Goal: Communication & Community: Answer question/provide support

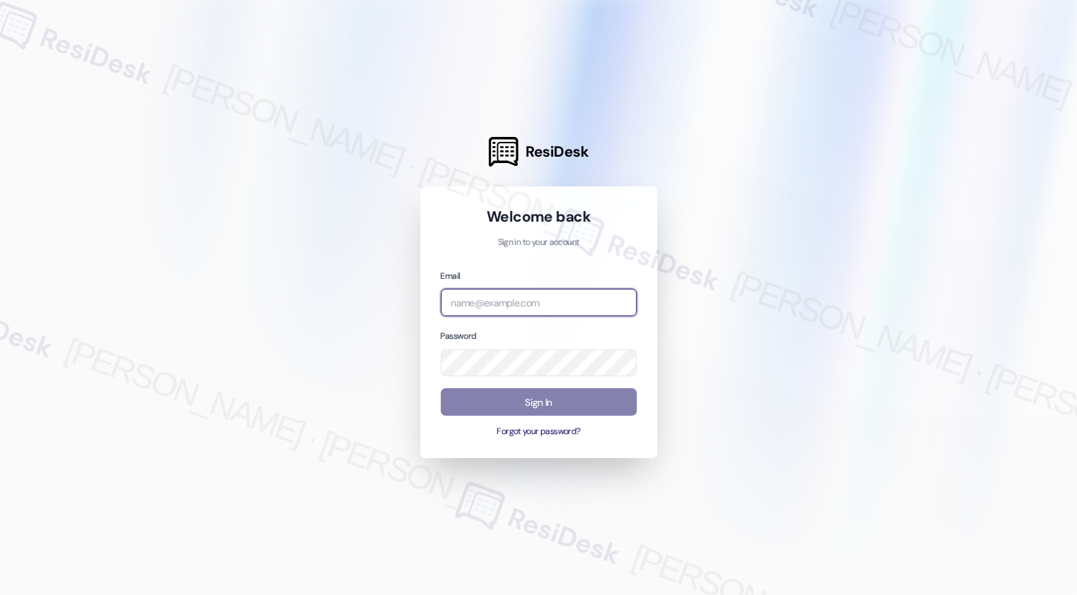
click at [486, 295] on input "email" at bounding box center [539, 302] width 196 height 28
click at [485, 310] on input "email" at bounding box center [539, 302] width 196 height 28
type input "b"
type input "automated-surveys-boyd_wilson-resen.three@boyd_[DOMAIN_NAME]"
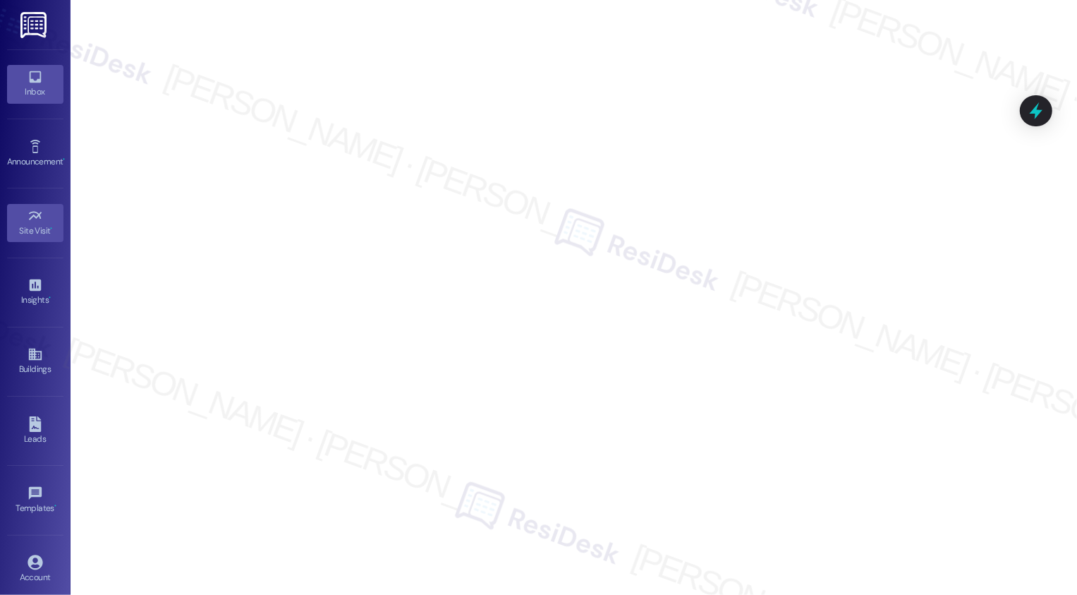
click at [36, 75] on icon at bounding box center [36, 77] width 16 height 16
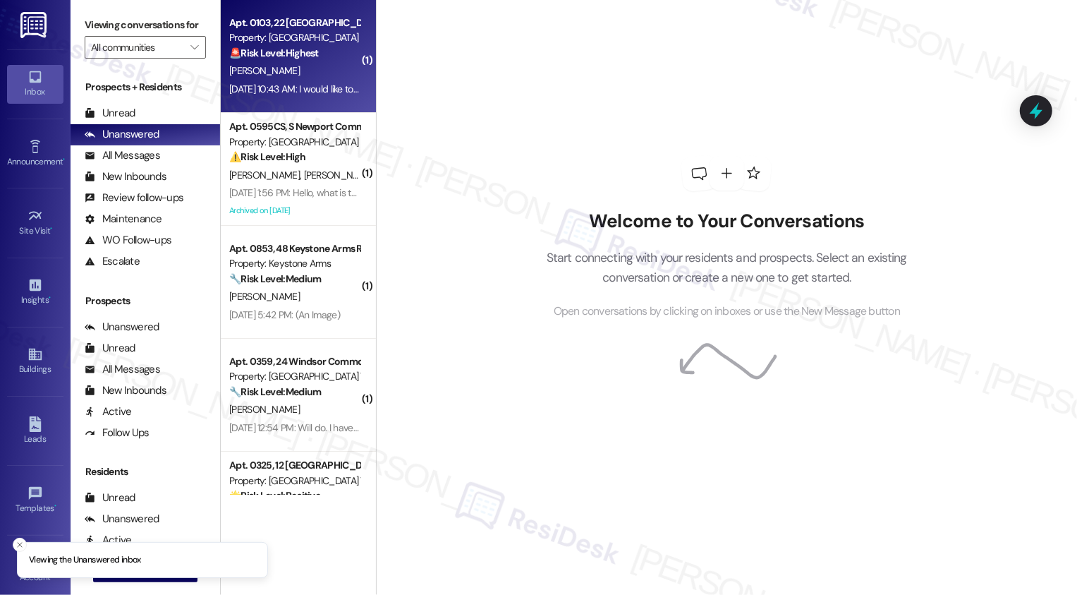
click at [288, 79] on div "[PERSON_NAME]" at bounding box center [294, 71] width 133 height 18
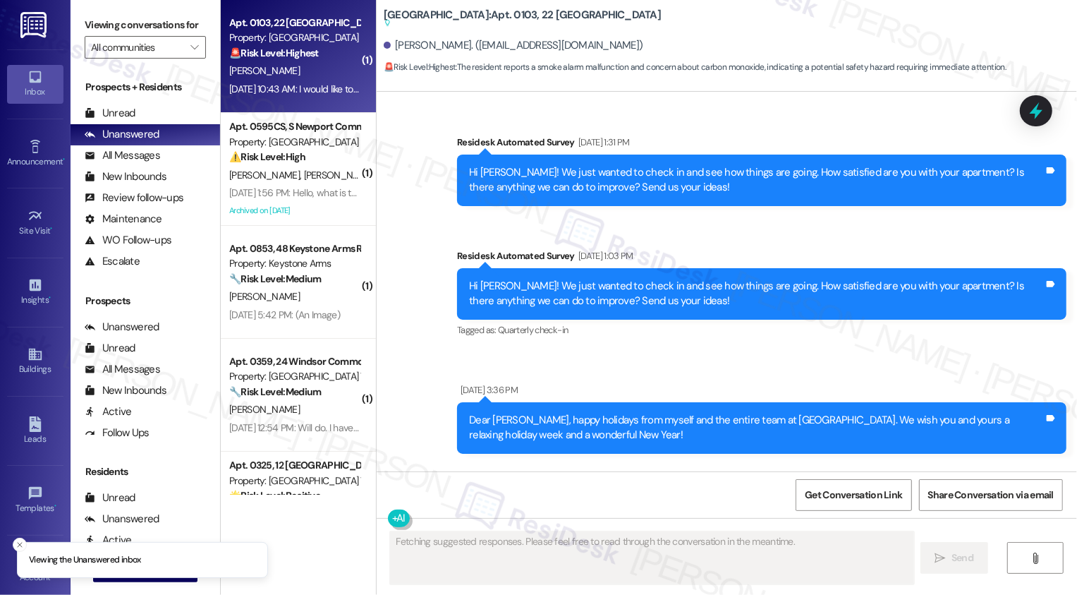
type textarea "Fetching suggested responses. Please feel free to read through the conversation…"
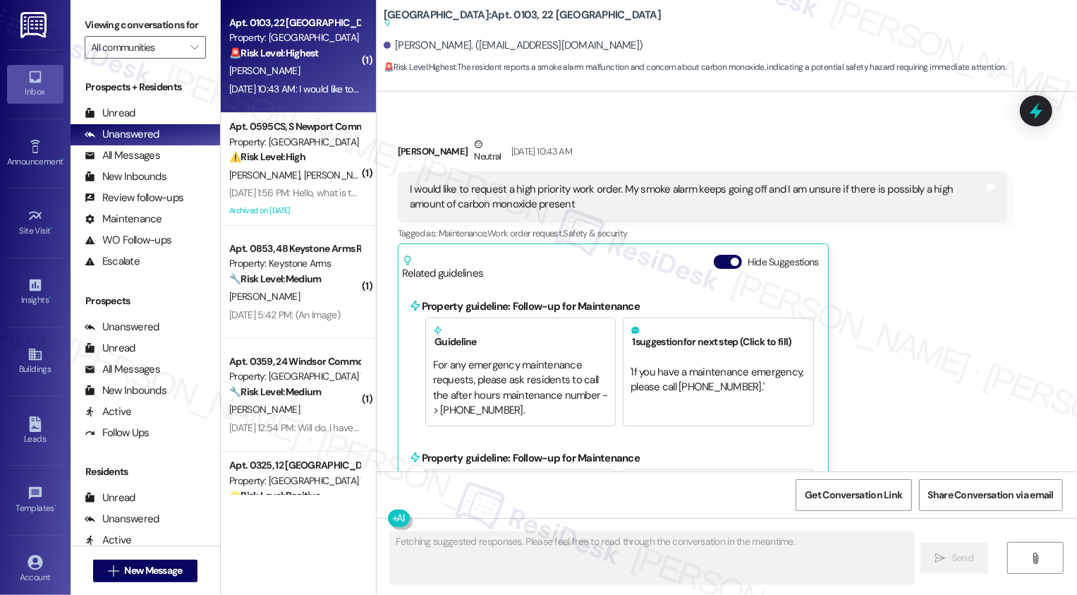
scroll to position [5992, 0]
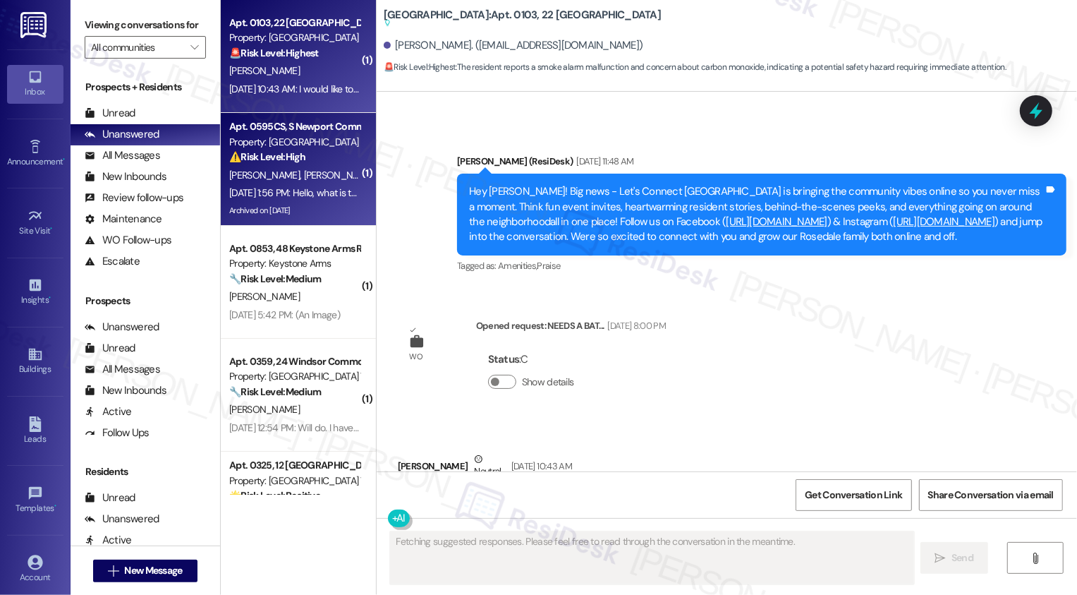
click at [286, 134] on div "Apt. 0595CS, S Newport Commons II" at bounding box center [294, 126] width 130 height 15
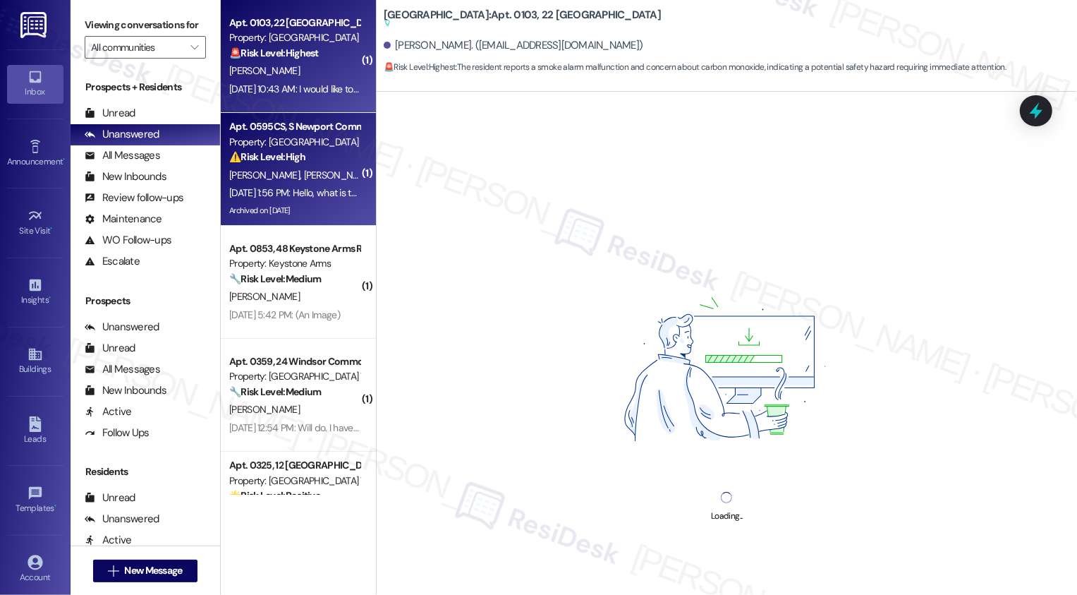
click at [292, 34] on div "Property: [GEOGRAPHIC_DATA]" at bounding box center [294, 37] width 130 height 15
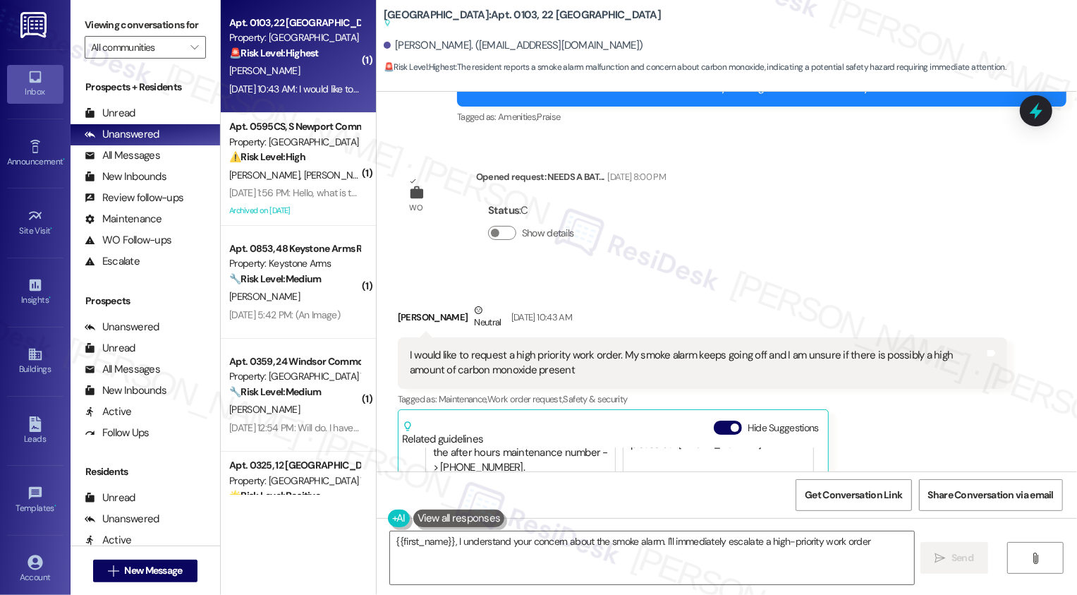
scroll to position [6306, 0]
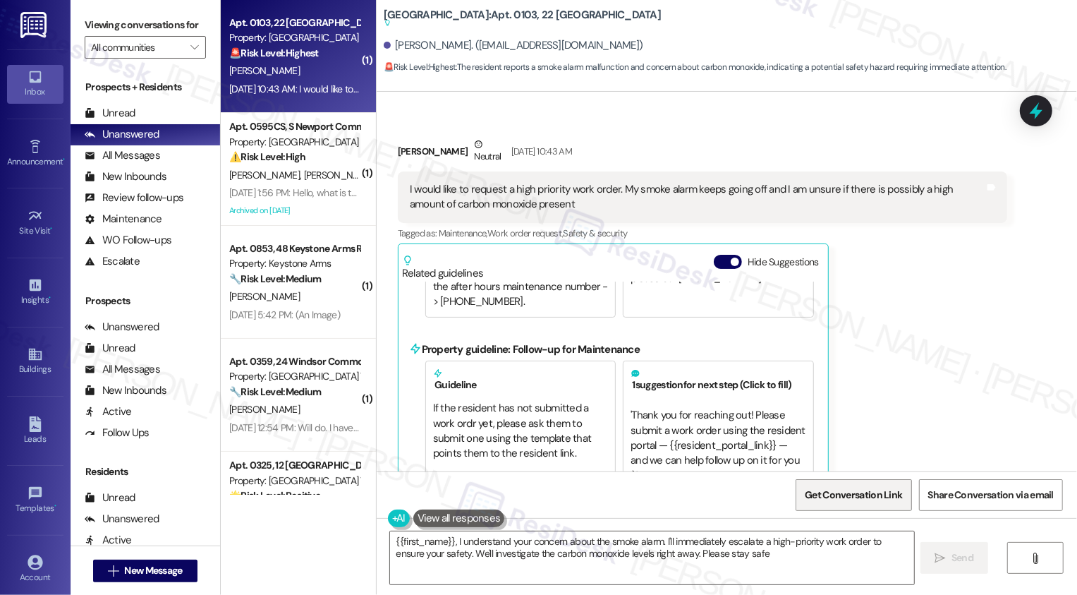
type textarea "{{first_name}}, I understand your concern about the smoke alarm. I'll immediate…"
click at [825, 545] on textarea "{{first_name}}, I understand your concern about the smoke alarm. I'll immediate…" at bounding box center [652, 557] width 524 height 53
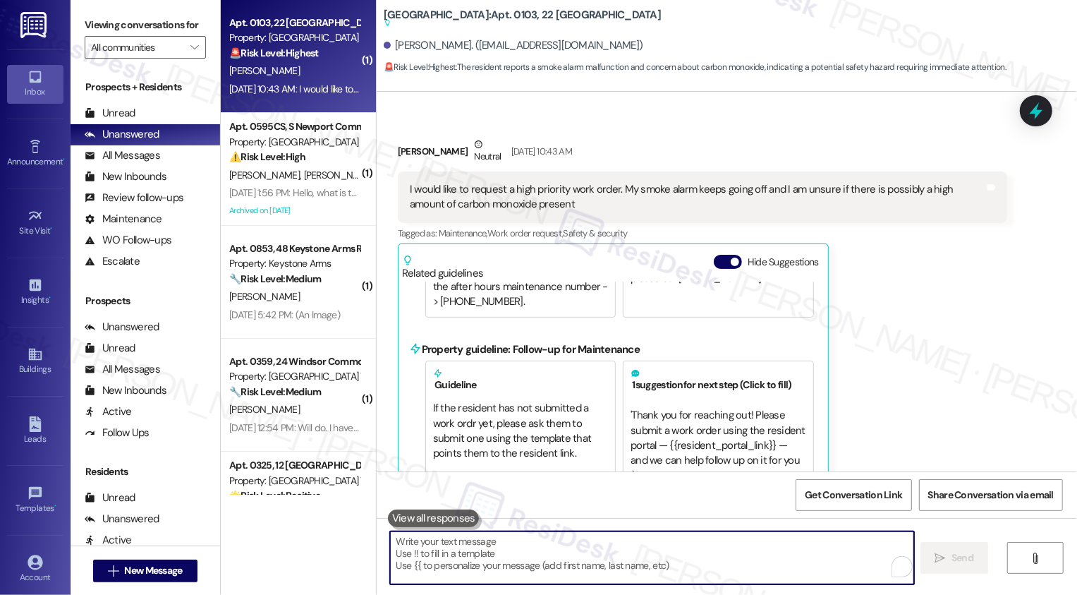
paste textarea "Hi {{first_name}}, I hope you had a great weekend. Sorry for the delayed reply,…"
type textarea "Hi {{first_name}}, I hope you had a great weekend. Sorry for the delayed reply,…"
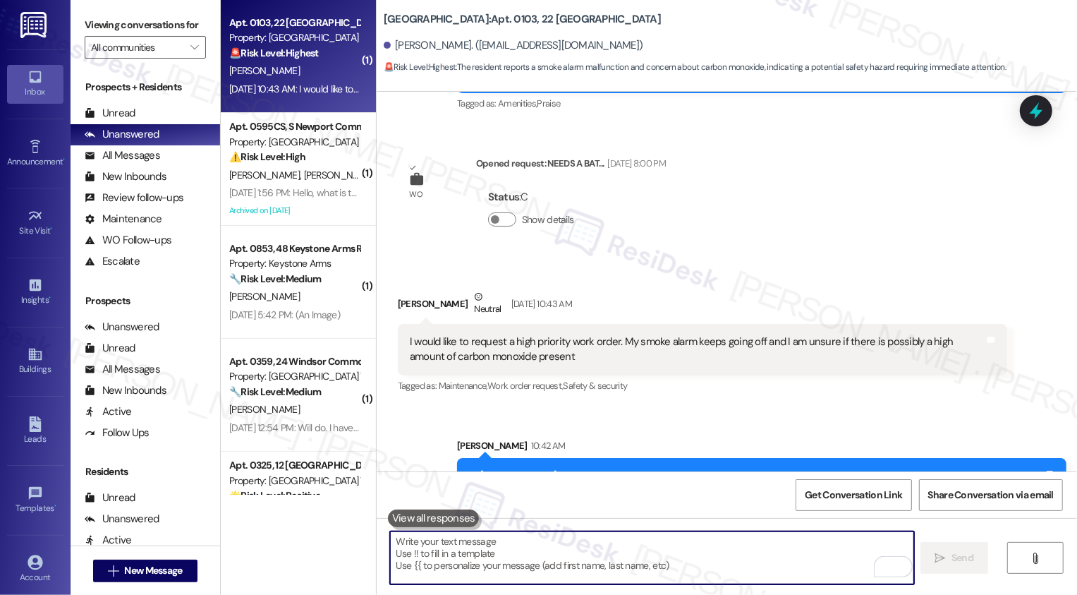
scroll to position [6155, 0]
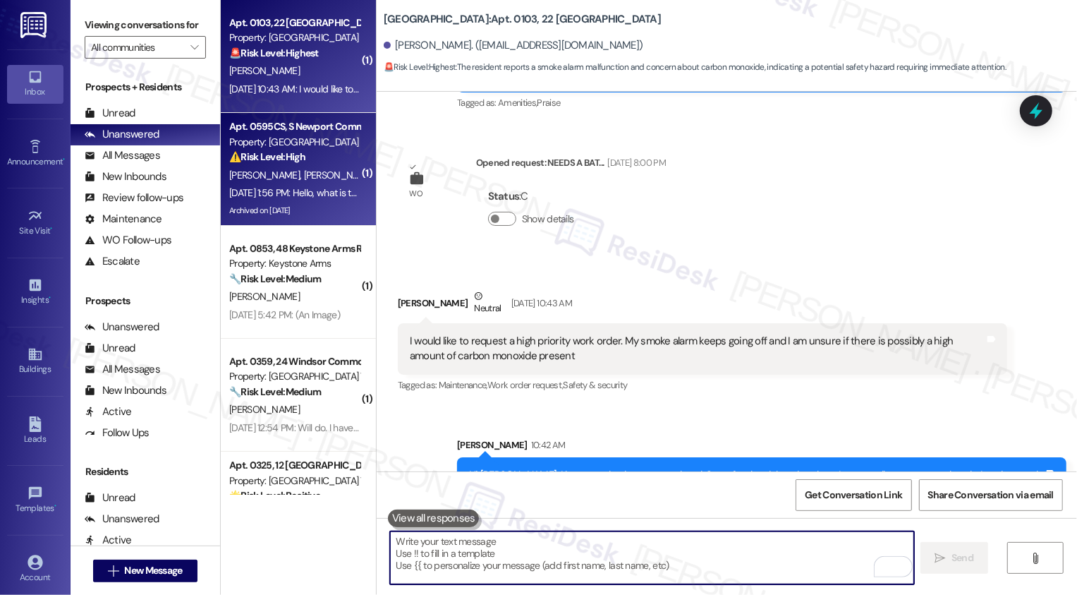
click at [279, 142] on div "Property: [GEOGRAPHIC_DATA]" at bounding box center [294, 142] width 130 height 15
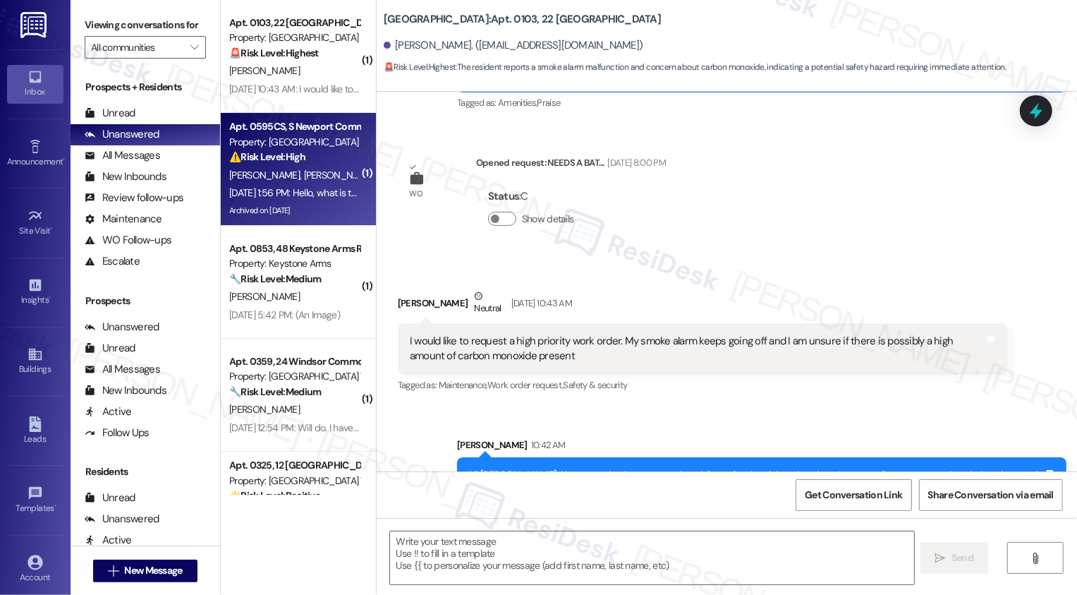
type textarea "Fetching suggested responses. Please feel free to read through the conversation…"
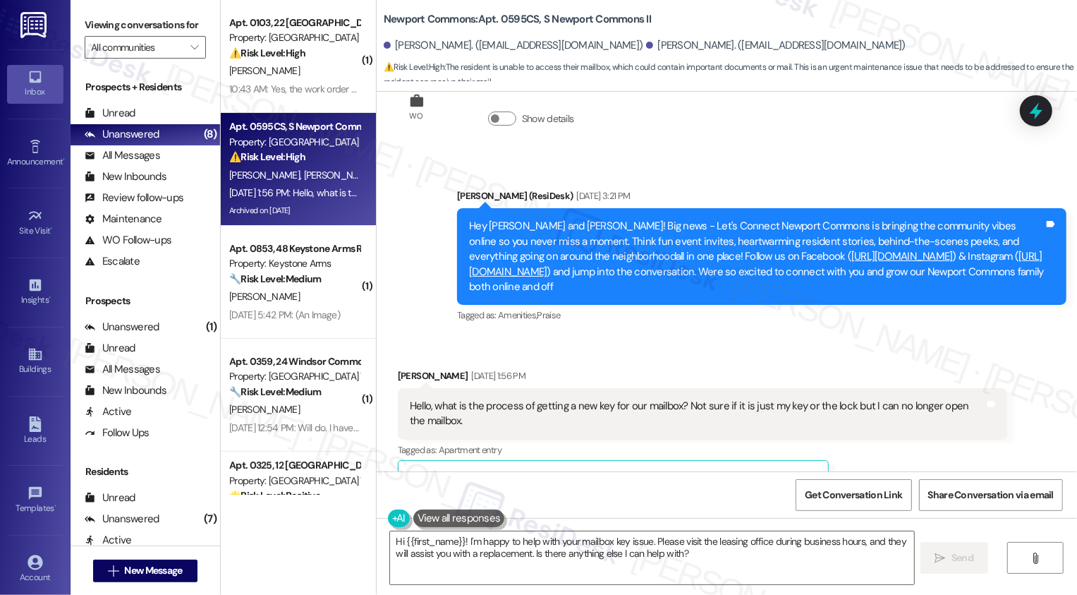
scroll to position [152, 0]
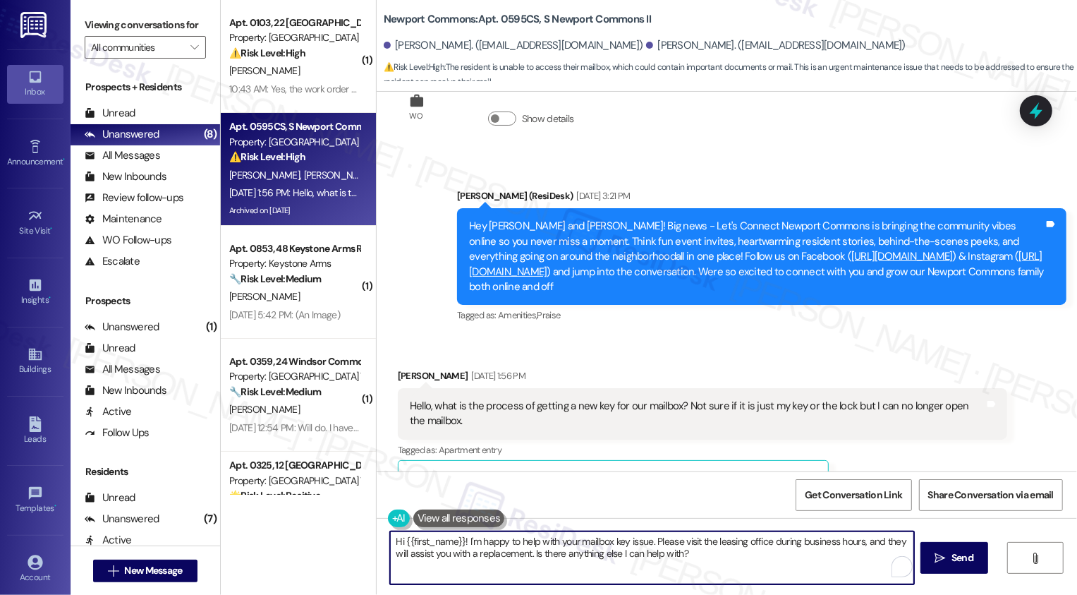
drag, startPoint x: 463, startPoint y: 542, endPoint x: 736, endPoint y: 568, distance: 273.6
click at [736, 572] on textarea "Hi {{first_name}}! I'm happy to help with your mailbox key issue. Please visit …" at bounding box center [652, 557] width 524 height 53
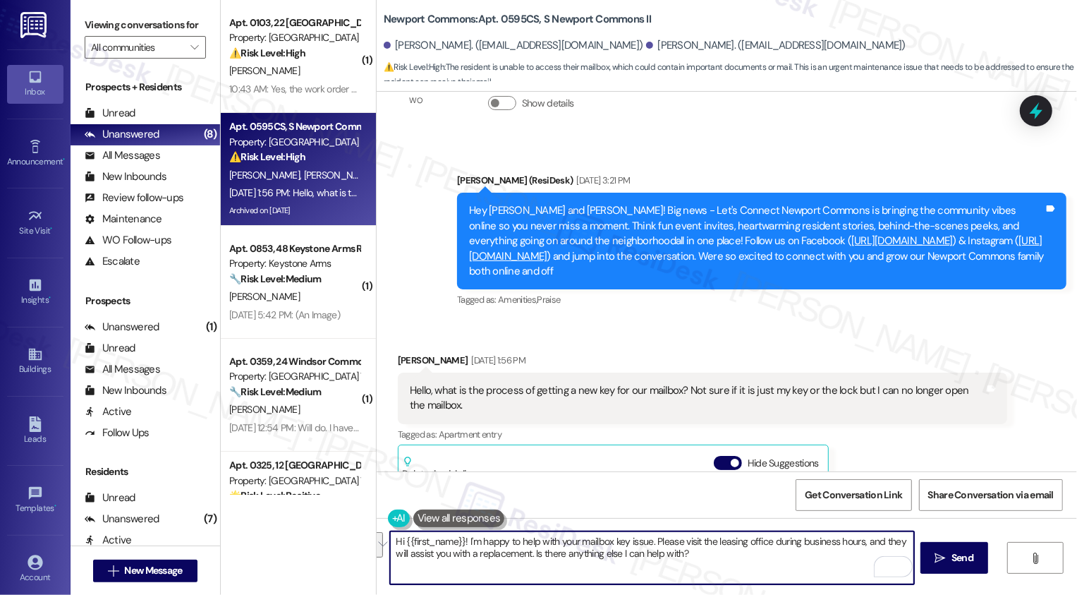
scroll to position [186, 0]
click at [408, 353] on div "[PERSON_NAME] [DATE] 1:56 PM" at bounding box center [702, 363] width 609 height 20
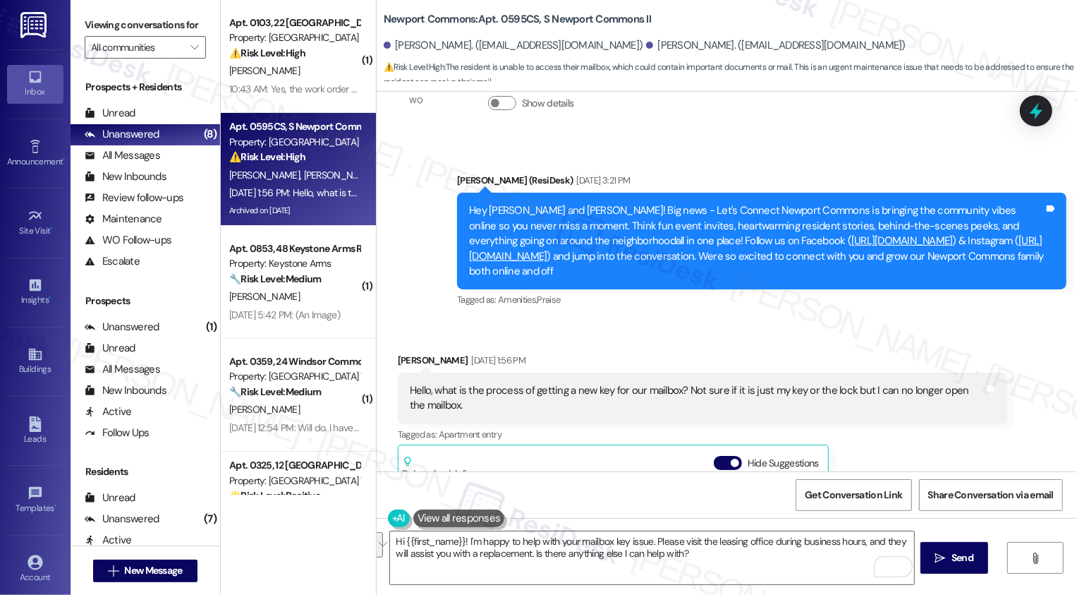
click at [408, 353] on div "[PERSON_NAME] [DATE] 1:56 PM" at bounding box center [702, 363] width 609 height 20
copy div "[PERSON_NAME]"
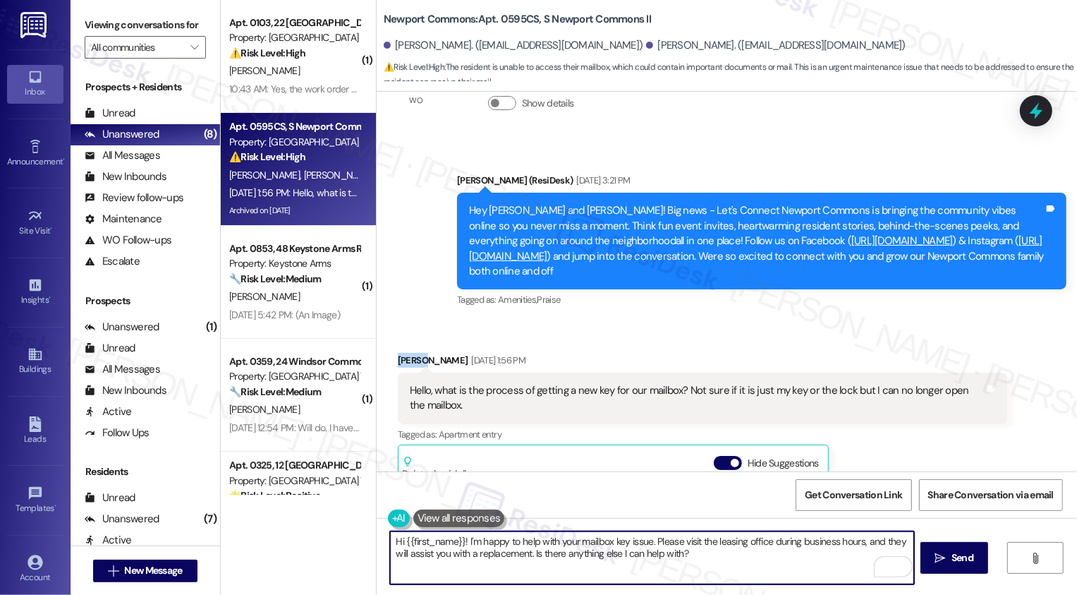
click at [433, 549] on textarea "Hi {{first_name}}! I'm happy to help with your mailbox key issue. Please visit …" at bounding box center [652, 557] width 524 height 53
type textarea "Hi [PERSON_NAME], I hope you enjoyed your weekend! Just checking in on your mai…"
click at [595, 552] on textarea "Hi [PERSON_NAME], I hope you enjoyed your weekend! Just checking in on your mai…" at bounding box center [652, 557] width 524 height 53
click at [961, 563] on span "Send" at bounding box center [962, 557] width 22 height 15
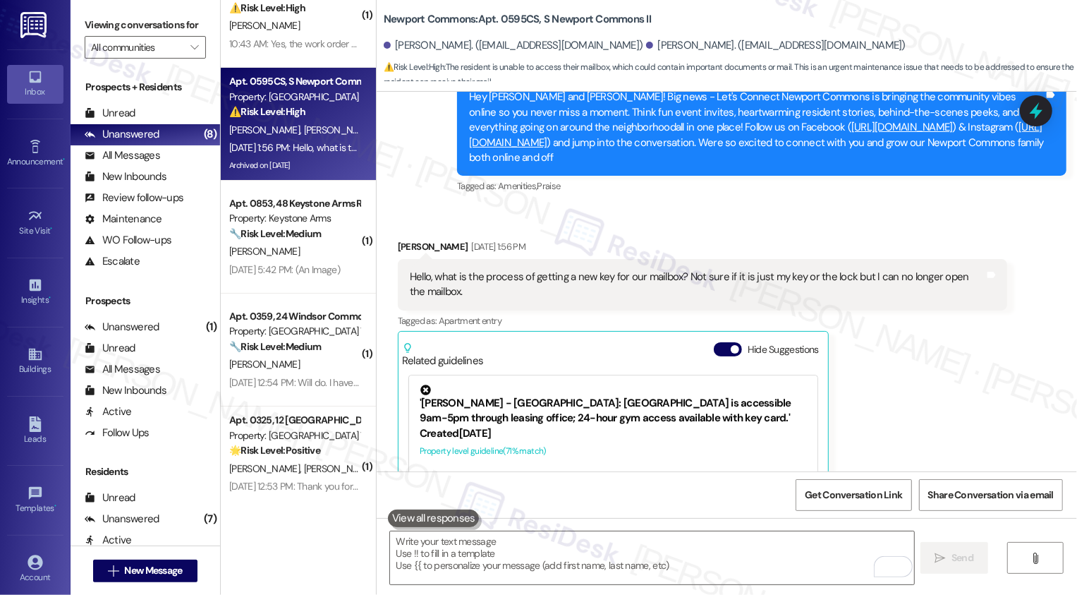
scroll to position [53, 0]
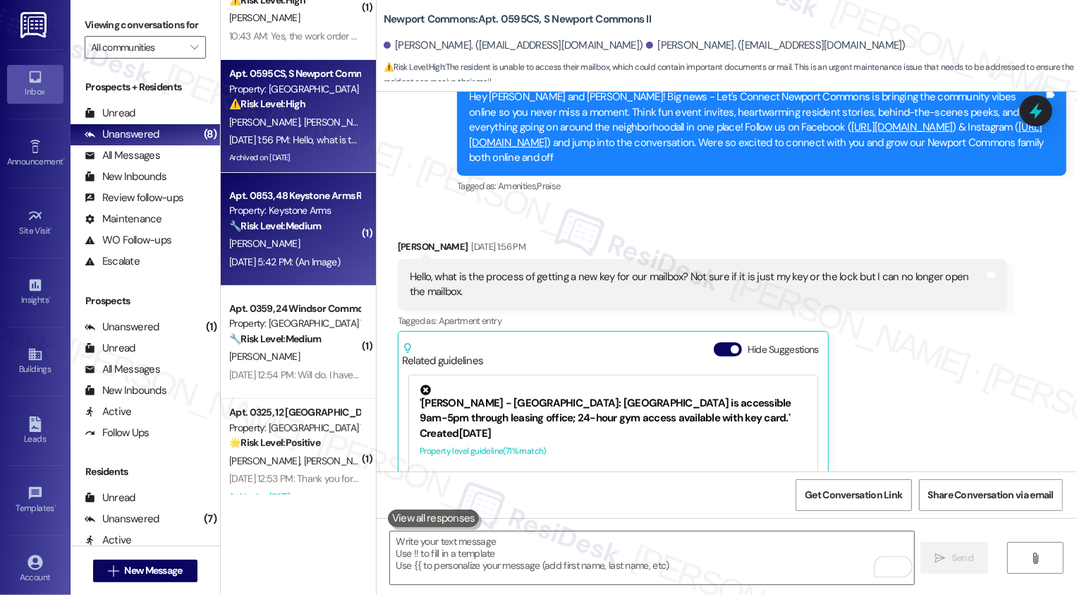
click at [317, 233] on div "Apt. 0853, 48 Keystone Arms Rental Community Property: Keystone Arms 🔧 Risk Lev…" at bounding box center [294, 211] width 133 height 48
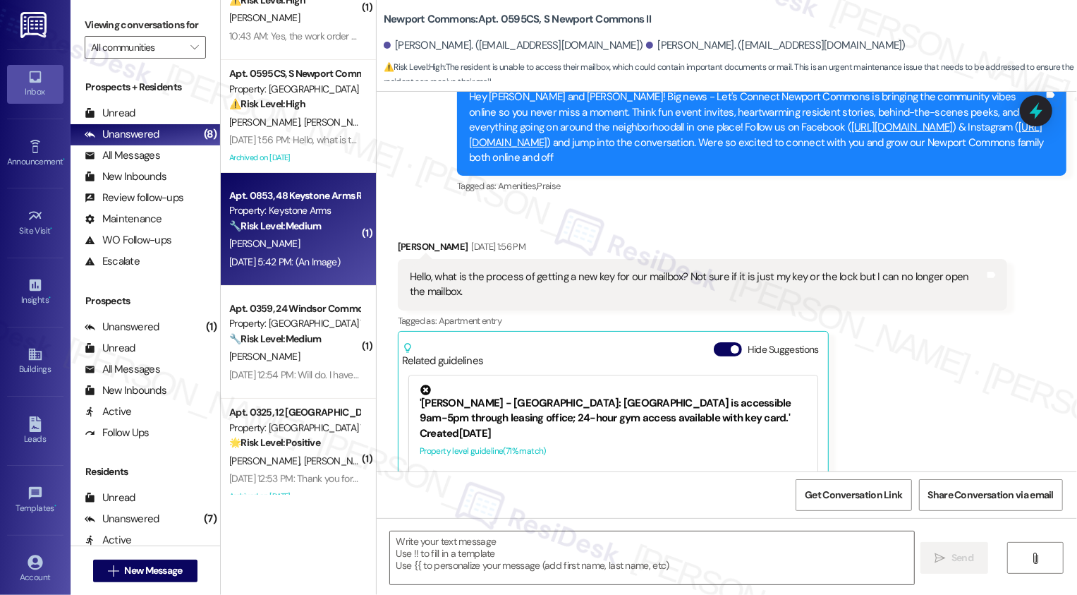
click at [317, 233] on div "Apt. 0853, 48 Keystone Arms Rental Community Property: Keystone Arms 🔧 Risk Lev…" at bounding box center [294, 211] width 133 height 48
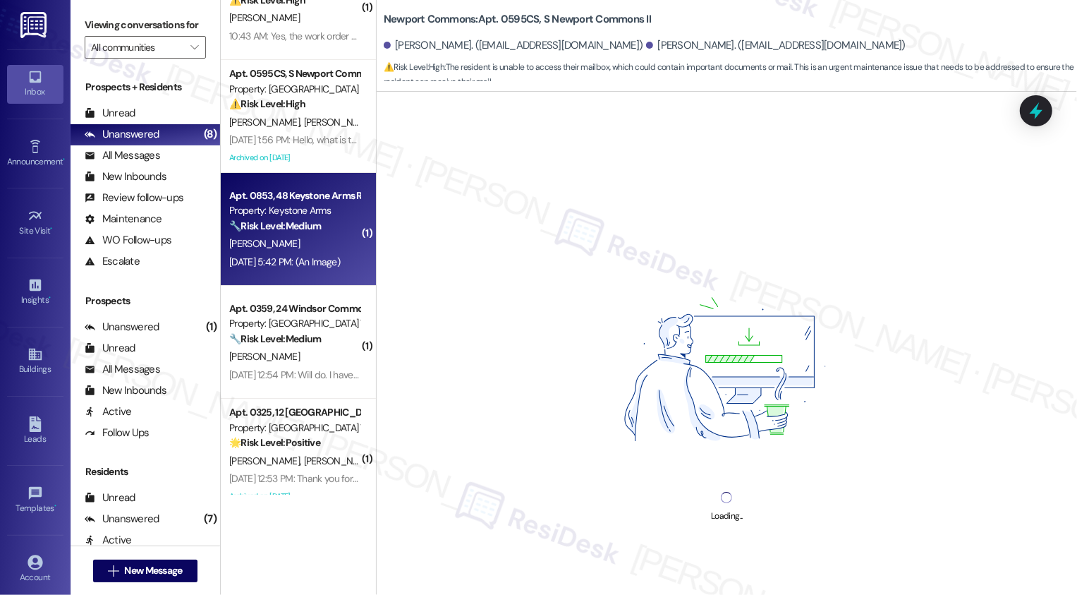
click at [317, 233] on div "Apt. 0853, 48 Keystone Arms Rental Community Property: Keystone Arms 🔧 Risk Lev…" at bounding box center [294, 211] width 133 height 48
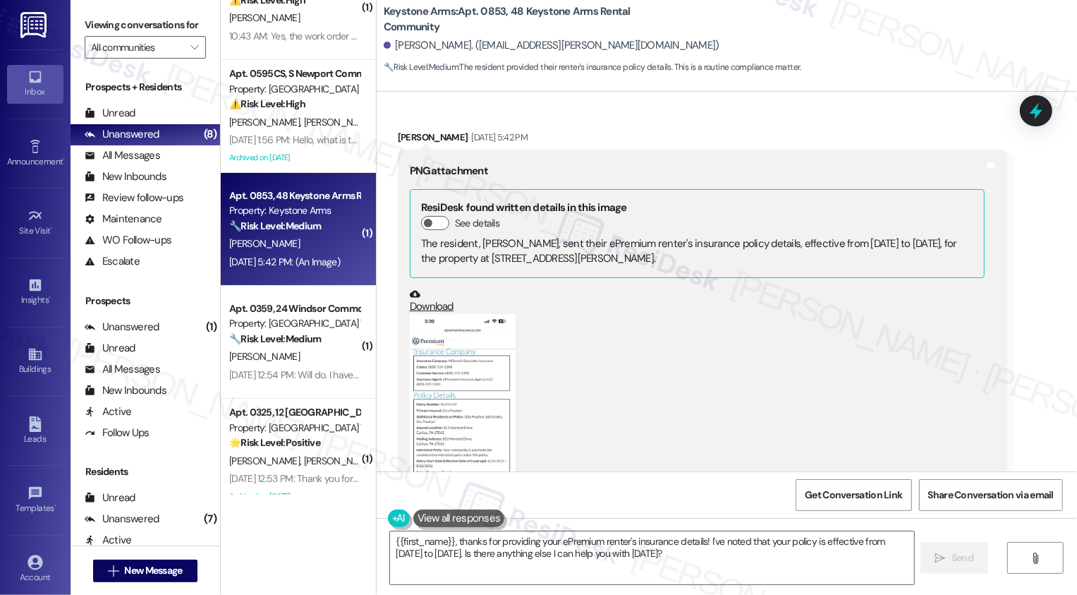
scroll to position [21613, 0]
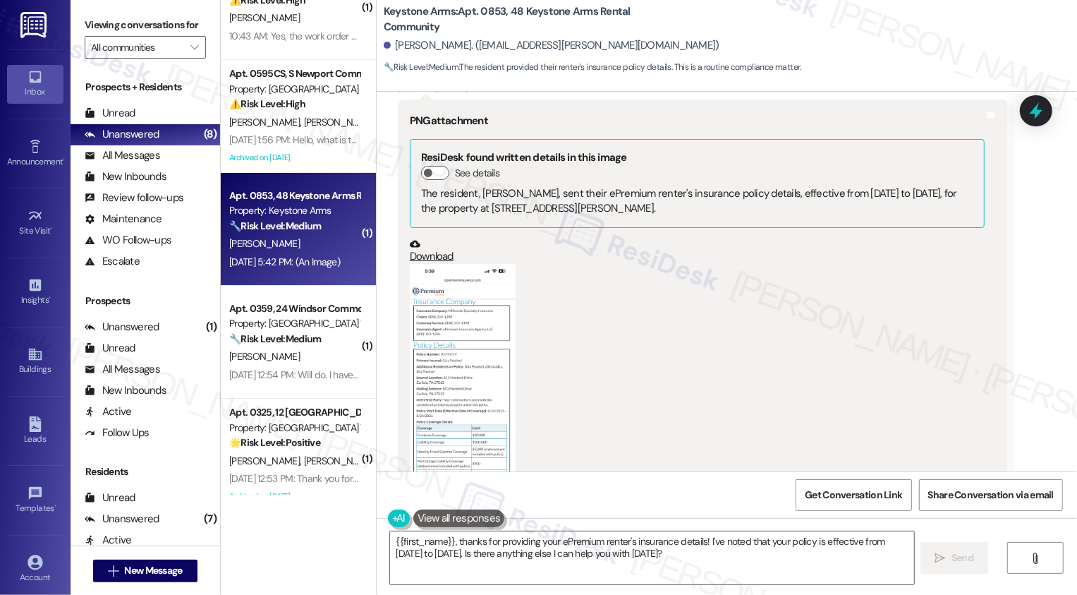
click at [427, 288] on button "Zoom image" at bounding box center [463, 378] width 106 height 229
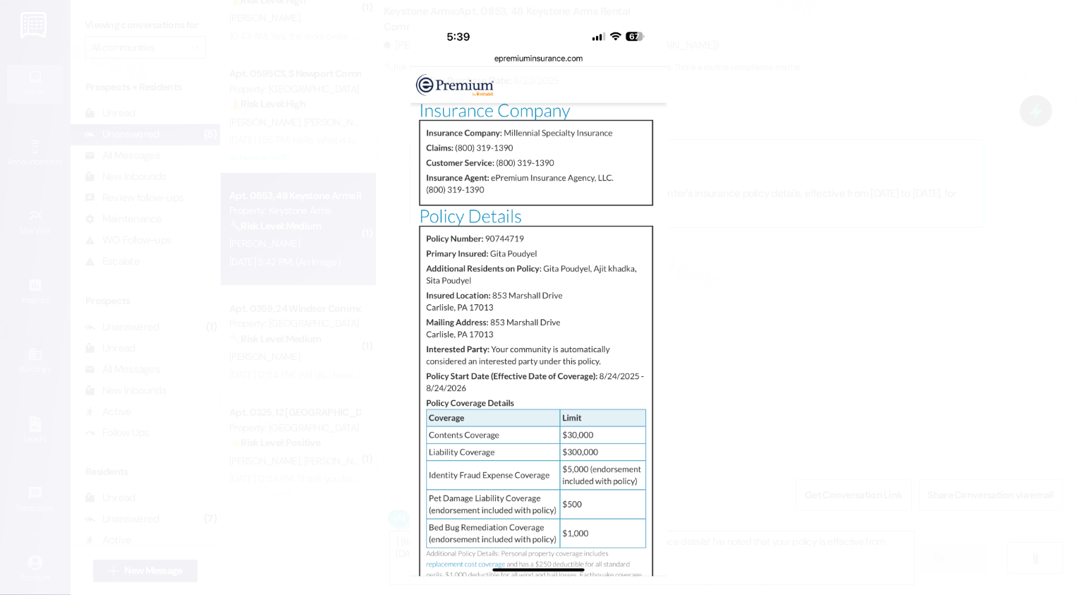
click at [766, 317] on button "Unzoom image" at bounding box center [538, 297] width 1077 height 595
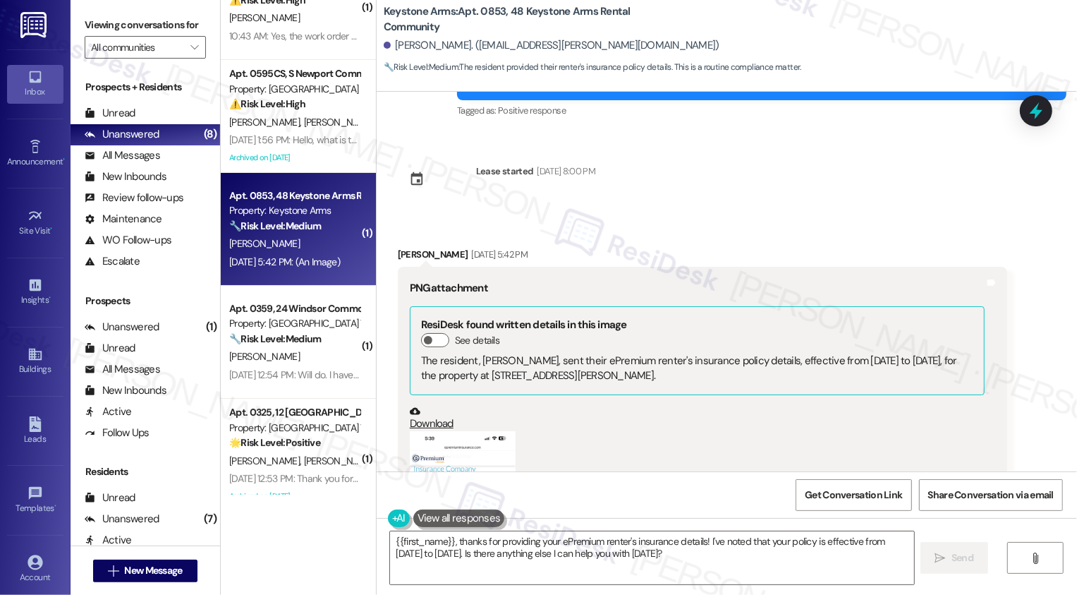
scroll to position [21446, 0]
click at [498, 540] on textarea "{{first_name}}, thanks for providing your ePremium renter's insurance details! …" at bounding box center [652, 557] width 524 height 53
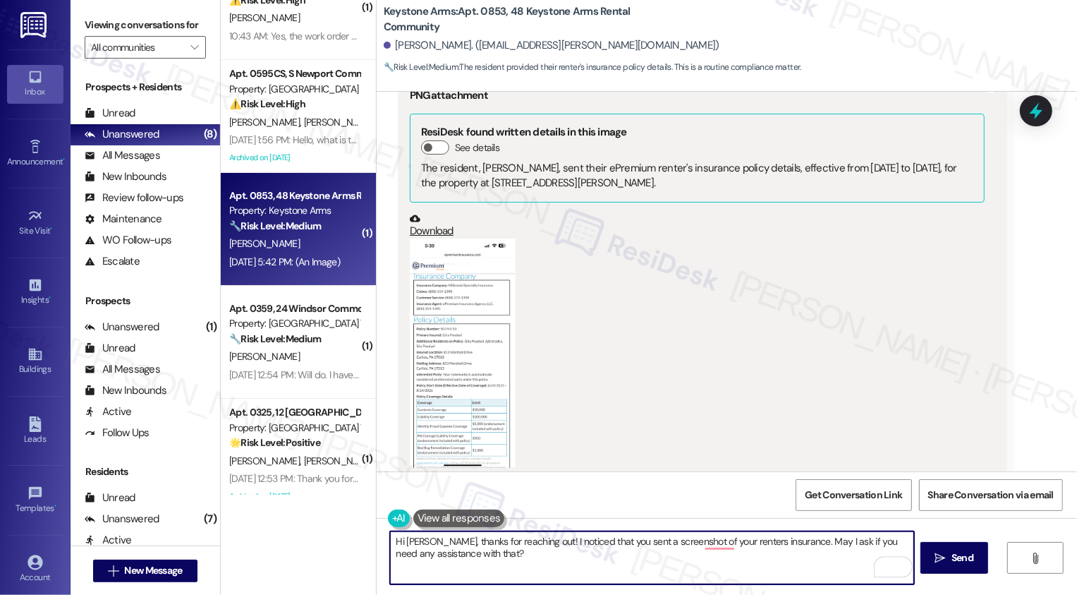
scroll to position [21641, 0]
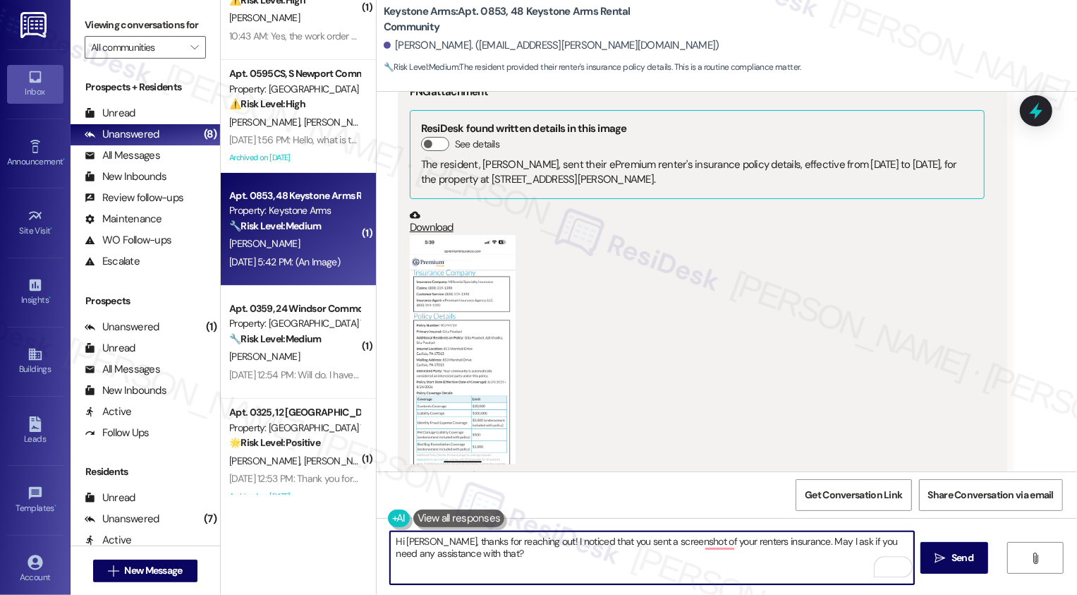
type textarea "Hi [PERSON_NAME], thanks for reaching out! I noticed that you sent a screenshot…"
click at [430, 281] on button "Zoom image" at bounding box center [463, 349] width 106 height 229
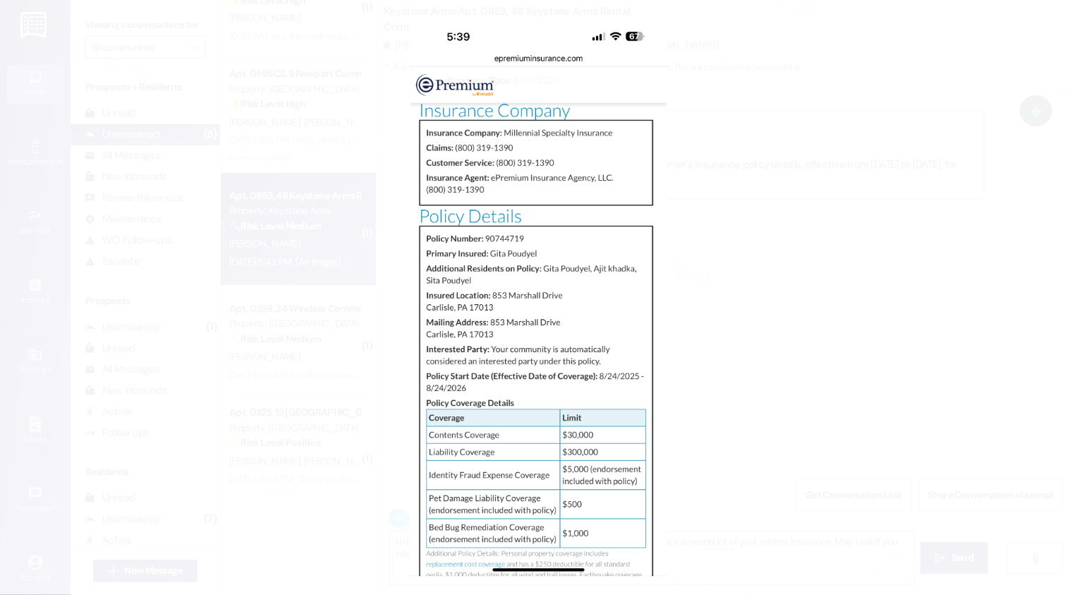
click at [827, 346] on button "Unzoom image" at bounding box center [538, 297] width 1077 height 595
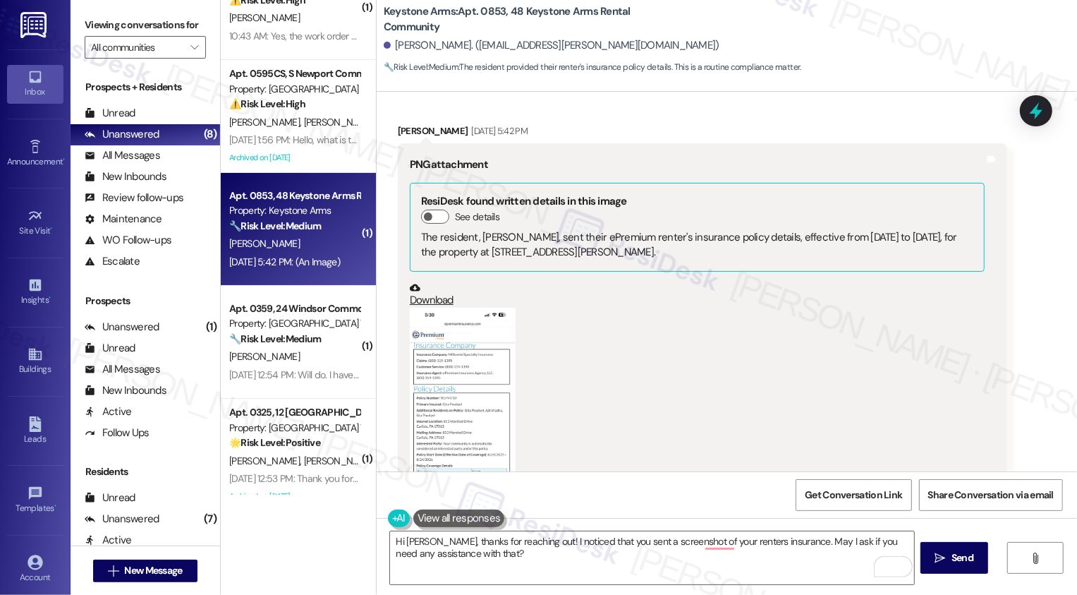
scroll to position [21574, 0]
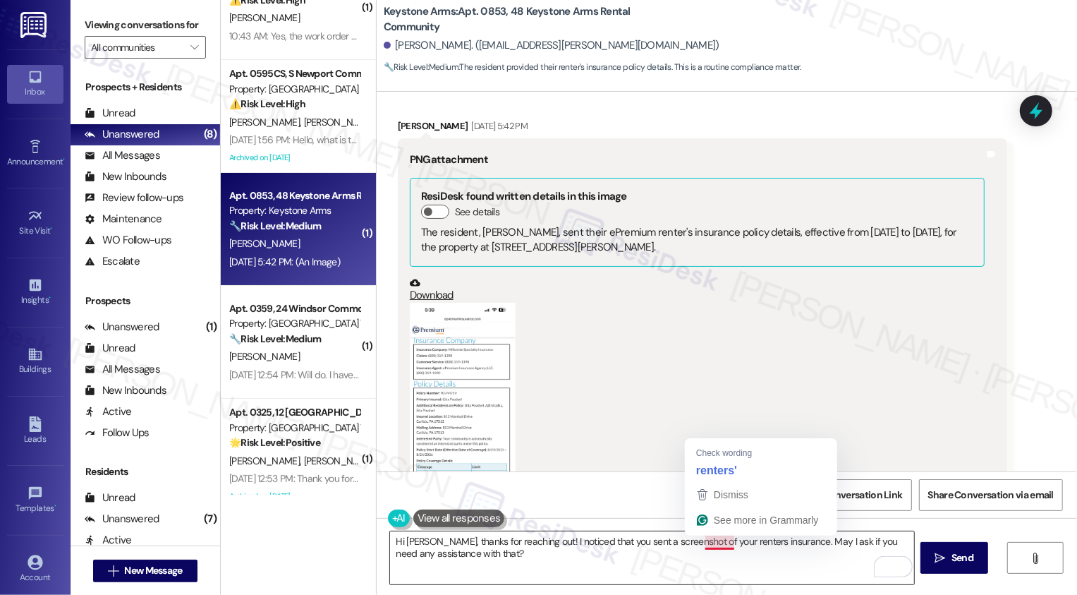
click at [737, 561] on textarea "Hi [PERSON_NAME], thanks for reaching out! I noticed that you sent a screenshot…" at bounding box center [652, 557] width 524 height 53
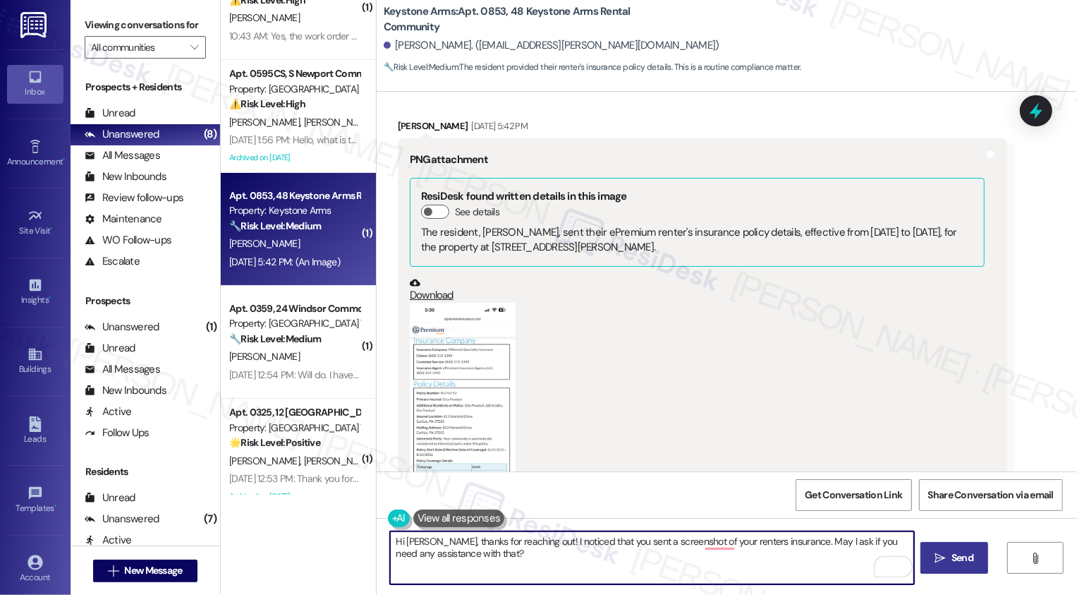
click at [951, 555] on span "Send" at bounding box center [962, 557] width 22 height 15
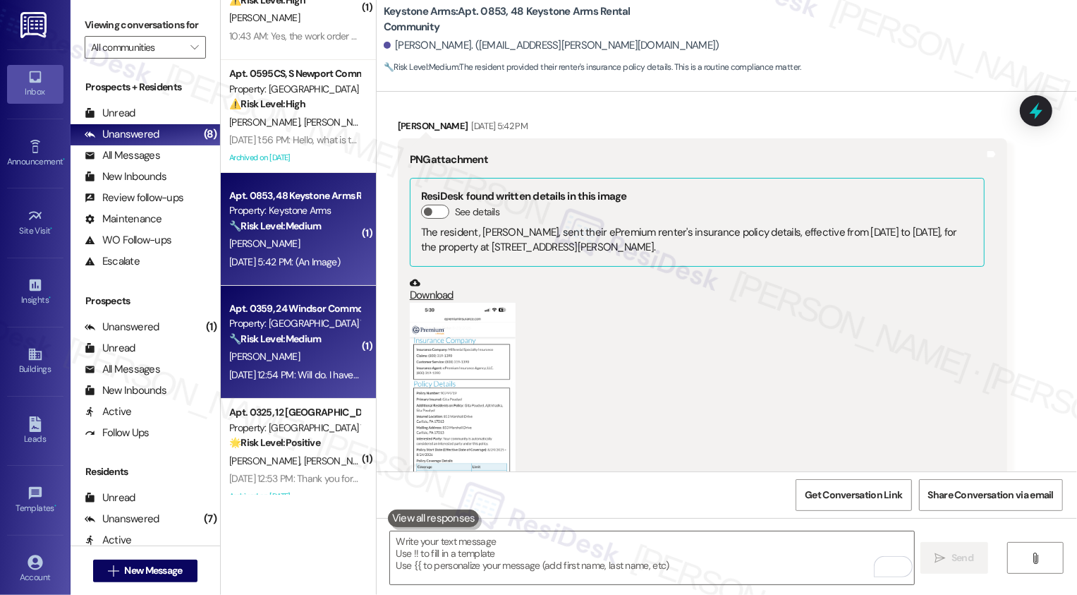
scroll to position [21868, 0]
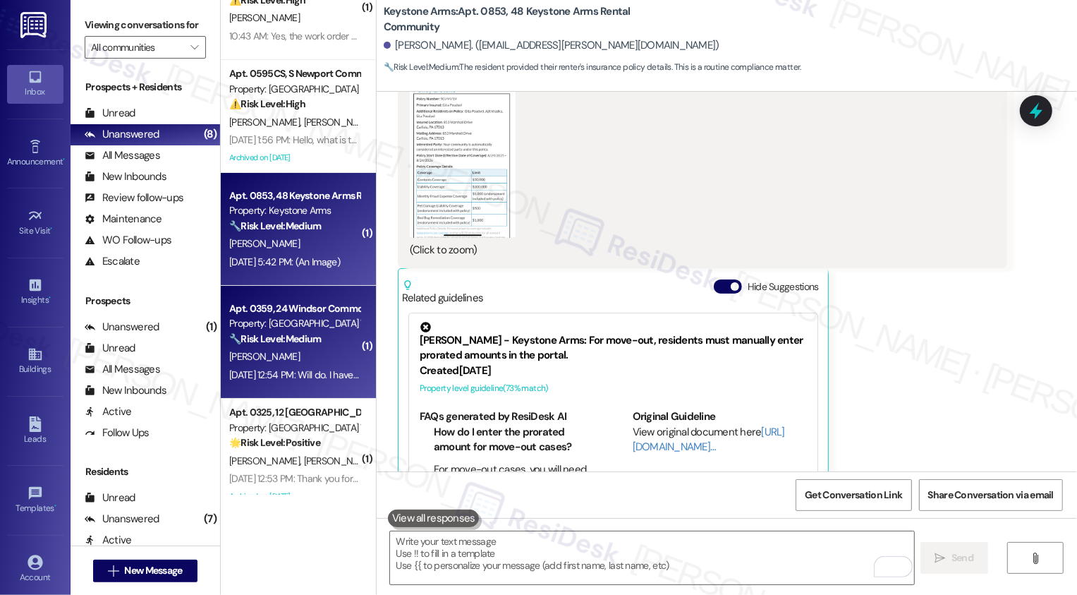
click at [293, 366] on div "[DATE] 12:54 PM: Will do. I haven't yet but I will tonight [DATE] 12:54 PM: Wil…" at bounding box center [294, 375] width 133 height 18
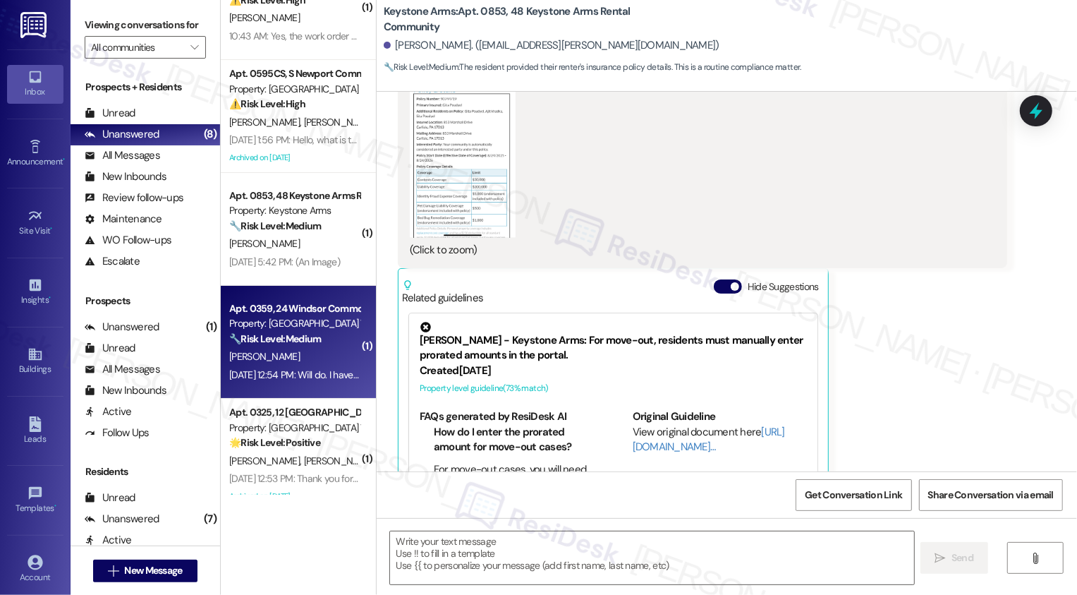
click at [293, 366] on div "[DATE] 12:54 PM: Will do. I haven't yet but I will tonight [DATE] 12:54 PM: Wil…" at bounding box center [294, 375] width 133 height 18
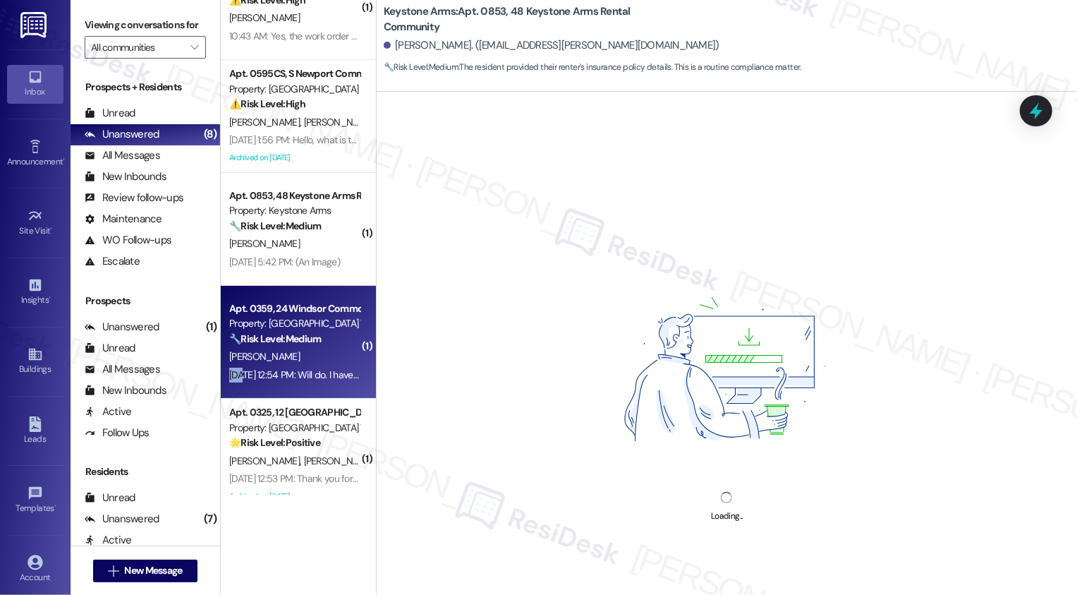
click at [302, 358] on div "[PERSON_NAME]" at bounding box center [294, 357] width 133 height 18
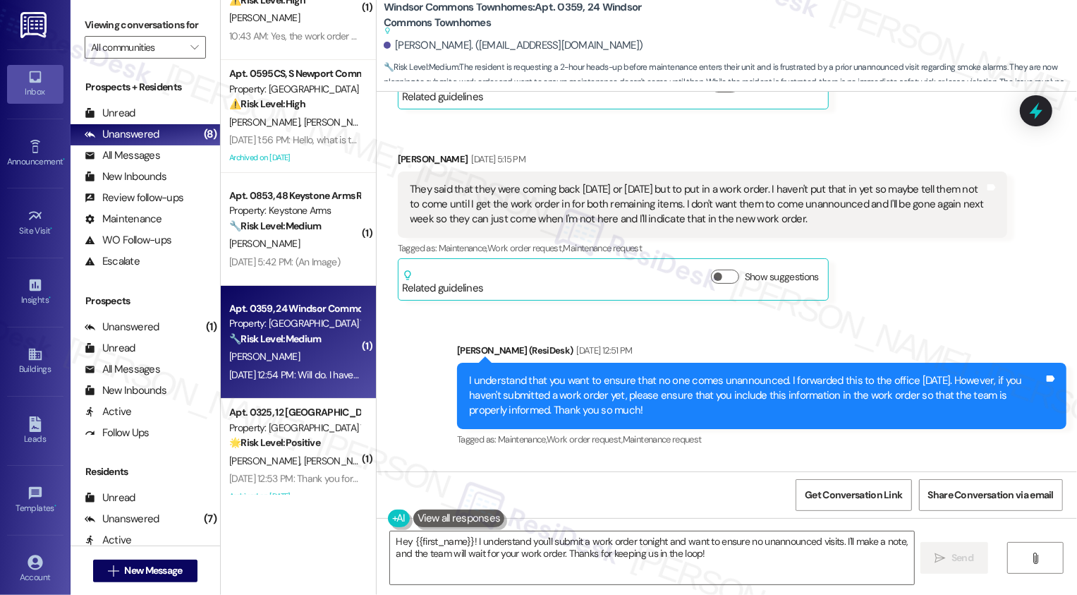
scroll to position [17747, 0]
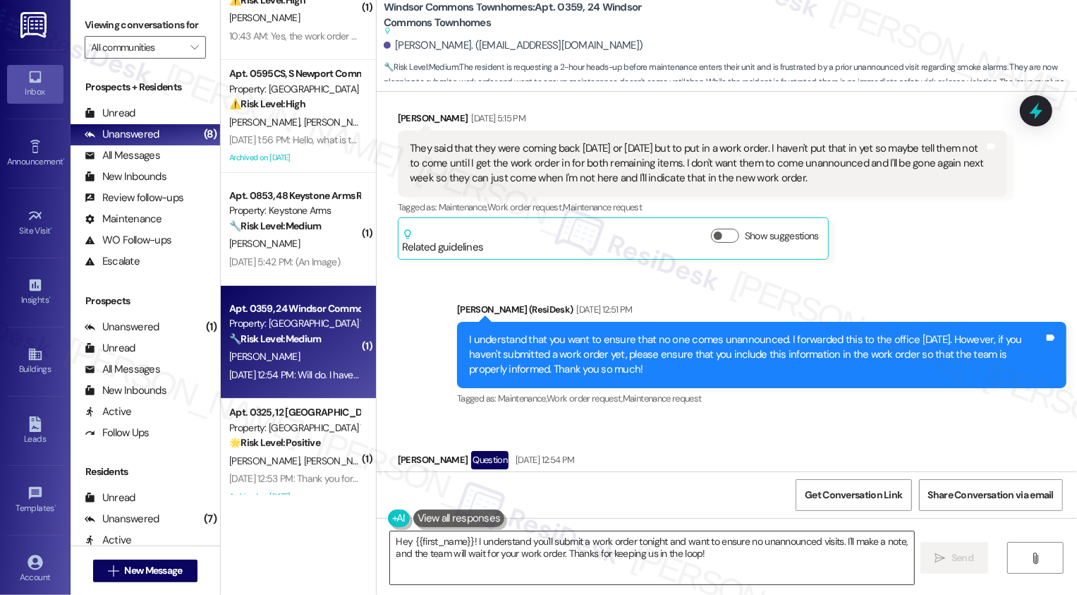
click at [458, 564] on textarea "Hey {{first_name}}! I understand you'll submit a work order tonight and want to…" at bounding box center [652, 557] width 524 height 53
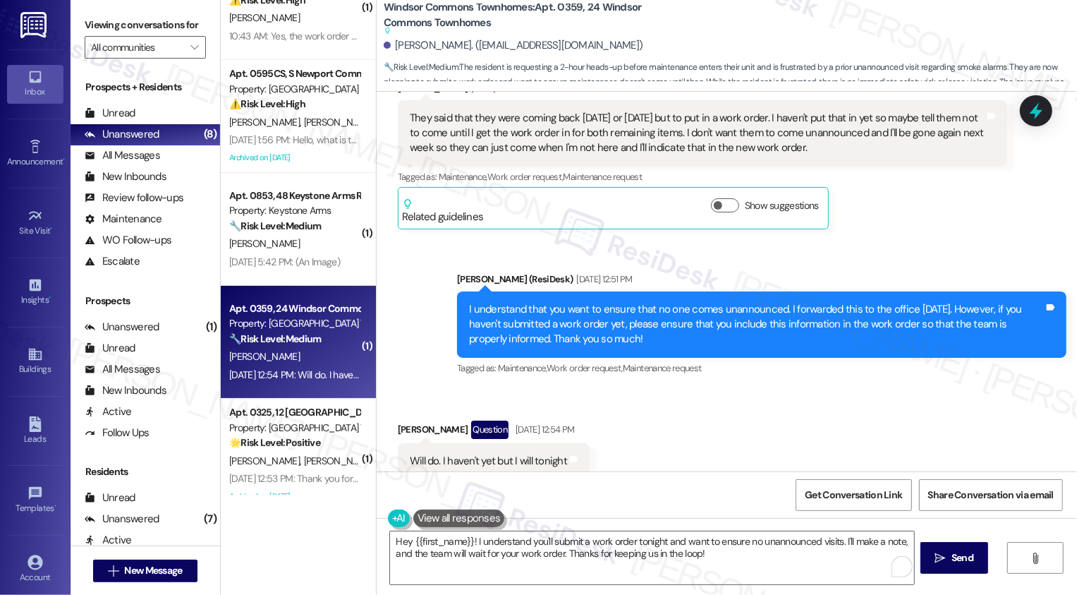
scroll to position [17778, 0]
click at [515, 547] on textarea "Hey {{first_name}}! I understand you'll submit a work order tonight and want to…" at bounding box center [652, 557] width 524 height 53
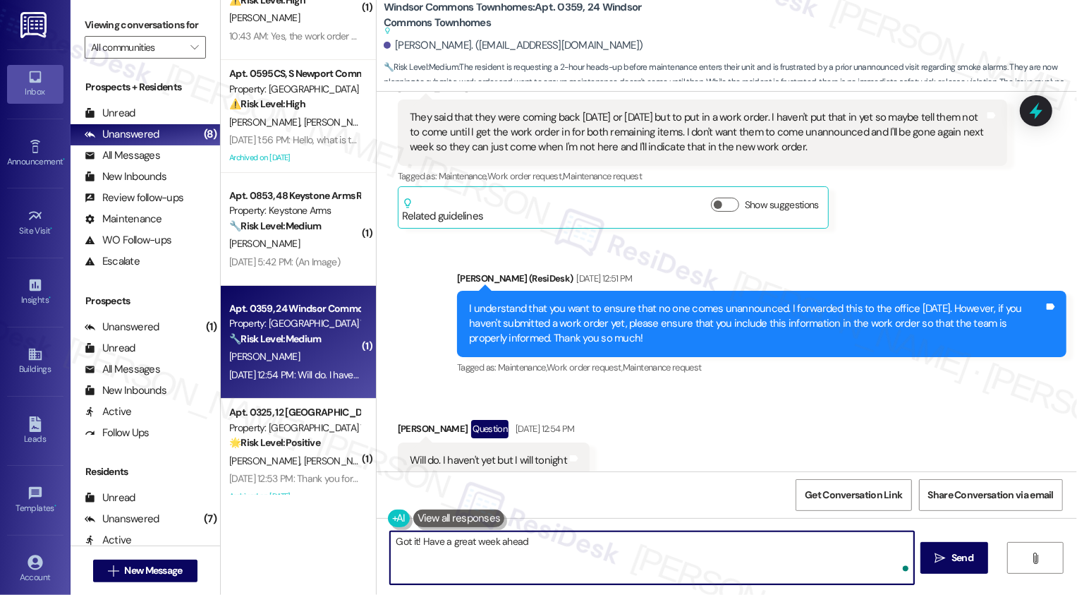
type textarea "Got it! Have a great week ahead!"
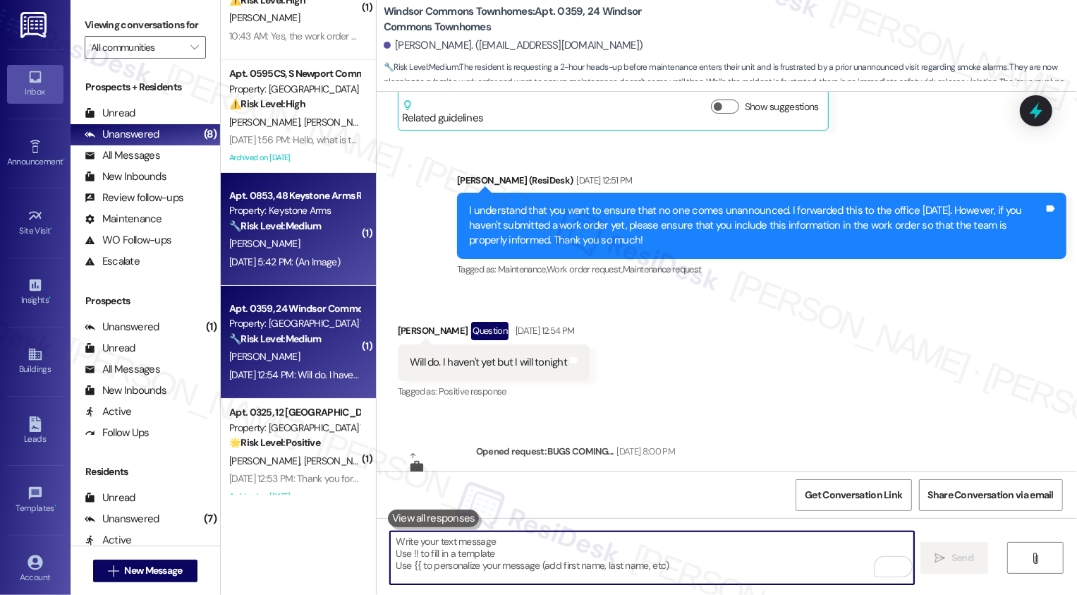
scroll to position [135, 0]
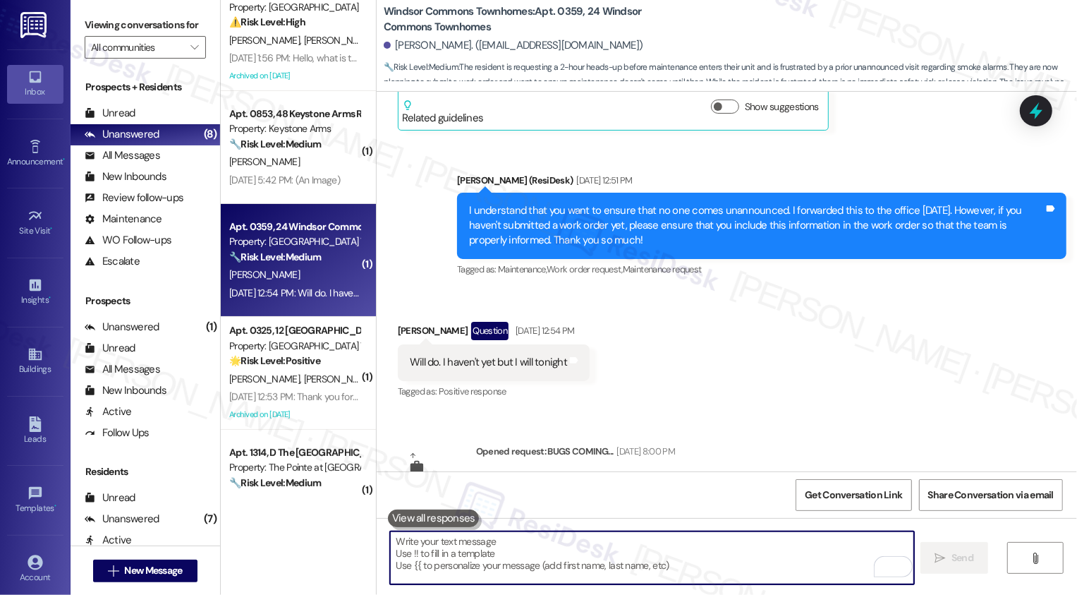
click at [305, 386] on div "[PERSON_NAME] [PERSON_NAME]" at bounding box center [294, 379] width 133 height 18
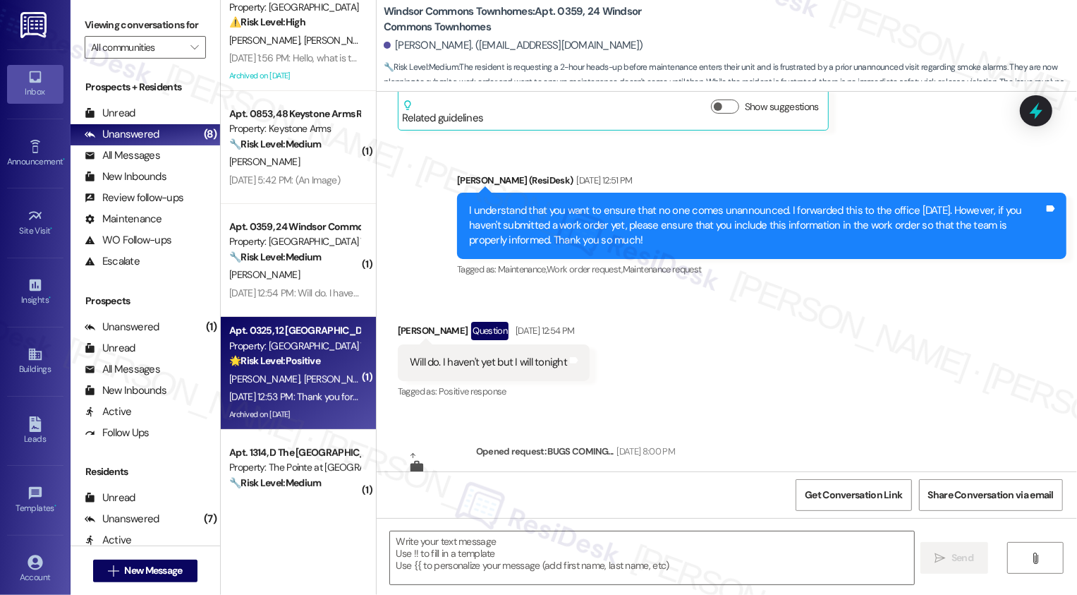
click at [305, 386] on div "[PERSON_NAME] [PERSON_NAME]" at bounding box center [294, 379] width 133 height 18
type textarea "Fetching suggested responses. Please feel free to read through the conversation…"
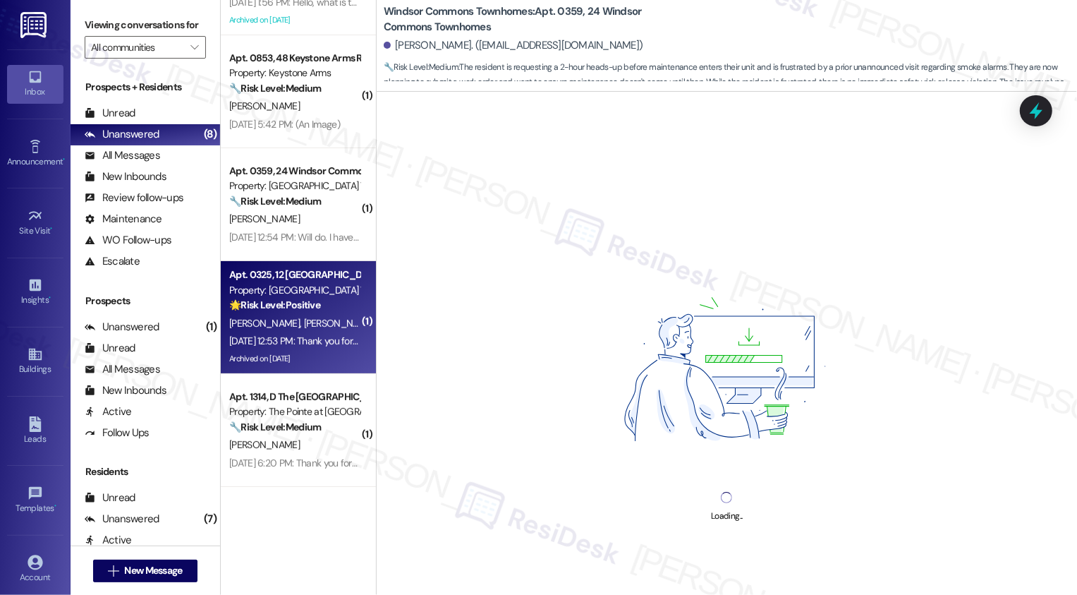
scroll to position [296, 0]
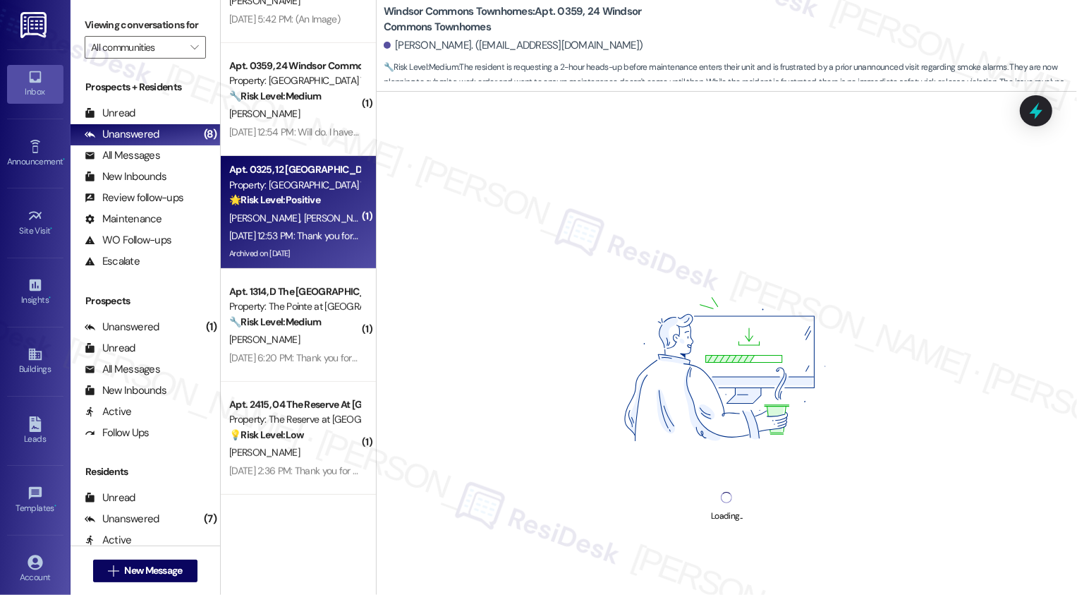
click at [316, 279] on div "( 1 ) Apt. 0103, 22 Rosedale Apartments Property: [GEOGRAPHIC_DATA] ⚠️ Risk Lev…" at bounding box center [298, 247] width 155 height 494
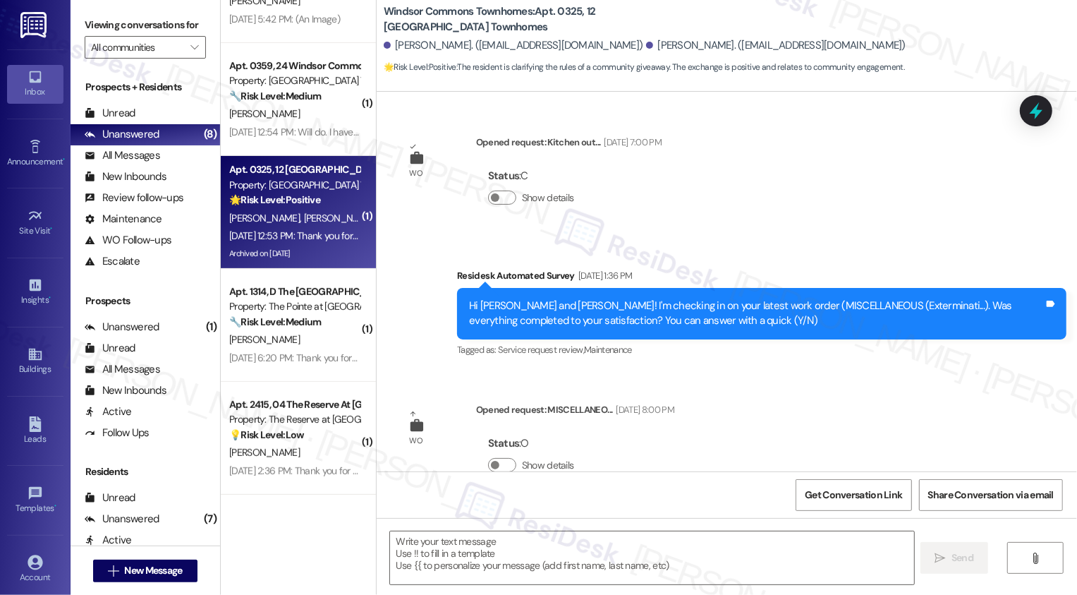
type textarea "Fetching suggested responses. Please feel free to read through the conversation…"
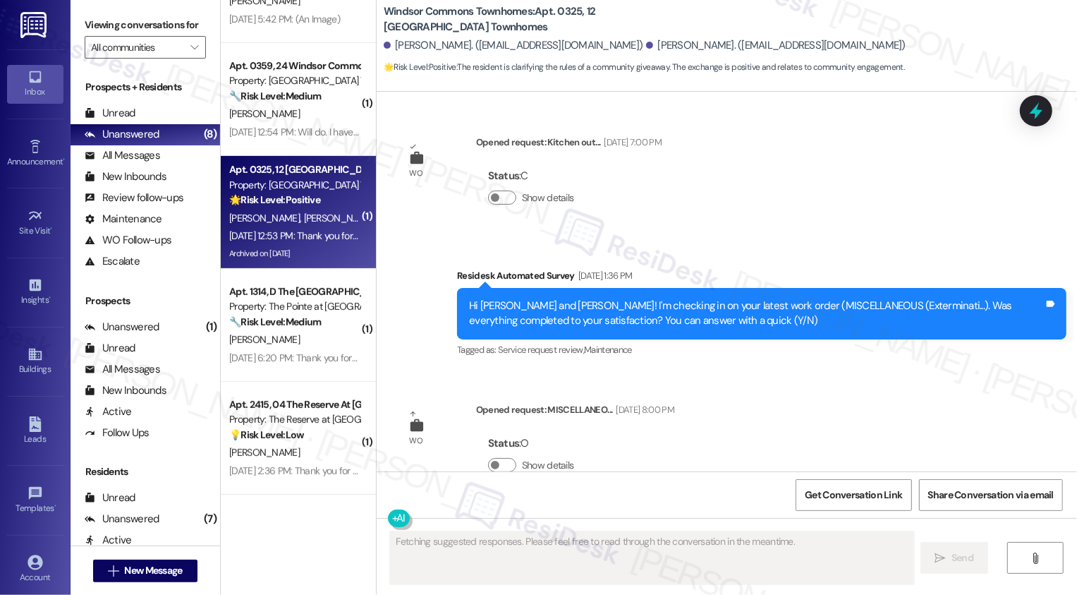
click at [322, 257] on div "Archived on [DATE]" at bounding box center [294, 254] width 133 height 18
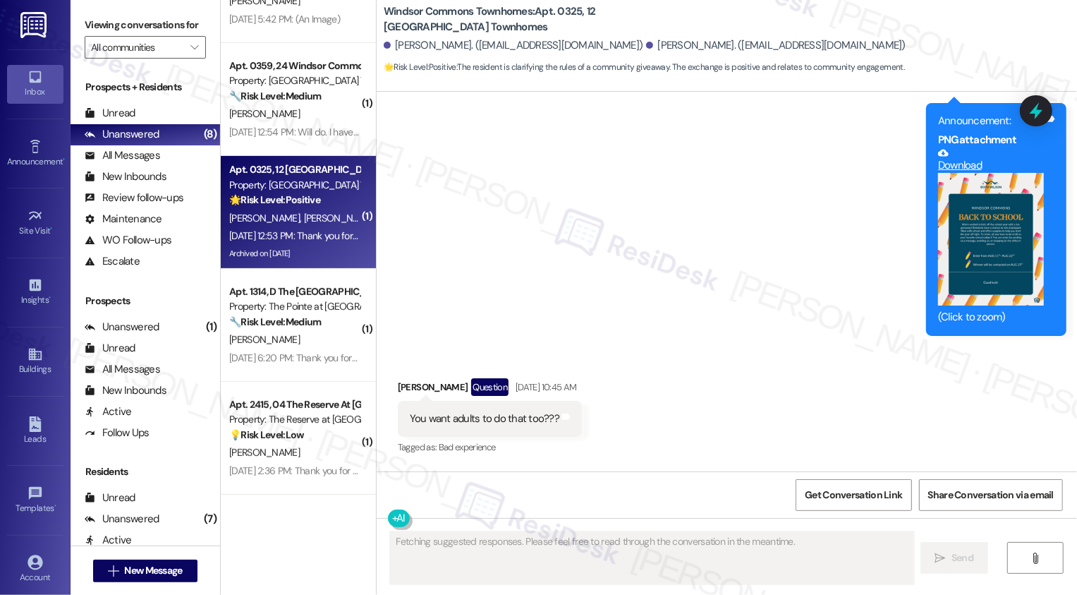
click at [322, 257] on div "Archived on [DATE]" at bounding box center [294, 254] width 133 height 18
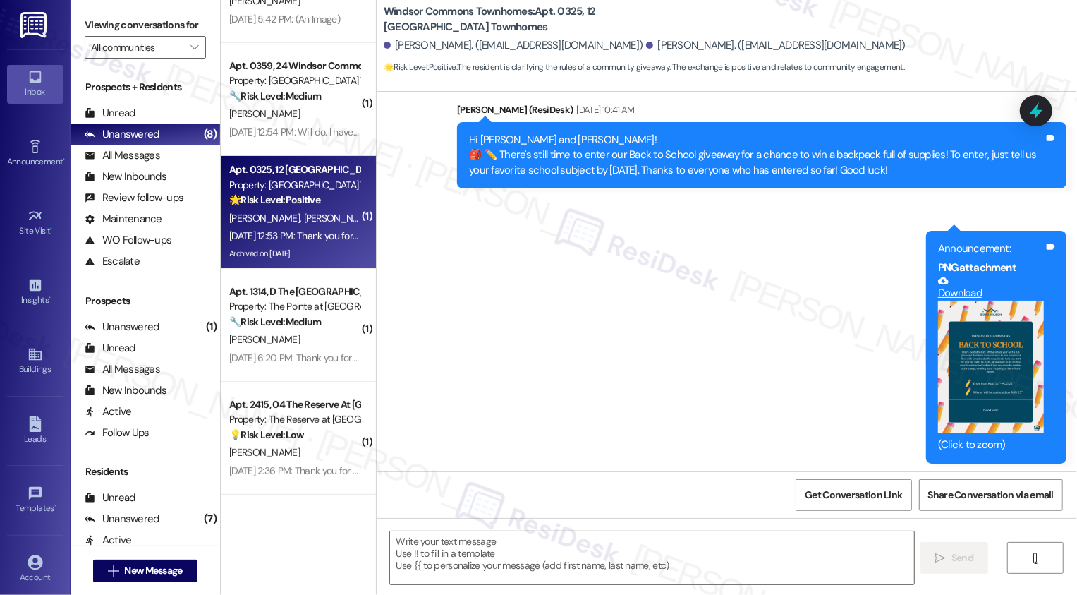
click at [296, 195] on strong "🌟 Risk Level: Positive" at bounding box center [274, 199] width 91 height 13
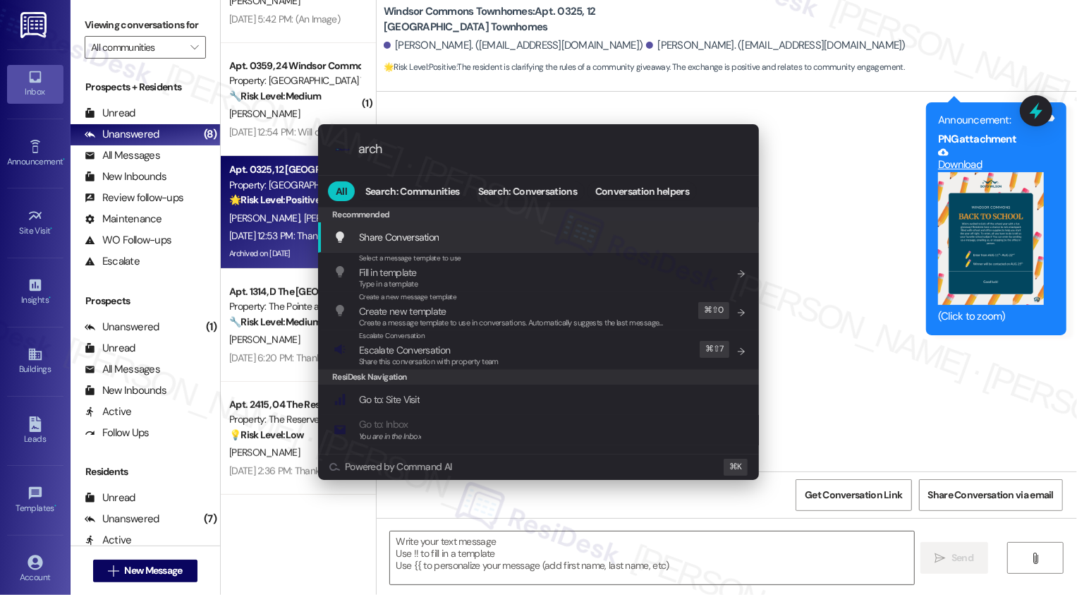
type input "archi"
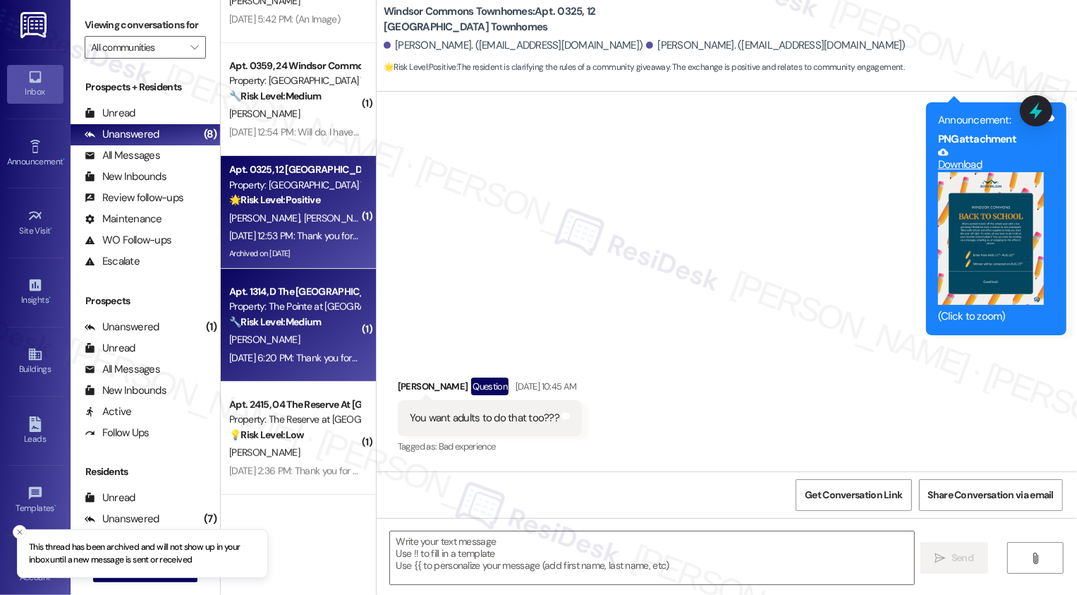
click at [295, 303] on div "Property: The Pointe at [GEOGRAPHIC_DATA]" at bounding box center [294, 306] width 130 height 15
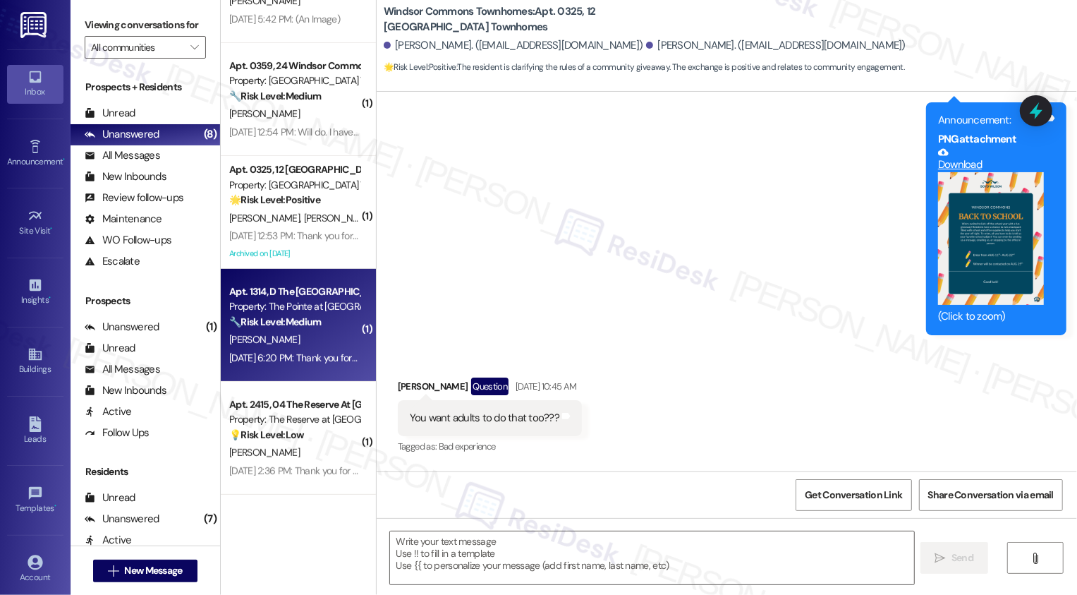
click at [295, 303] on div "Property: The Pointe at [GEOGRAPHIC_DATA]" at bounding box center [294, 306] width 130 height 15
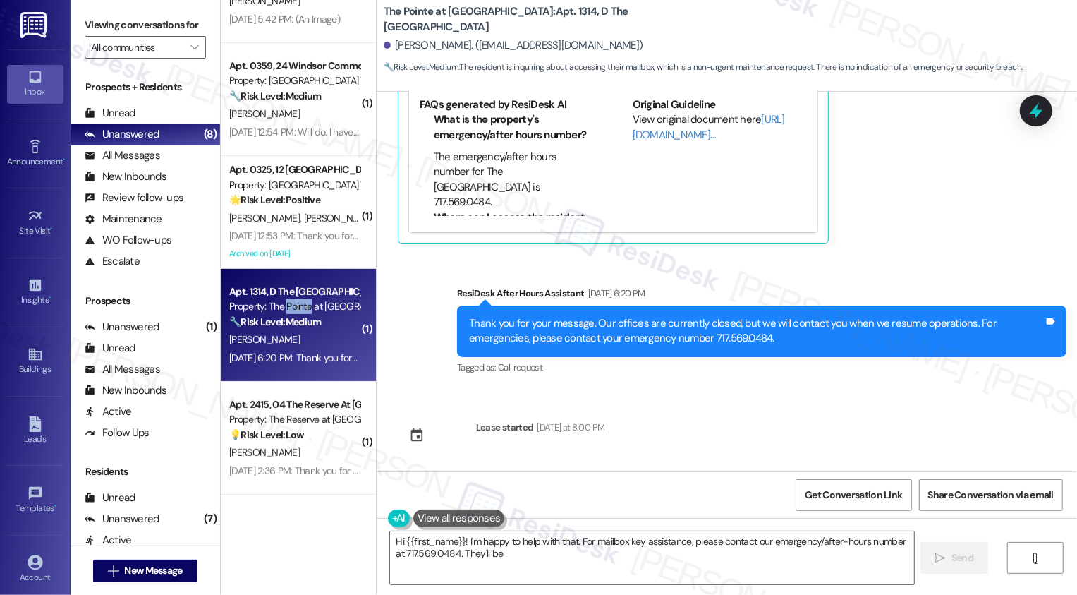
scroll to position [181, 0]
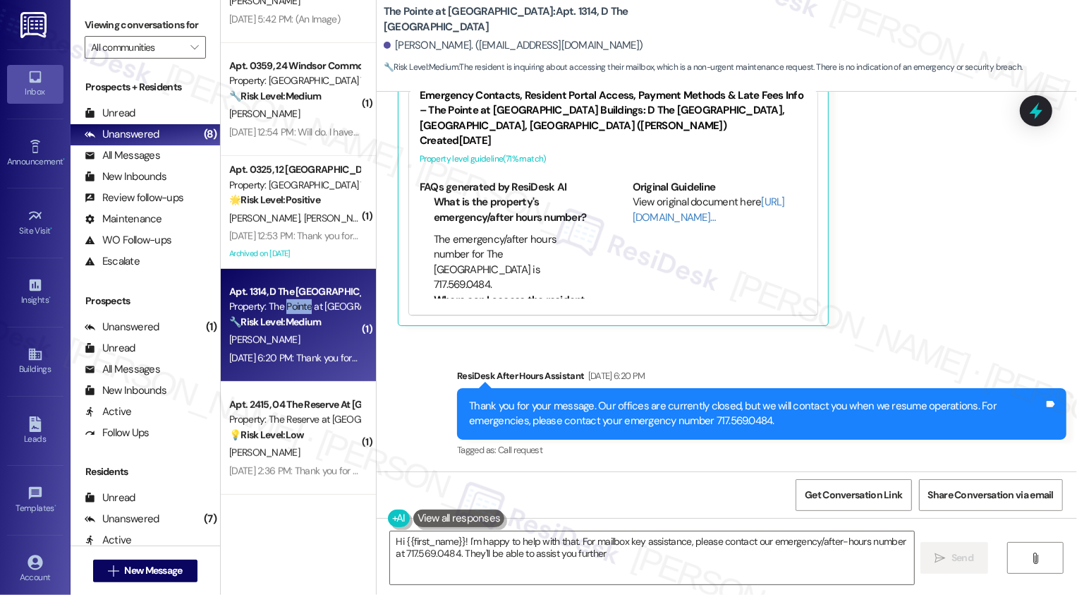
type textarea "Hi {{first_name}}! I'm happy to help with that. For mailbox key assistance, ple…"
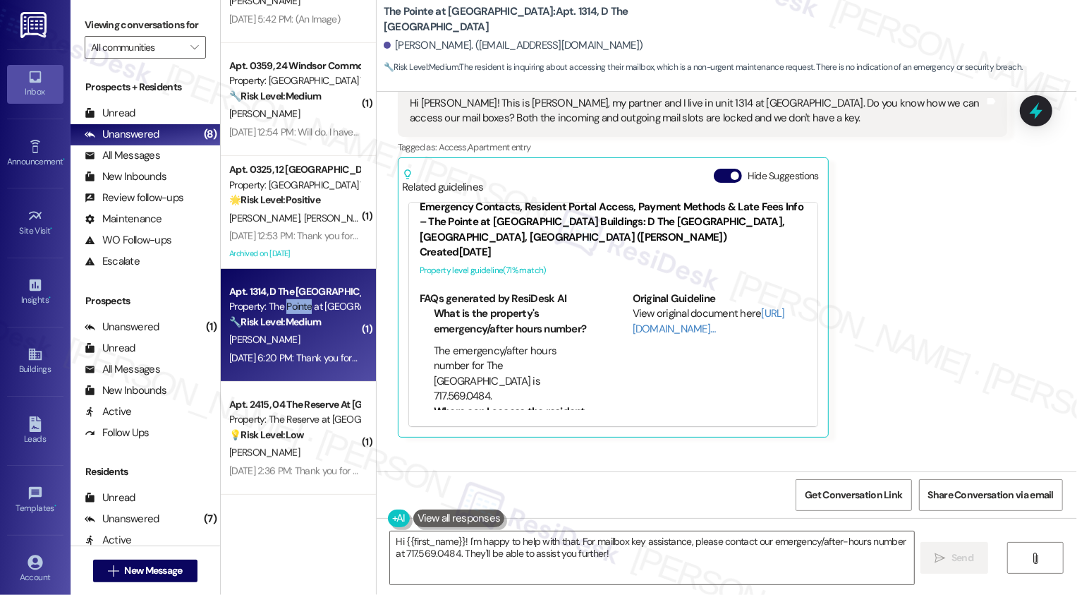
scroll to position [0, 0]
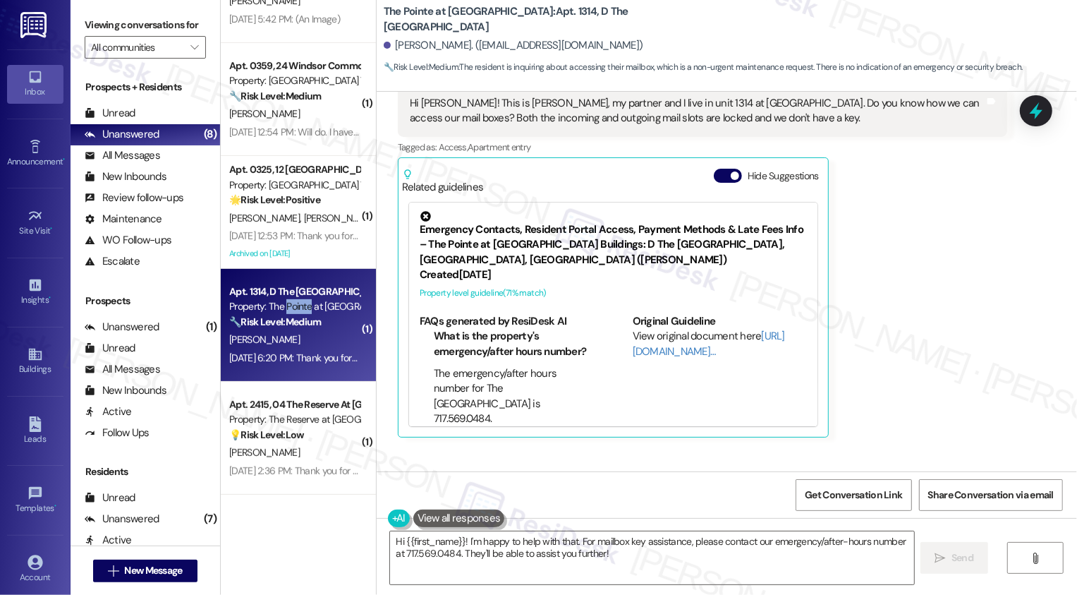
click at [942, 363] on div "[PERSON_NAME] [DATE] 6:20 PM Hi [PERSON_NAME]! This is [PERSON_NAME], my partne…" at bounding box center [702, 252] width 609 height 372
click at [971, 377] on div "[PERSON_NAME] [DATE] 6:20 PM Hi [PERSON_NAME]! This is [PERSON_NAME], my partne…" at bounding box center [702, 252] width 609 height 372
click at [923, 392] on div "[PERSON_NAME] [DATE] 6:20 PM Hi [PERSON_NAME]! This is [PERSON_NAME], my partne…" at bounding box center [702, 252] width 609 height 372
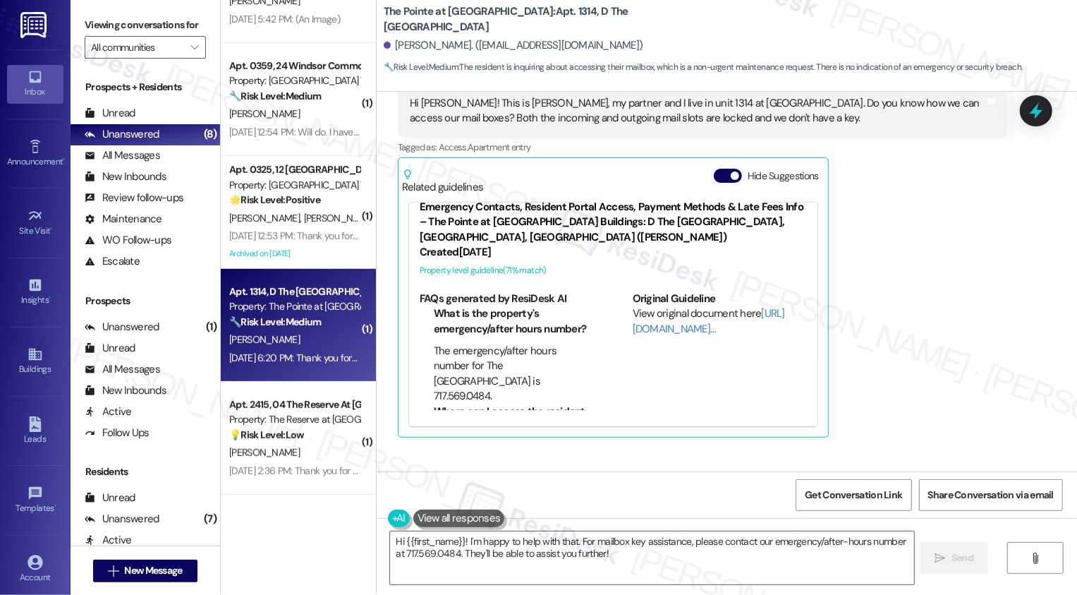
scroll to position [120, 0]
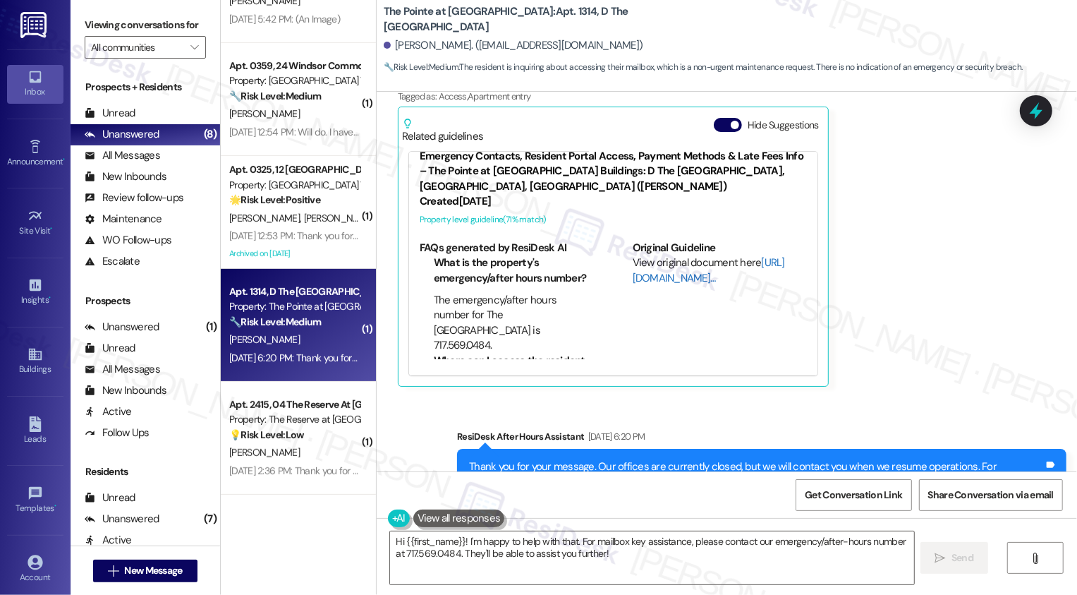
click at [663, 277] on link "[URL][DOMAIN_NAME]…" at bounding box center [709, 269] width 152 height 29
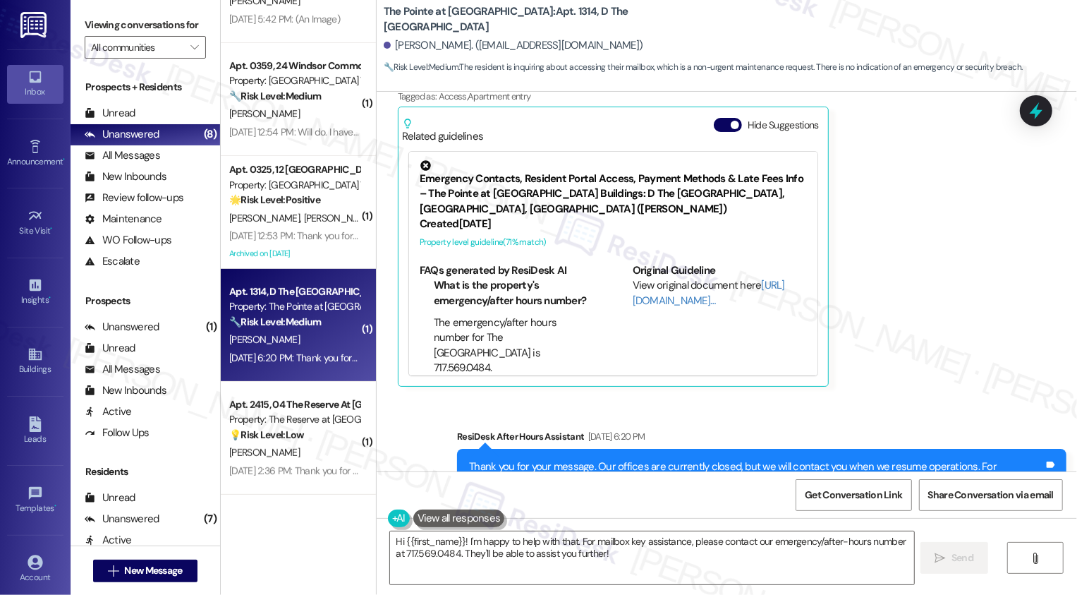
click at [418, 164] on icon at bounding box center [425, 165] width 15 height 15
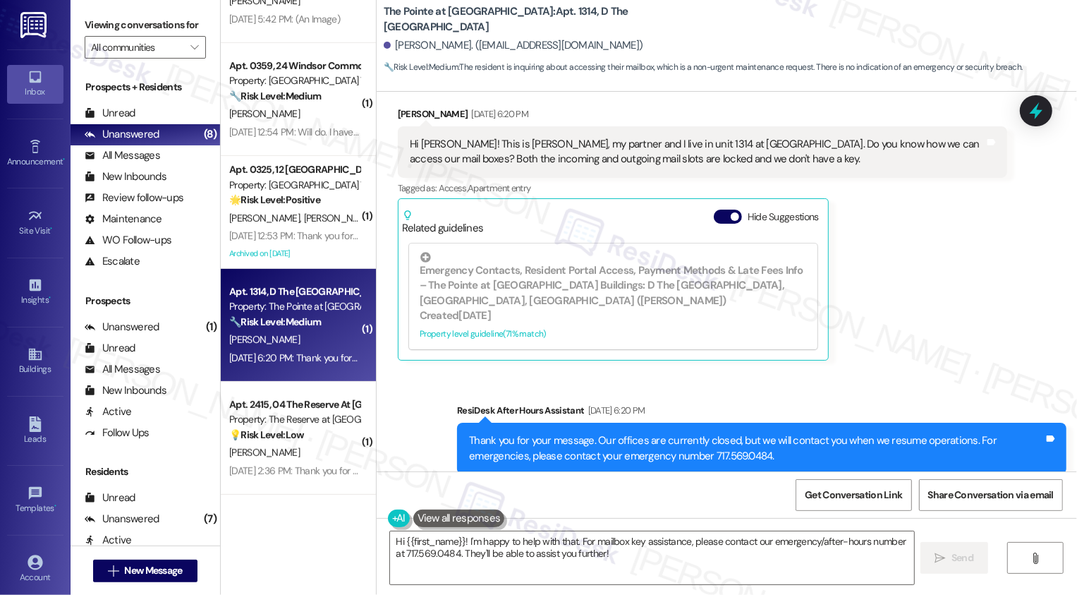
scroll to position [27, 0]
click at [1022, 286] on div "Received via SMS [PERSON_NAME] [DATE] 6:20 PM Hi [PERSON_NAME]! This is [PERSON…" at bounding box center [727, 224] width 700 height 296
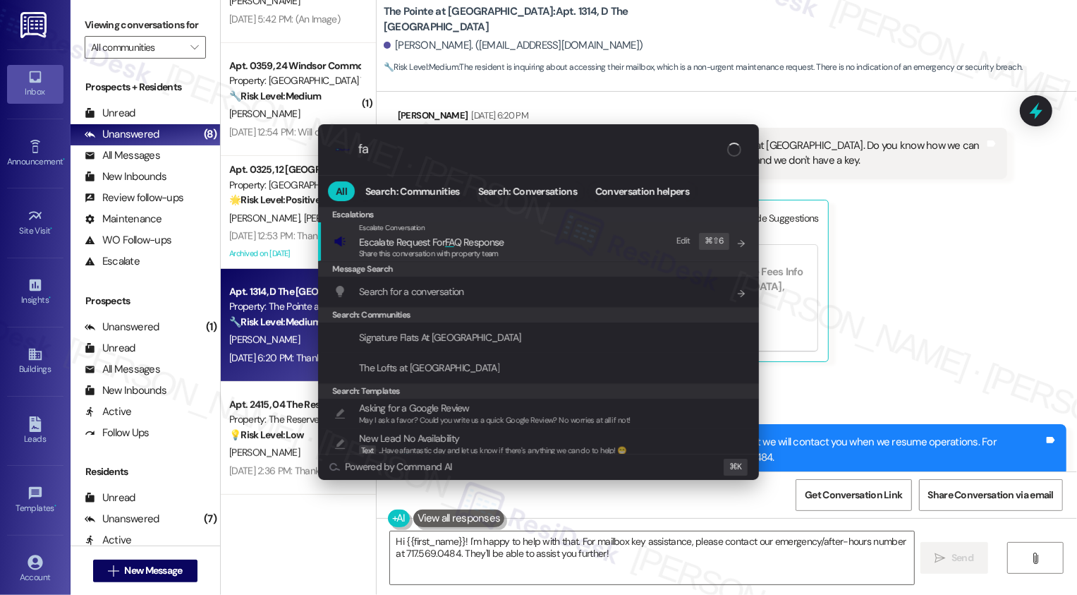
type input "faq"
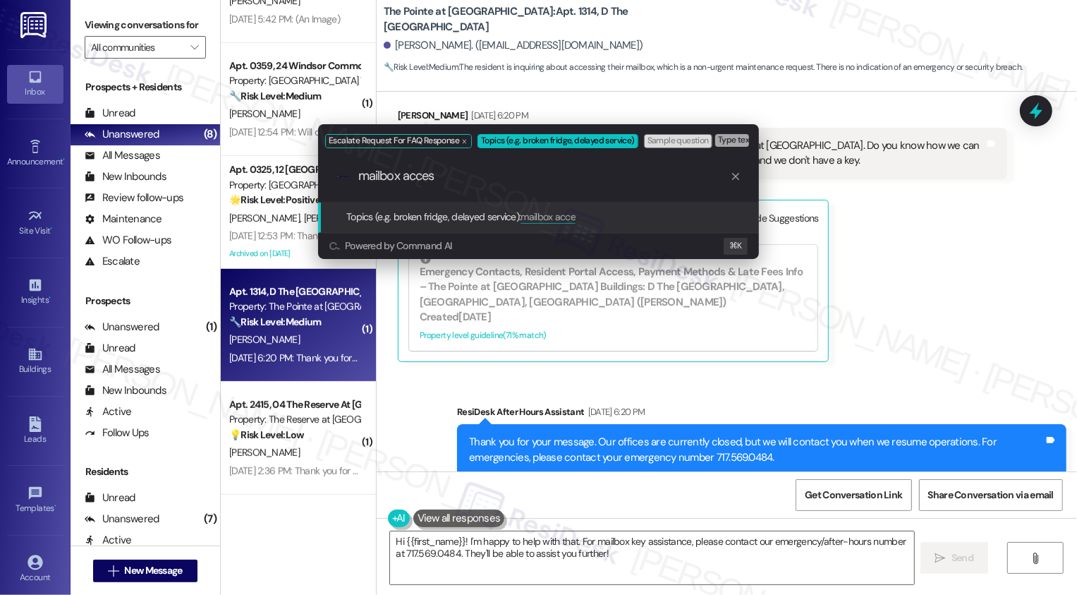
type input "mailbox access"
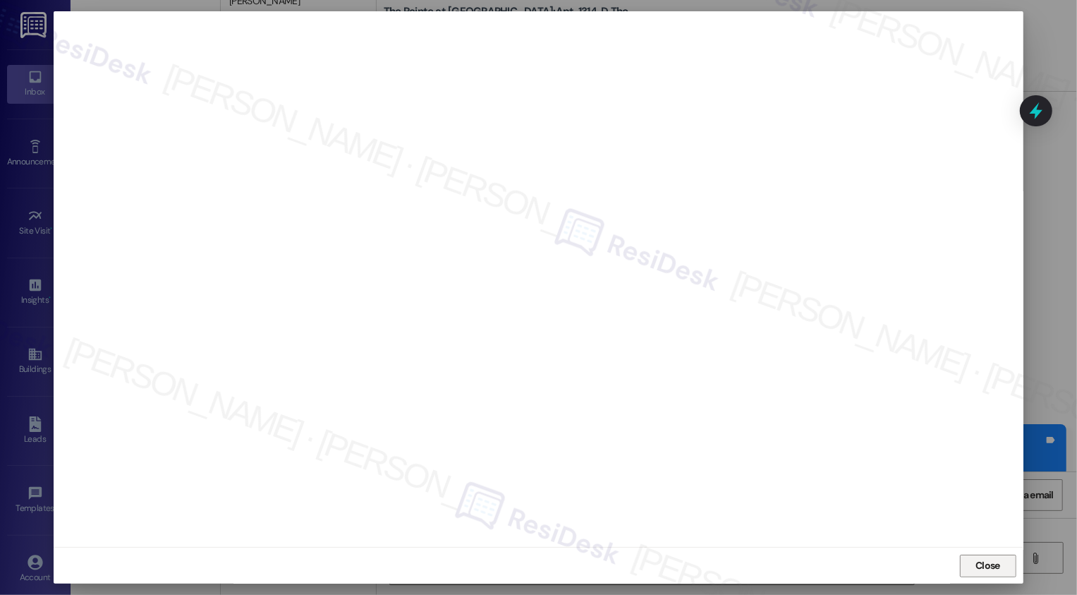
click at [986, 560] on button "Close" at bounding box center [988, 565] width 56 height 23
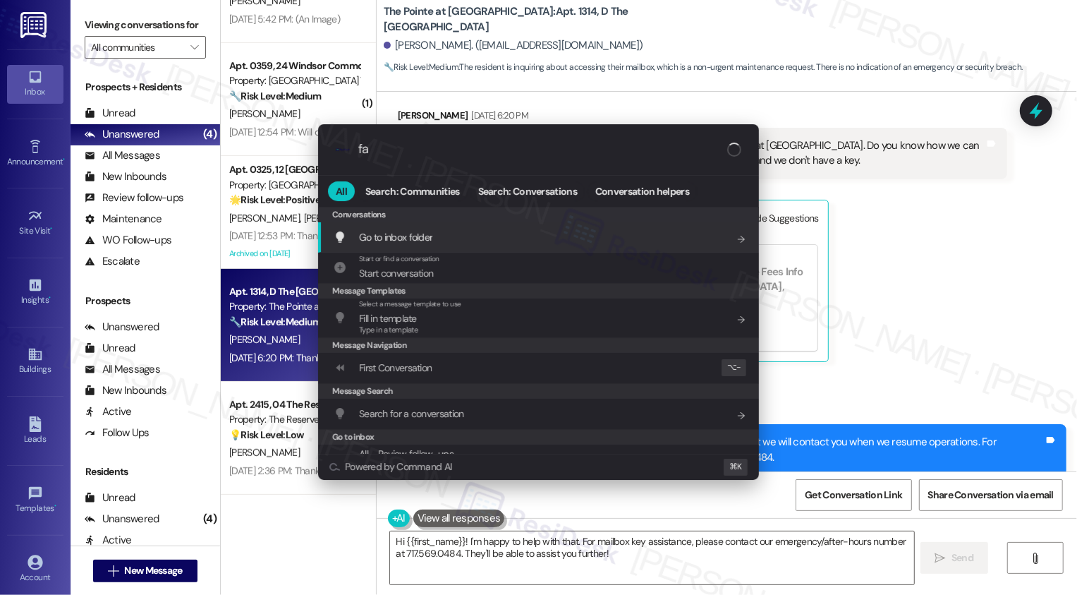
type input "faq"
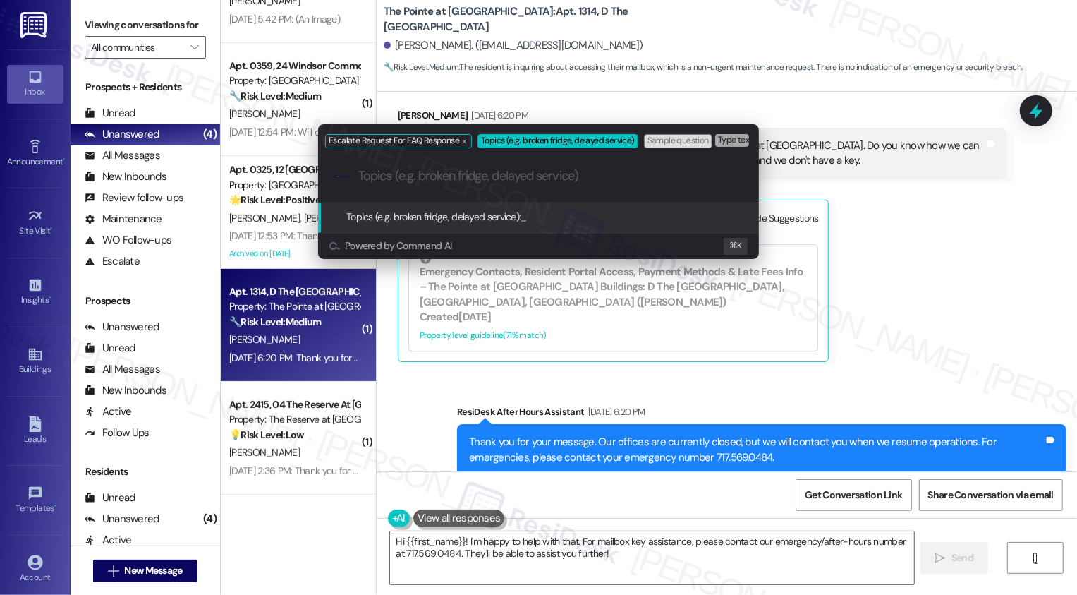
paste input "mailbox access"
type input "mailbox access"
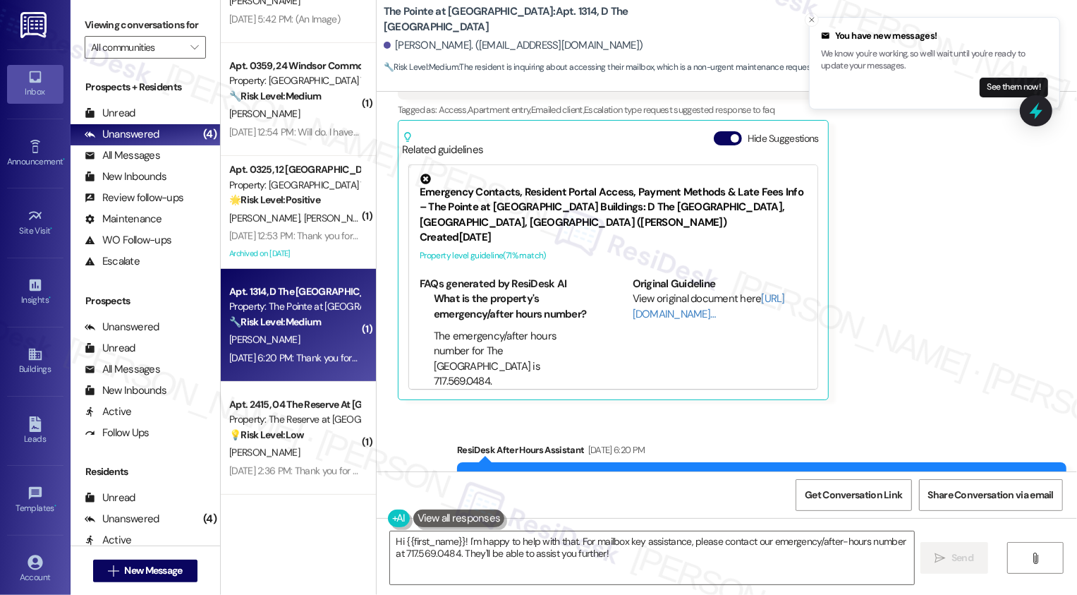
scroll to position [99, 0]
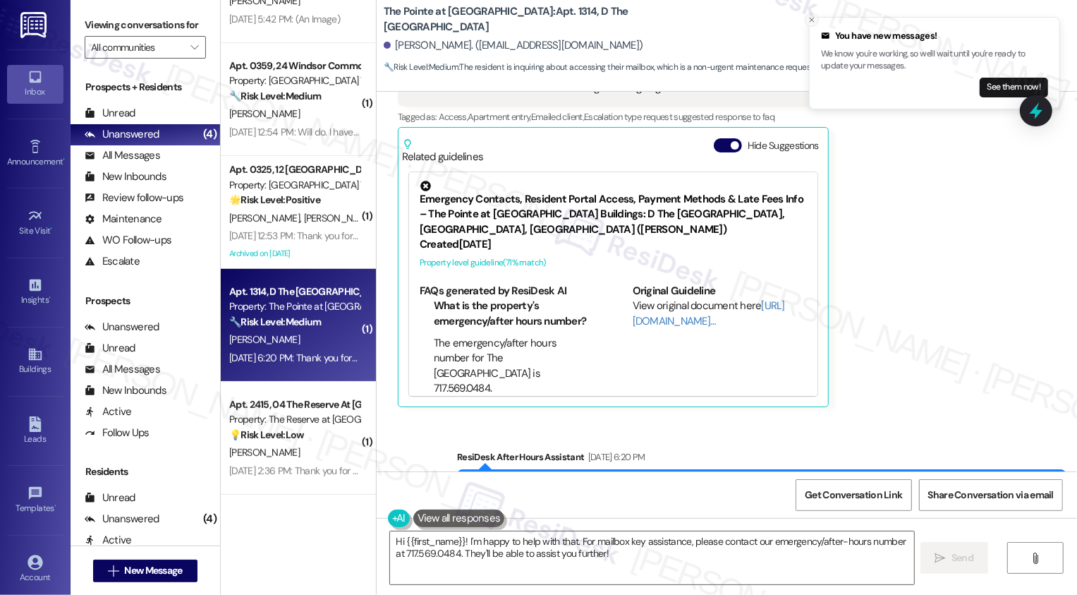
click at [814, 21] on icon "Close toast" at bounding box center [812, 20] width 8 height 8
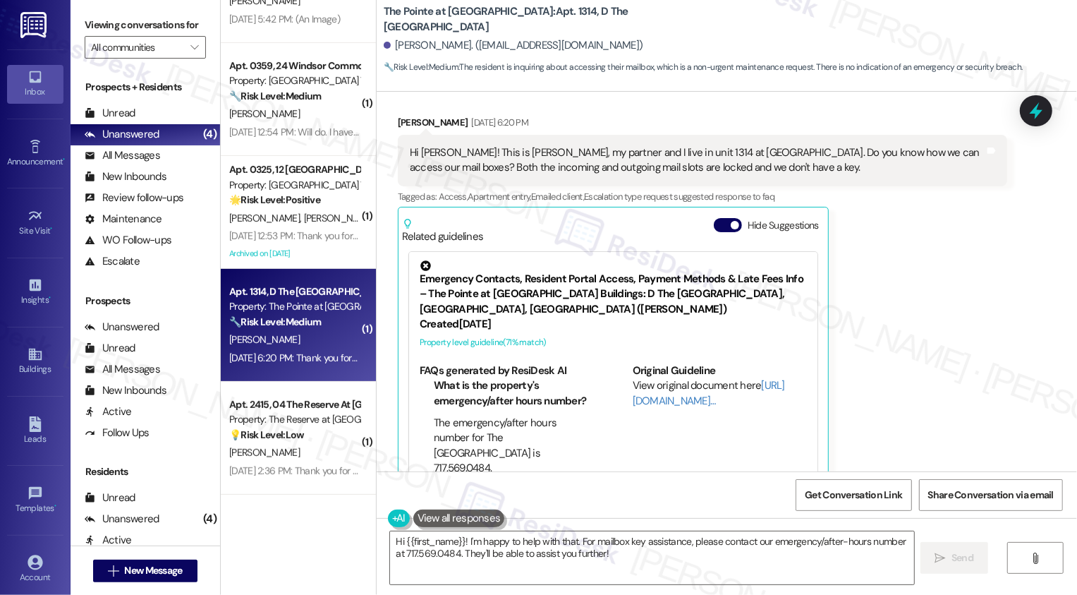
scroll to position [0, 0]
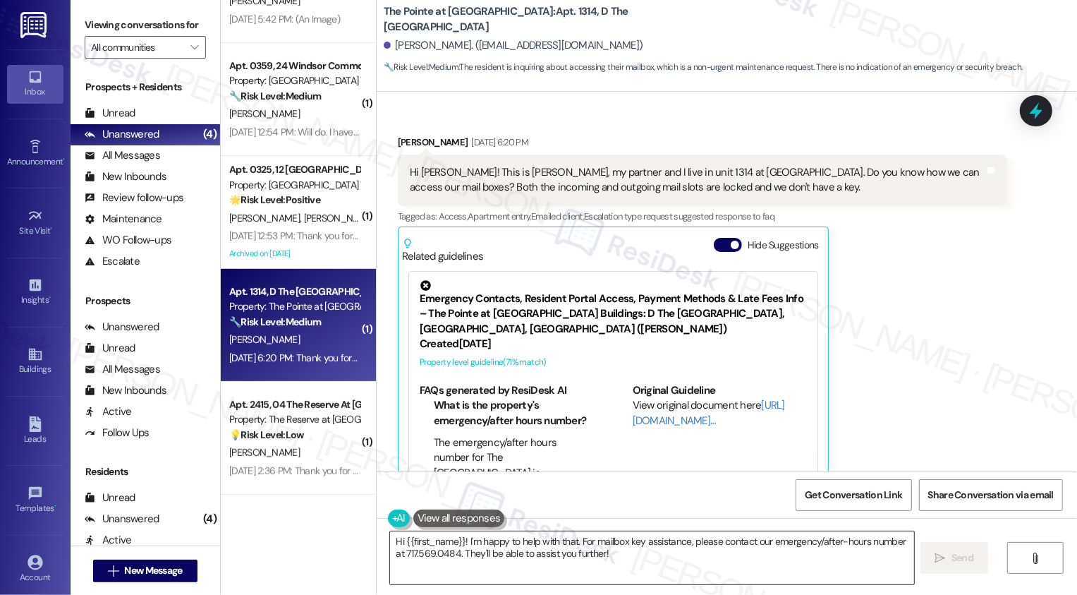
click at [478, 540] on textarea "Hi {{first_name}}! I'm happy to help with that. For mailbox key assistance, ple…" at bounding box center [652, 557] width 524 height 53
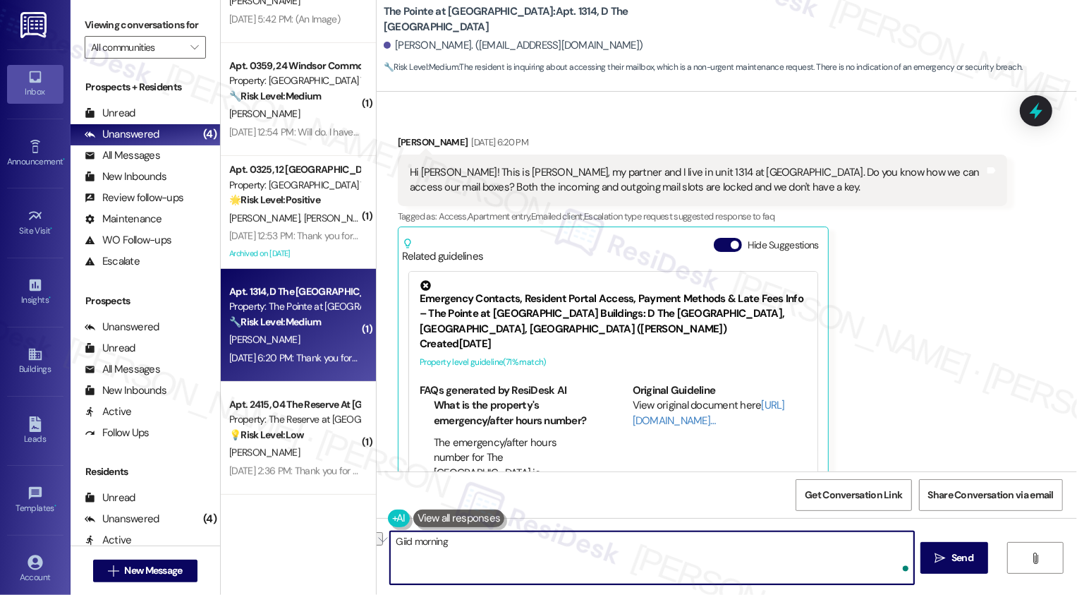
type textarea "H"
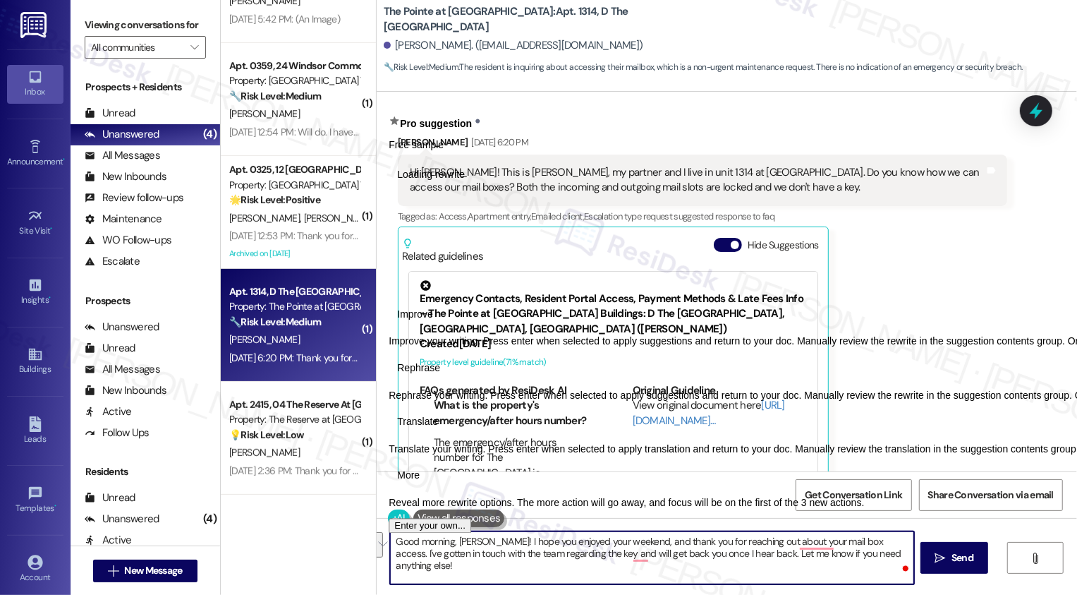
click at [440, 375] on span "Rephrase" at bounding box center [418, 367] width 43 height 15
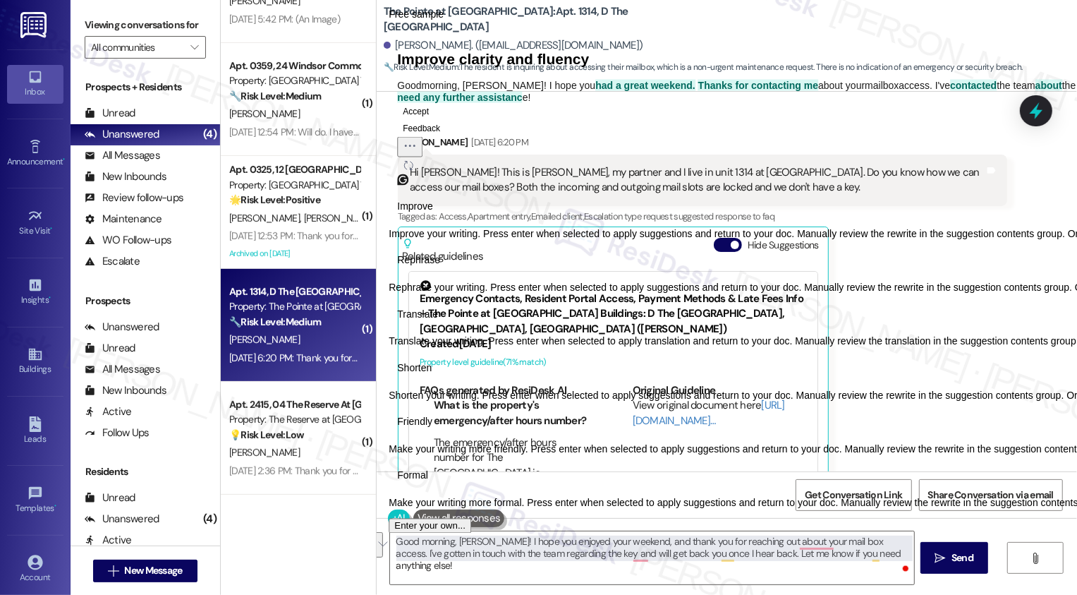
click at [432, 430] on span "Friendly" at bounding box center [414, 422] width 35 height 15
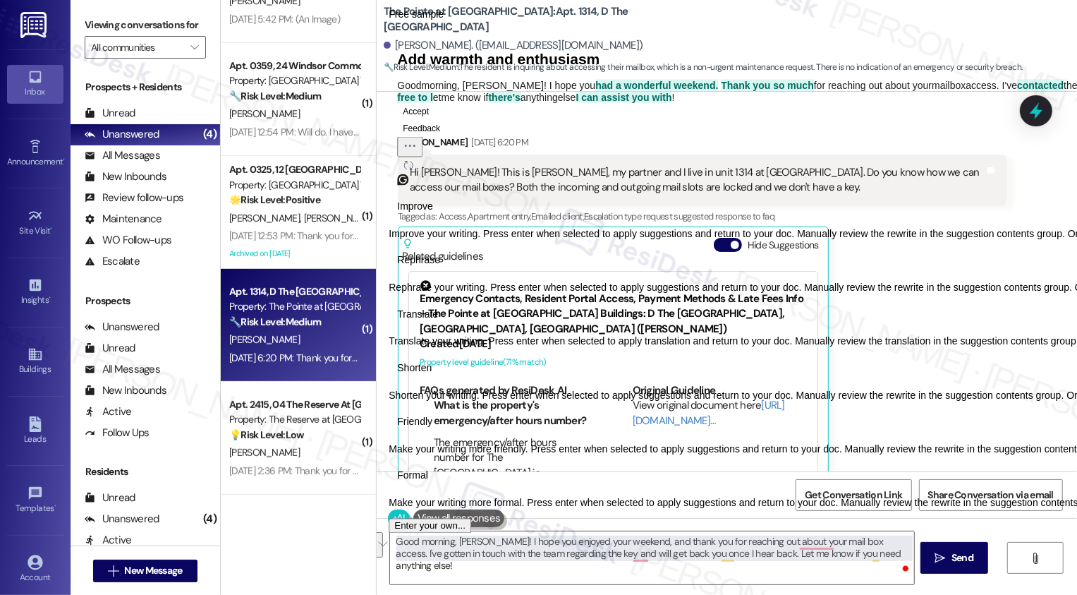
click at [434, 119] on button "Accept" at bounding box center [415, 110] width 37 height 17
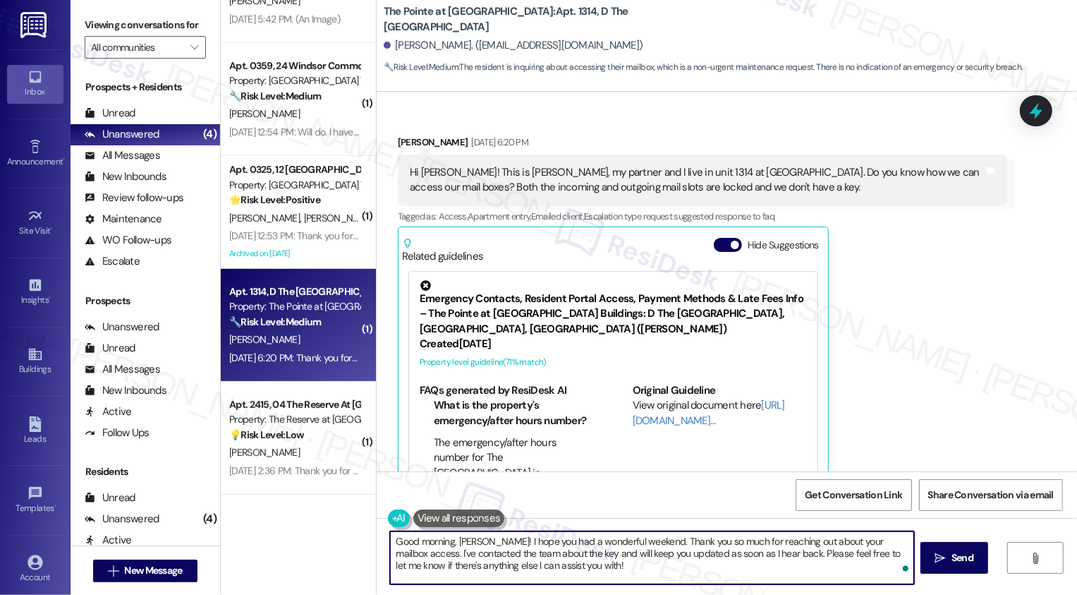
click at [554, 571] on textarea "Good morning, [PERSON_NAME]! I hope you had a wonderful weekend. Thank you so m…" at bounding box center [652, 557] width 524 height 53
type textarea "Good morning, [PERSON_NAME]! I hope you had a wonderful weekend. Thank you so m…"
click at [956, 559] on span "Send" at bounding box center [962, 557] width 22 height 15
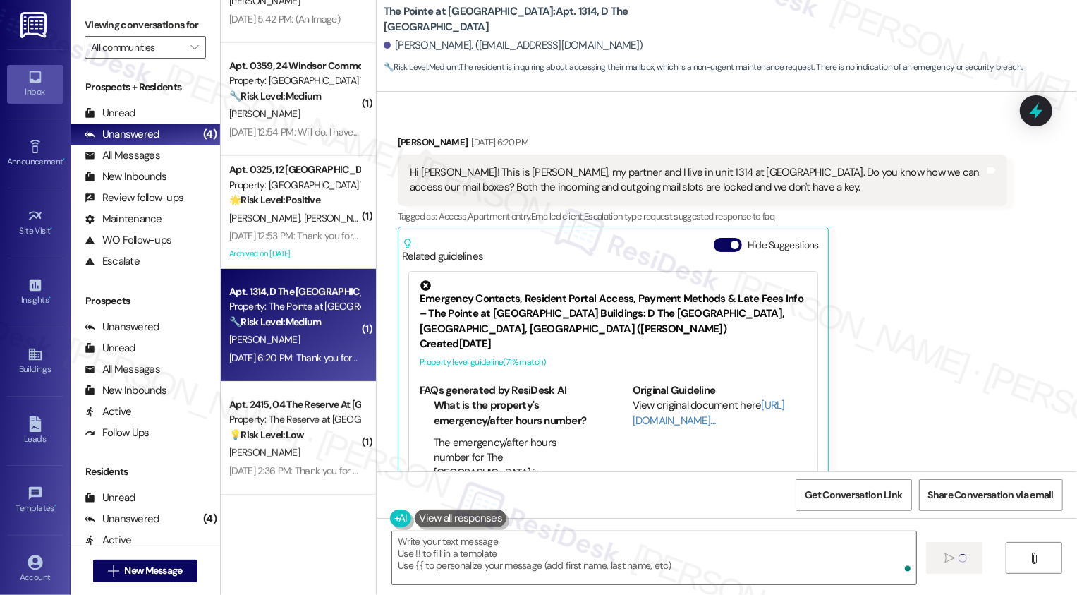
type textarea "Fetching suggested responses. Please feel free to read through the conversation…"
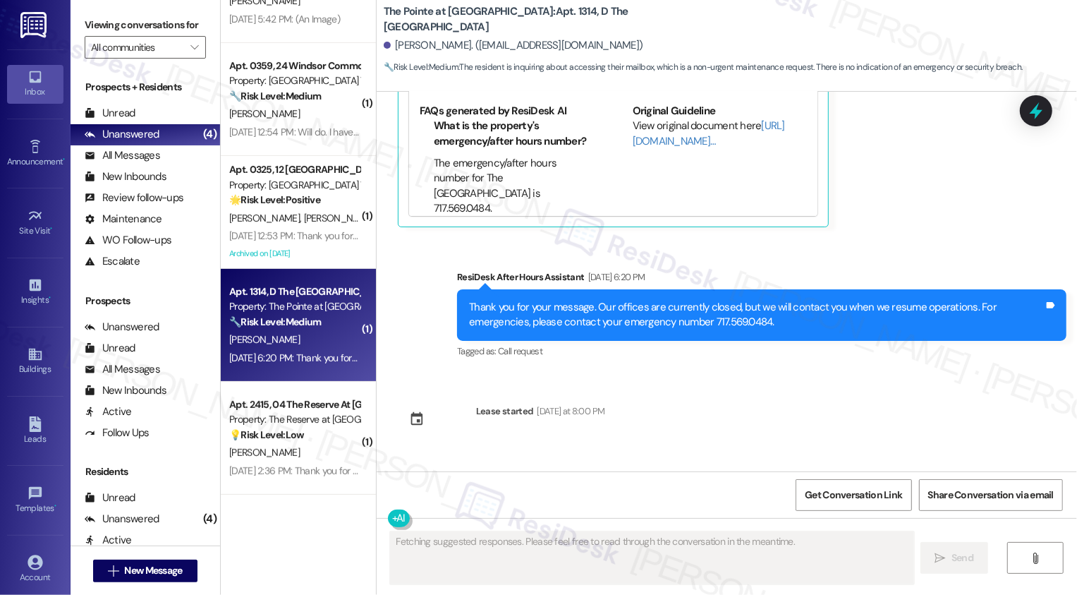
scroll to position [391, 0]
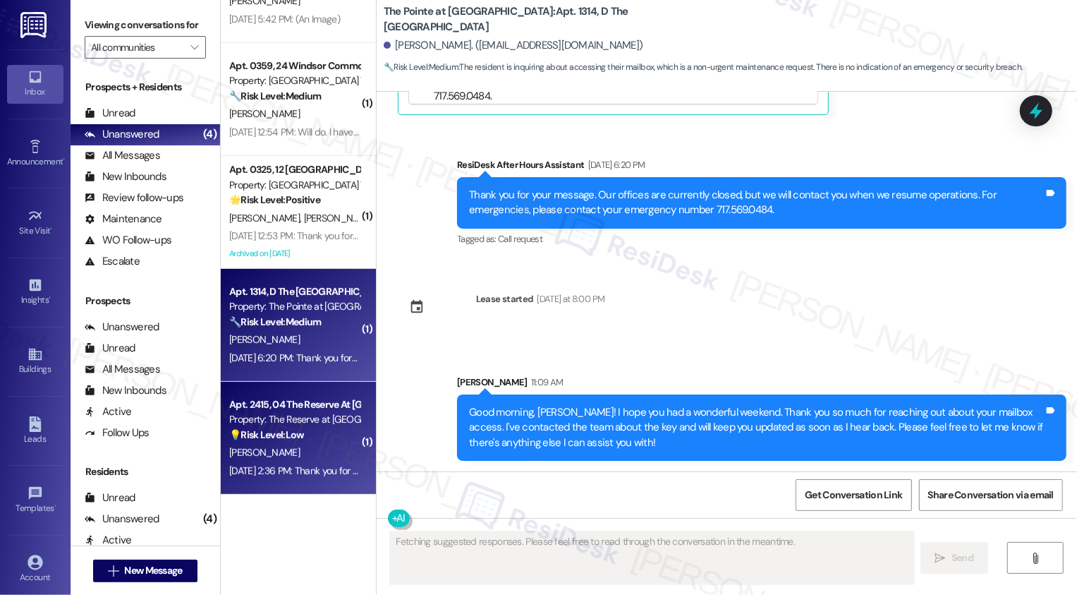
click at [313, 418] on div "Property: The Reserve at [GEOGRAPHIC_DATA]" at bounding box center [294, 419] width 130 height 15
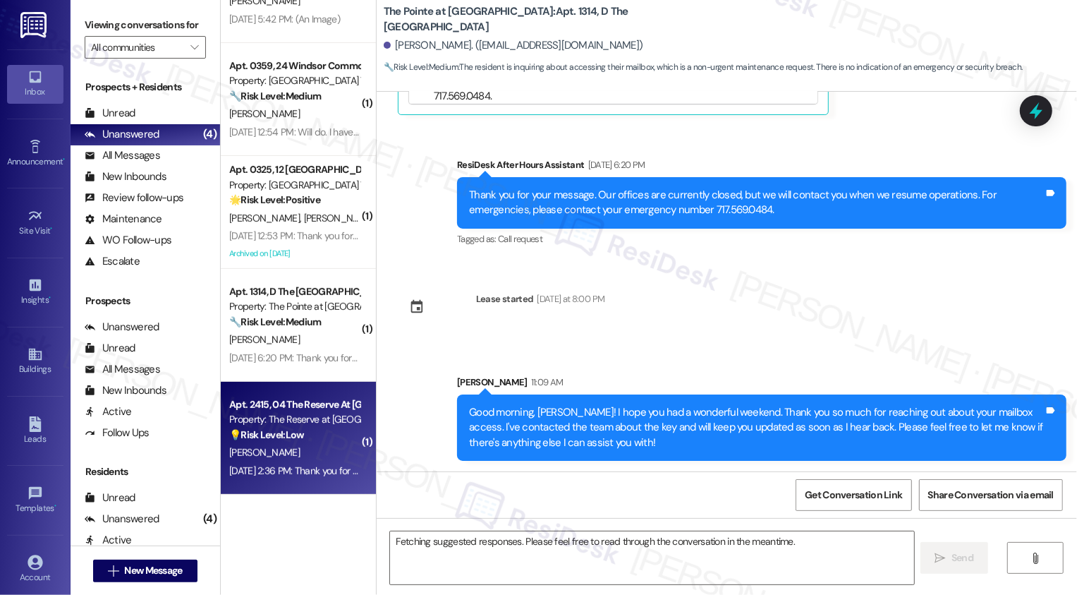
click at [313, 418] on div "Property: The Reserve at [GEOGRAPHIC_DATA]" at bounding box center [294, 419] width 130 height 15
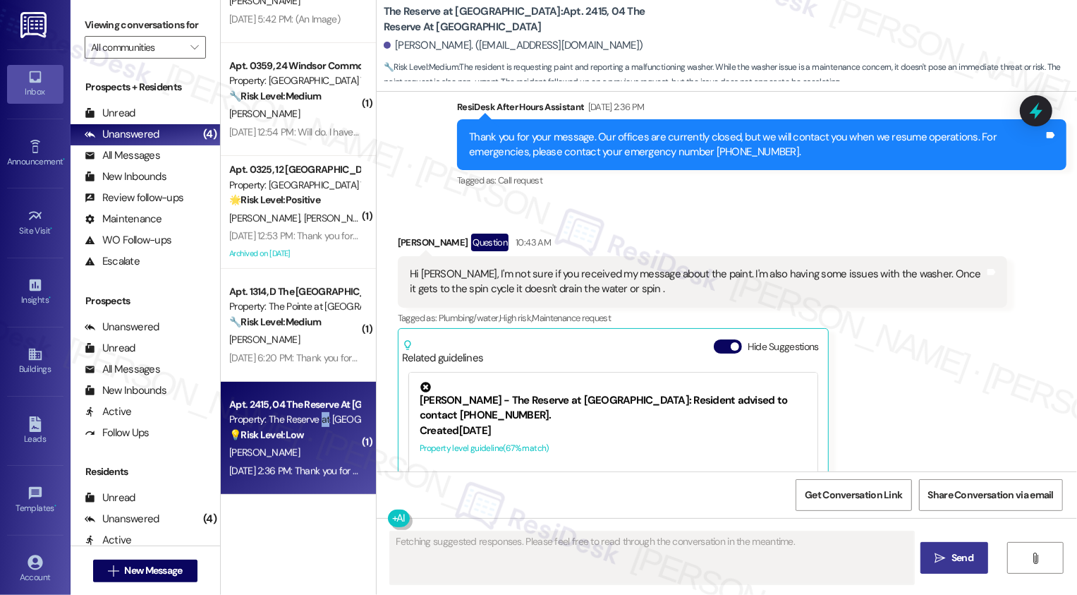
scroll to position [1326, 0]
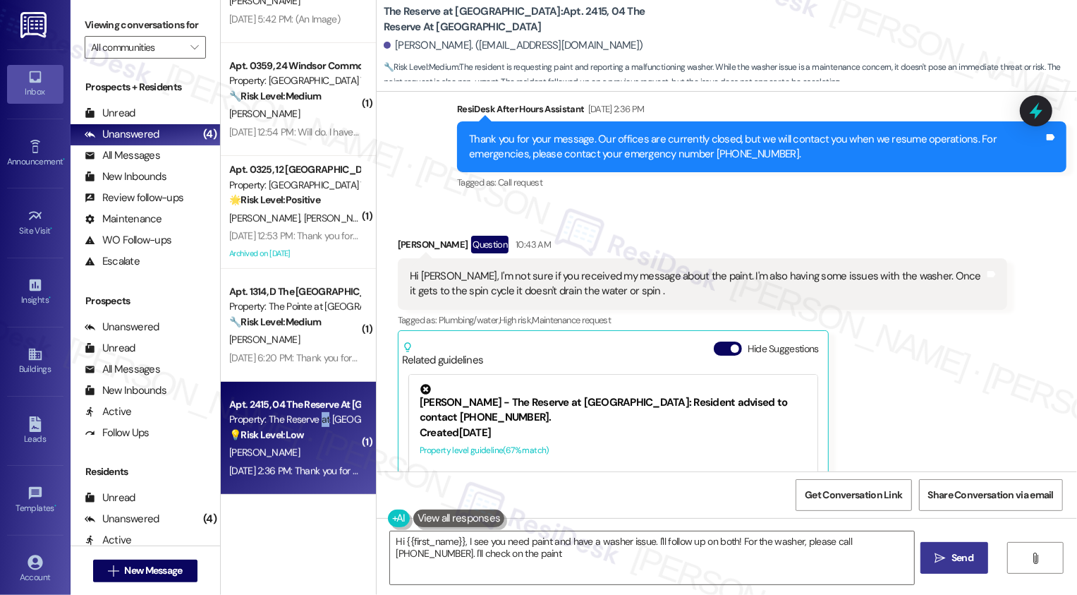
type textarea "Hi {{first_name}}, I see you need paint and have a washer issue. I'll follow up…"
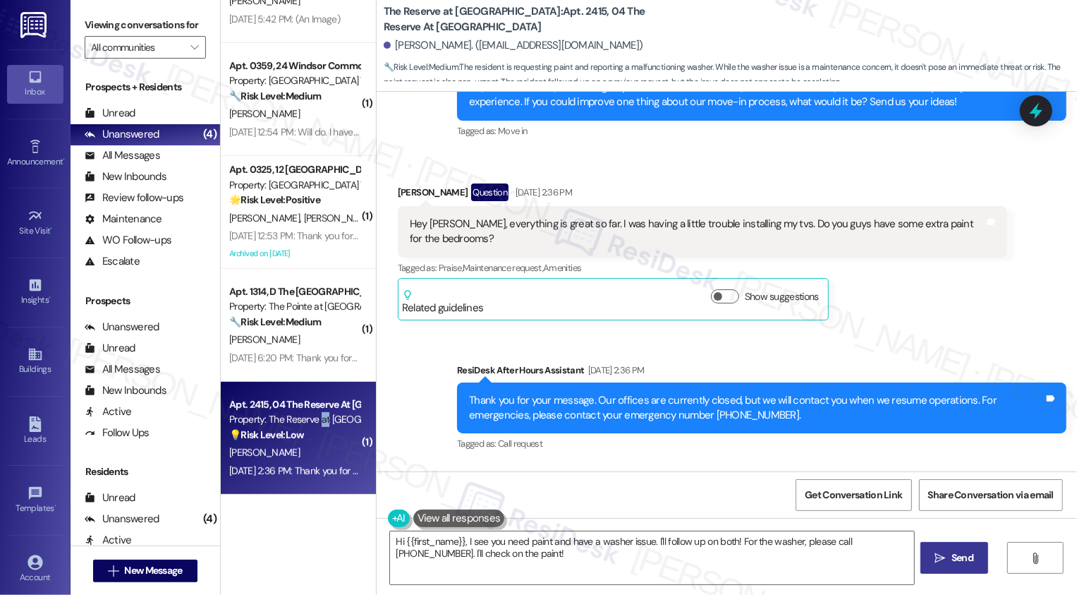
scroll to position [1053, 0]
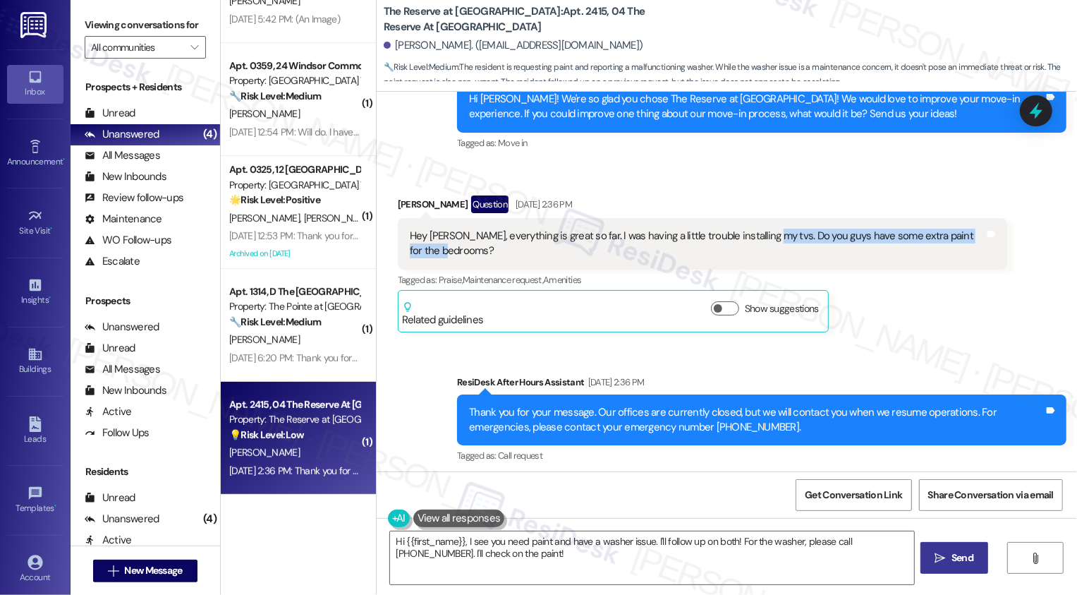
drag, startPoint x: 750, startPoint y: 217, endPoint x: 758, endPoint y: 235, distance: 20.2
click at [758, 235] on div "Hey [PERSON_NAME], everything is great so far. I was having a little trouble in…" at bounding box center [697, 244] width 575 height 30
copy div "Do you guys have some extra paint for the bedrooms?"
click at [900, 324] on div "Received via SMS [PERSON_NAME] Question [DATE] 2:36 PM Hey [PERSON_NAME], every…" at bounding box center [702, 264] width 631 height 158
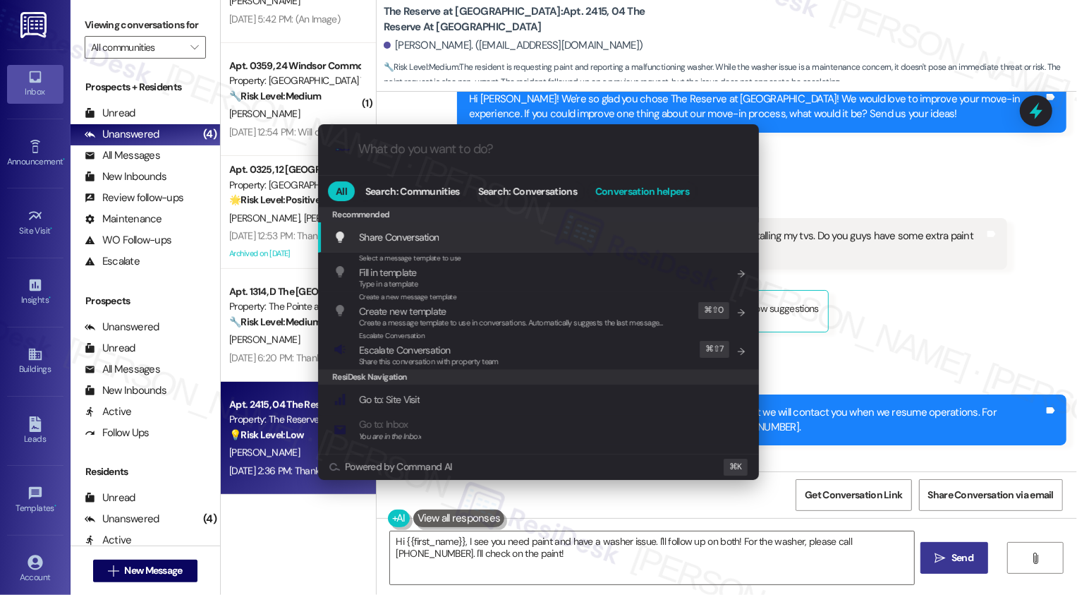
click at [643, 198] on button "Conversation helpers" at bounding box center [642, 191] width 109 height 20
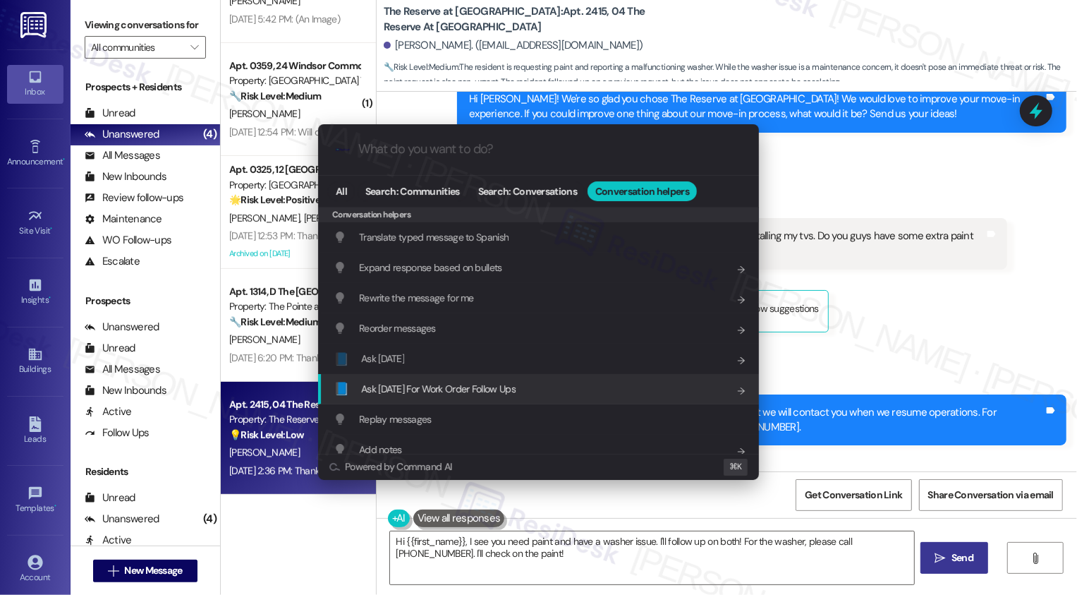
click at [532, 382] on div "📘 Ask [DATE] For Work Order Follow Ups Add shortcut" at bounding box center [540, 389] width 413 height 16
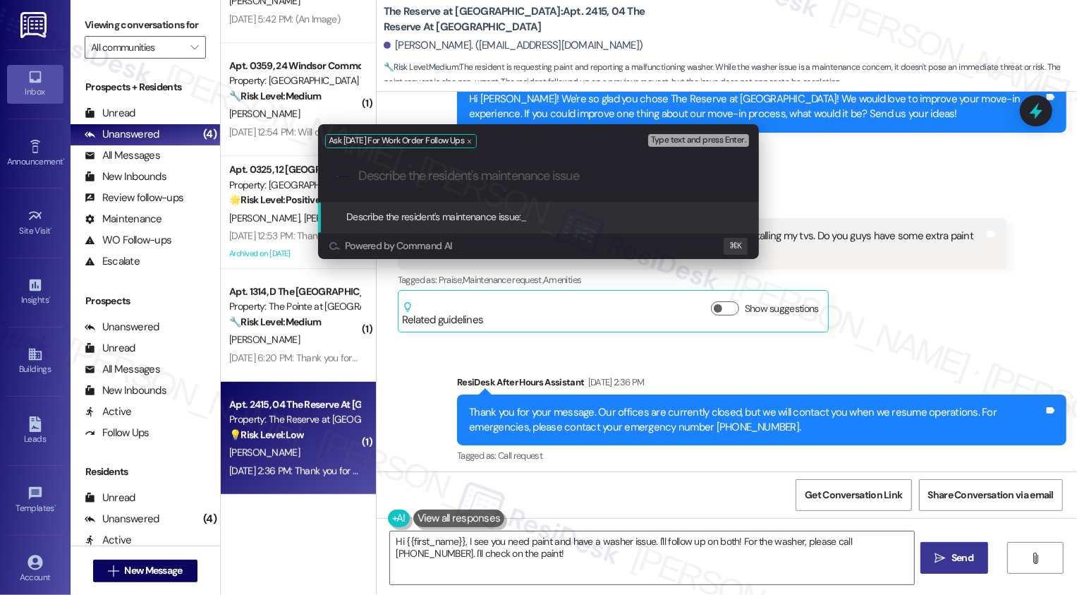
paste input "Do you guys have some extra paint for the bedrooms?"
type input "Do you guys have some extra paint for the bedrooms?"
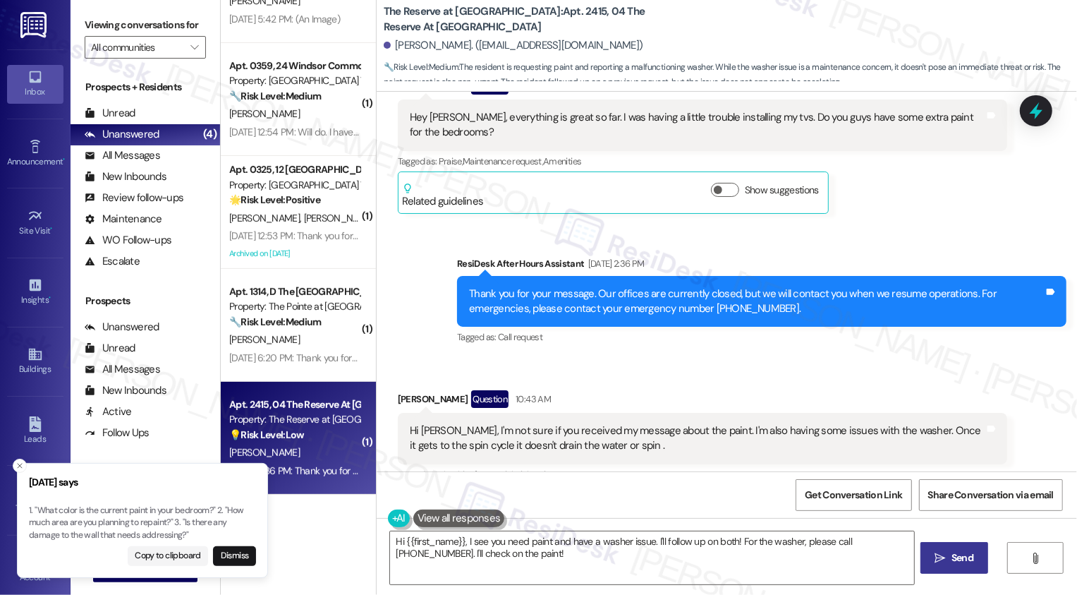
scroll to position [1174, 0]
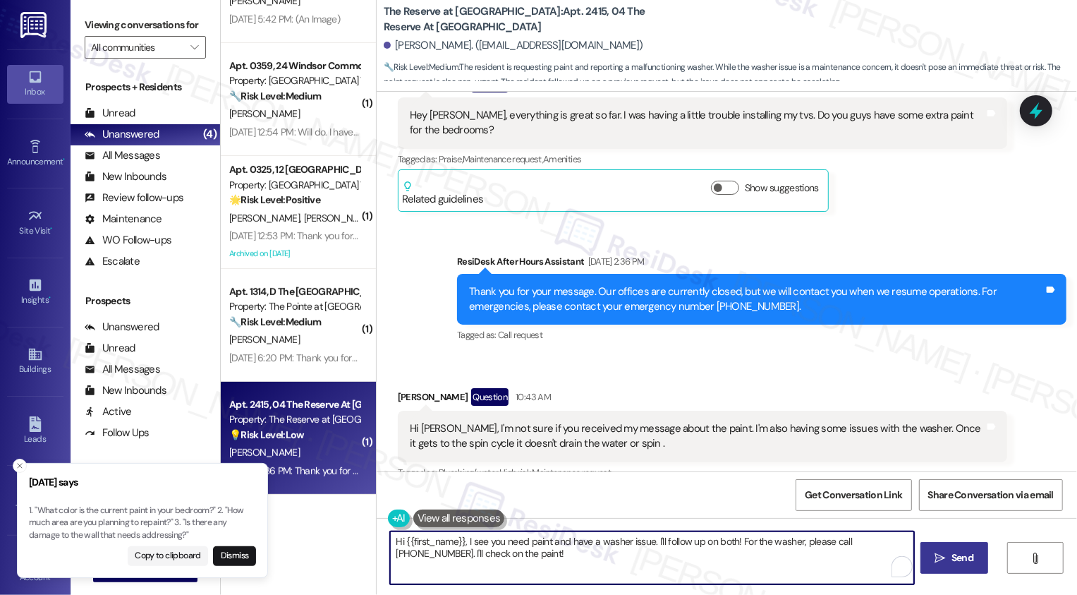
drag, startPoint x: 461, startPoint y: 541, endPoint x: 526, endPoint y: 574, distance: 73.5
click at [528, 576] on textarea "Hi {{first_name}}, I see you need paint and have a washer issue. I'll follow up…" at bounding box center [652, 557] width 524 height 53
click at [460, 539] on textarea "Hi {{first_name}}, I see you need paint and have a washer issue. I'll follow up…" at bounding box center [652, 557] width 524 height 53
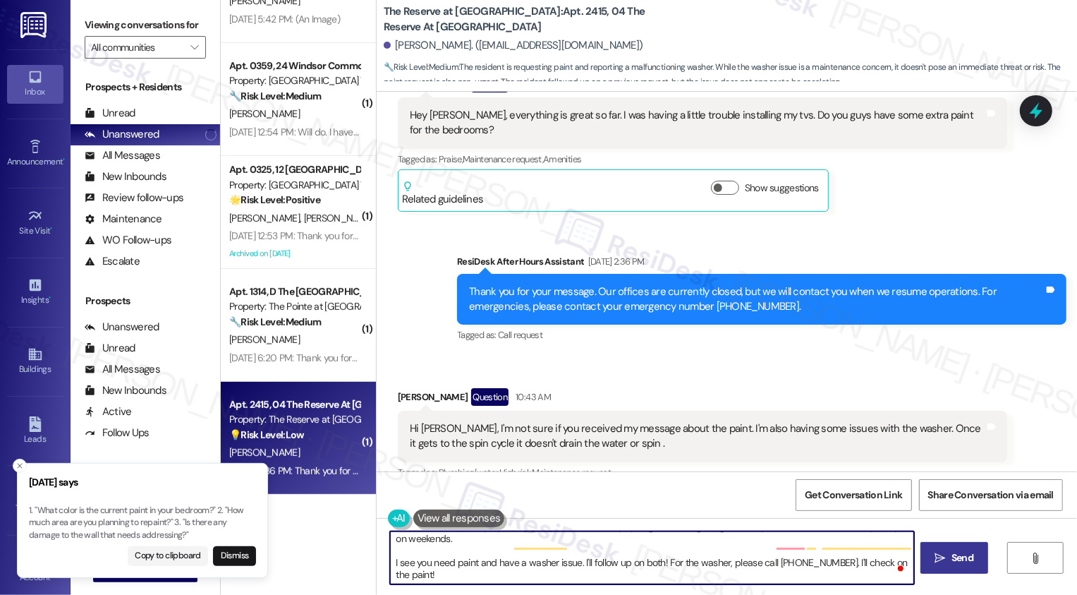
scroll to position [15, 0]
drag, startPoint x: 574, startPoint y: 562, endPoint x: 624, endPoint y: 595, distance: 59.1
click at [624, 594] on div "Hi {{first_name}}, I hope you enjoyed your weekend. My apologies for not gettin…" at bounding box center [727, 571] width 700 height 106
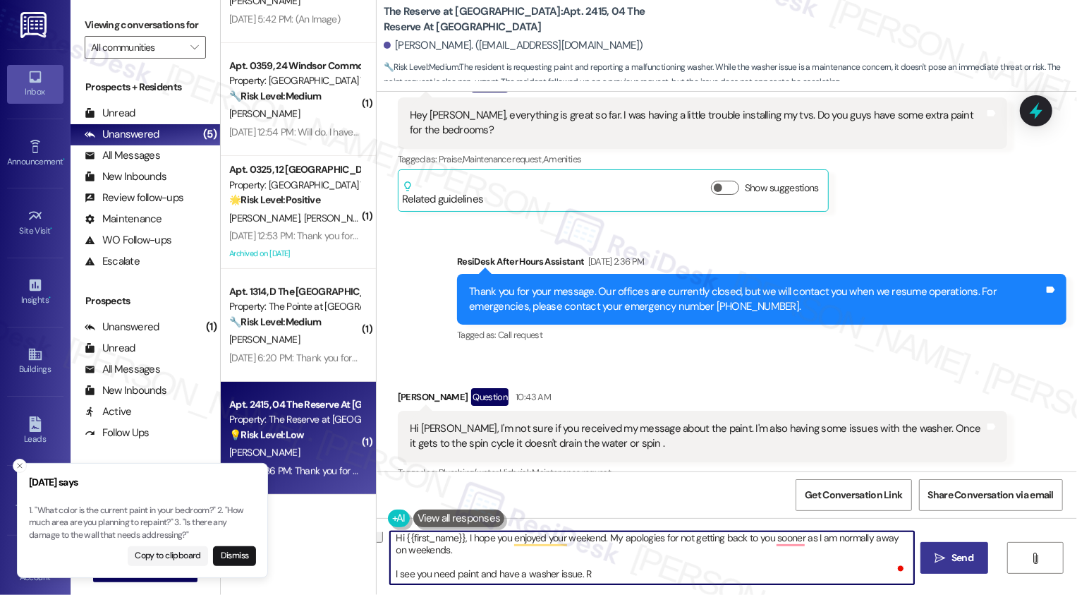
scroll to position [4, 0]
type textarea "Hi {{first_name}}, I hope you enjoyed your weekend. My apologies for not gettin…"
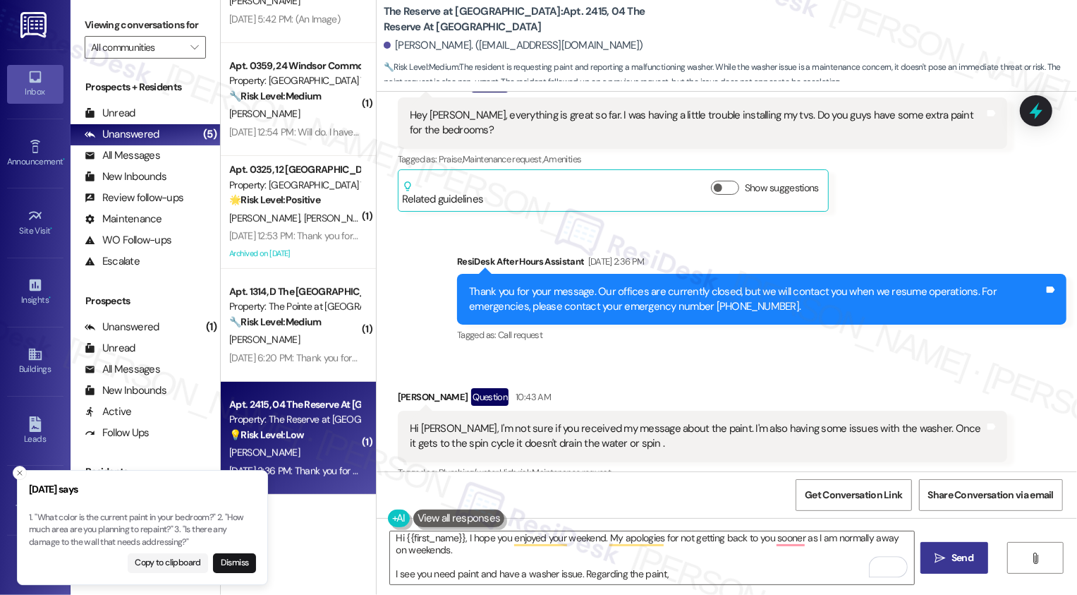
click at [187, 528] on p "1. "What color is the current paint in your bedroom?" 2. "How much area are you…" at bounding box center [142, 529] width 227 height 37
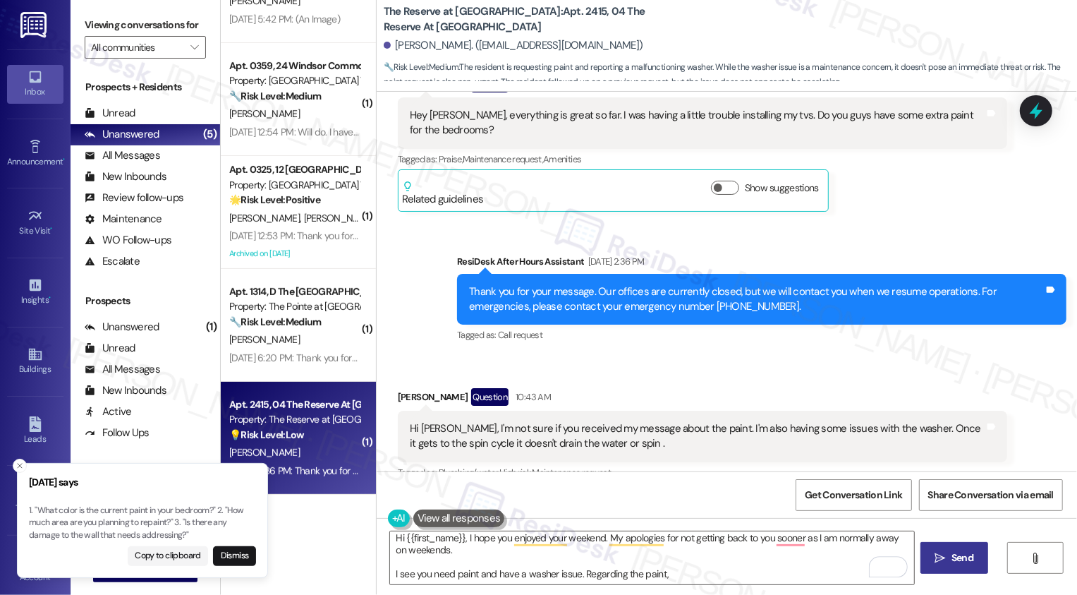
click at [186, 524] on p "1. "What color is the current paint in your bedroom?" 2. "How much area are you…" at bounding box center [142, 522] width 227 height 37
copy p "Is there any damage to the wall that needs addressing?"
click at [683, 576] on textarea "Hi {{first_name}}, I hope you enjoyed your weekend. My apologies for not gettin…" at bounding box center [652, 557] width 524 height 53
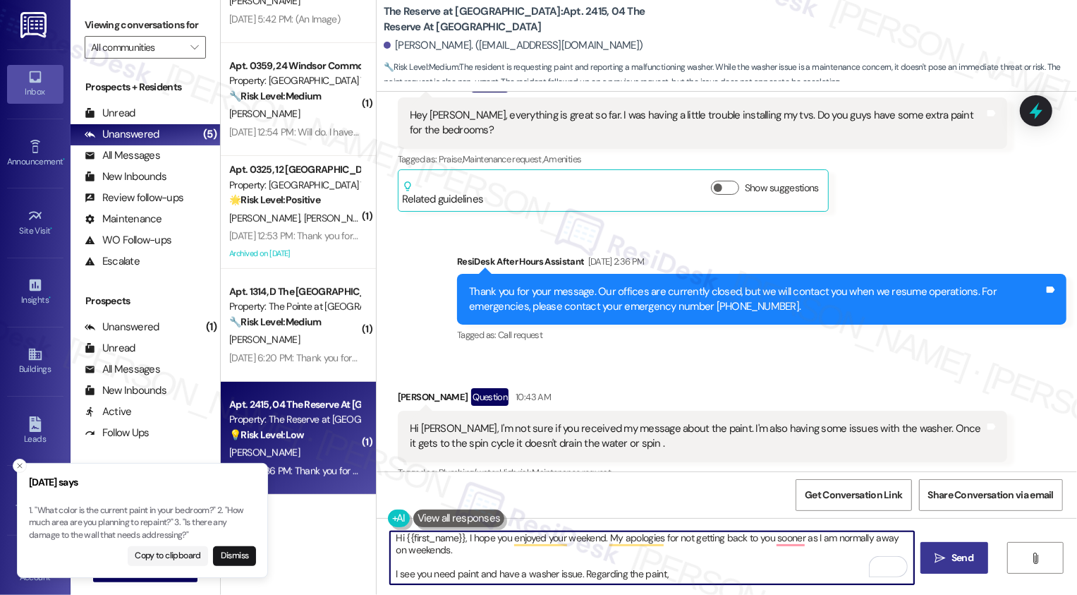
paste textarea "Is there any damage to the wall that needs addressing?"
click at [659, 576] on textarea "Hi {{first_name}}, I hope you enjoyed your weekend. My apologies for not gettin…" at bounding box center [652, 557] width 524 height 53
type textarea "Hi {{first_name}}, I hope you enjoyed your weekend. My apologies for not gettin…"
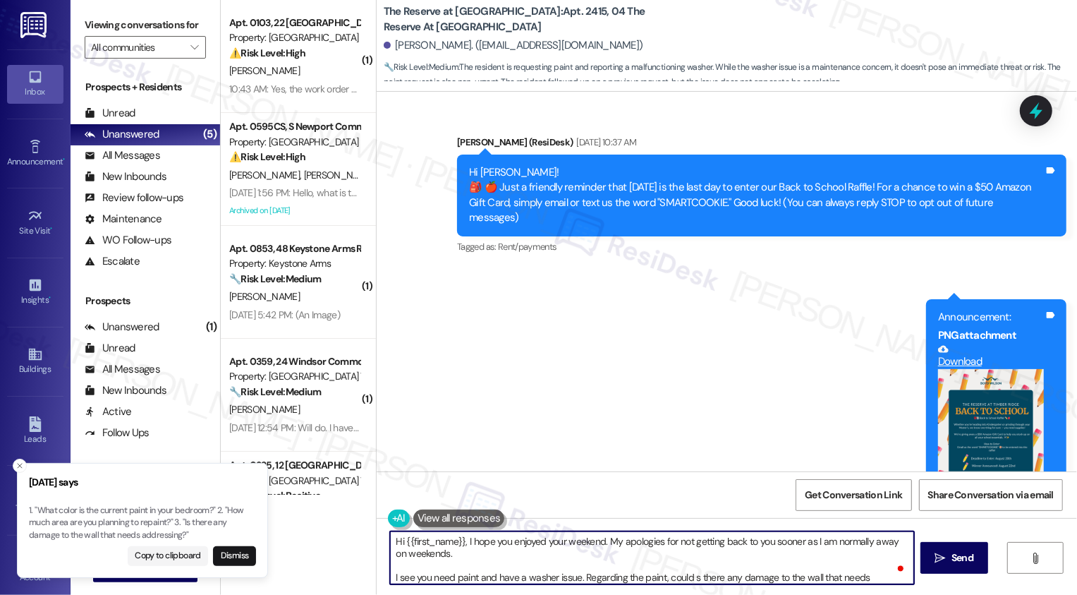
scroll to position [15, 0]
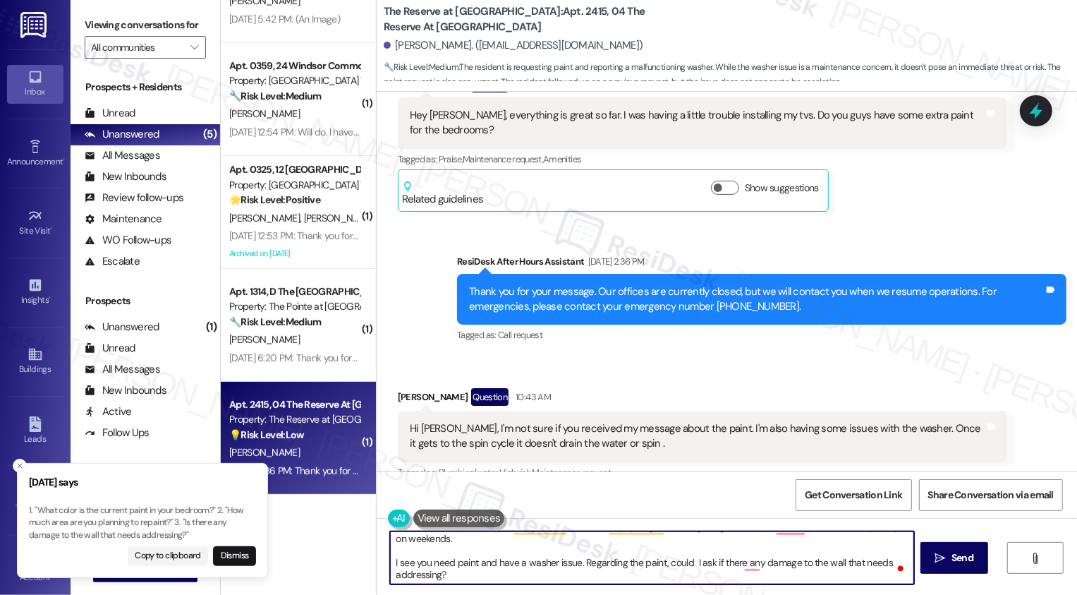
click at [737, 565] on textarea "Hi {{first_name}}, I hope you enjoyed your weekend. My apologies for not gettin…" at bounding box center [652, 557] width 524 height 53
click at [606, 583] on textarea "Hi {{first_name}}, I hope you enjoyed your weekend. My apologies for not gettin…" at bounding box center [652, 557] width 524 height 53
click at [821, 563] on textarea "Hi {{first_name}}, I hope you enjoyed your weekend. My apologies for not gettin…" at bounding box center [652, 557] width 524 height 53
type textarea "Hi {{first_name}}, I hope you enjoyed your weekend. My apologies for not gettin…"
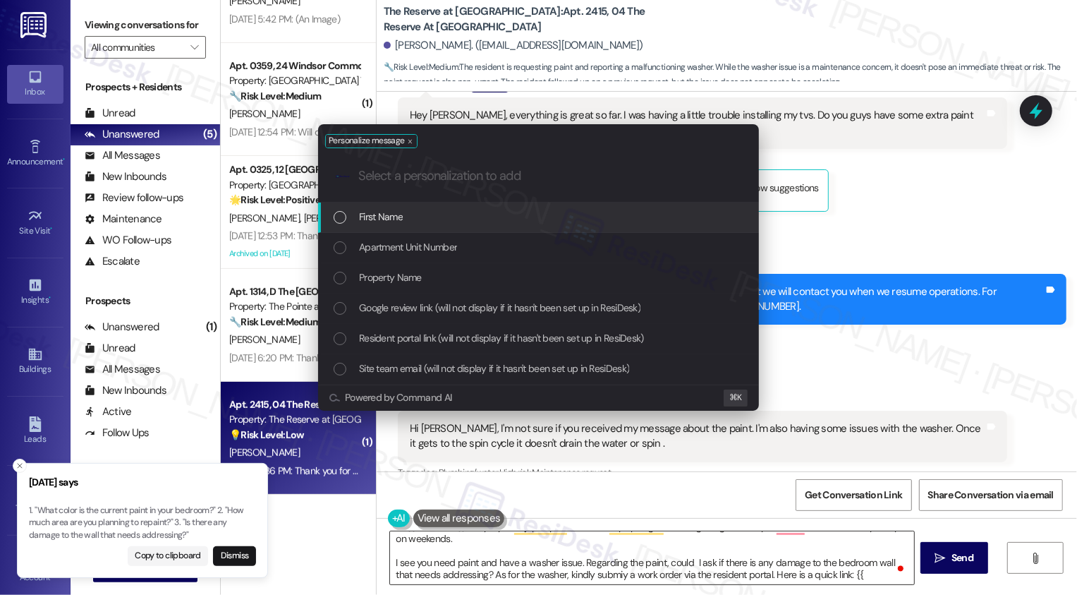
type input "g"
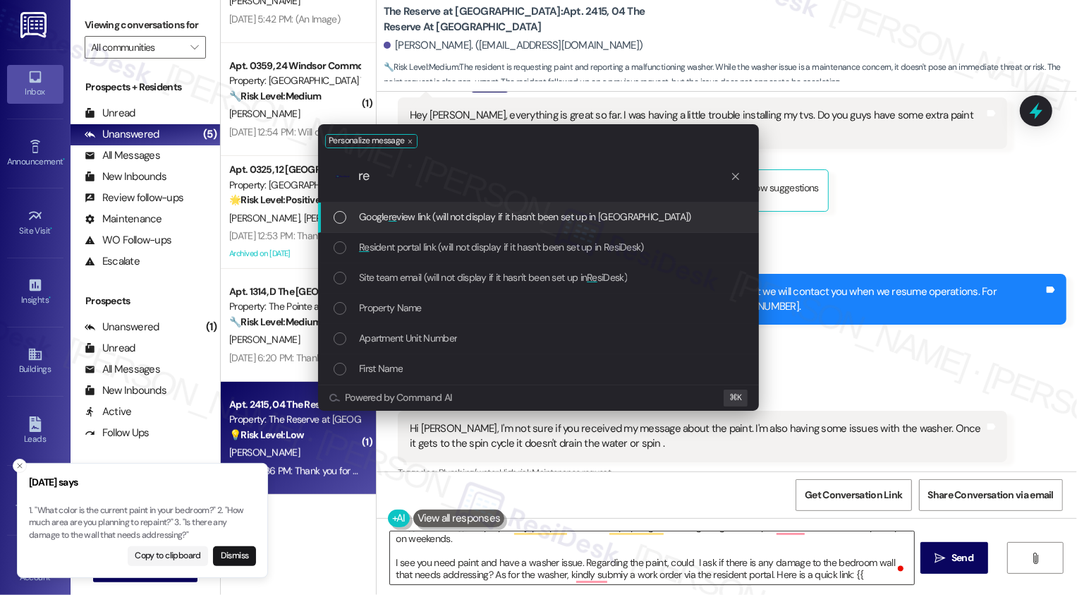
type input "res"
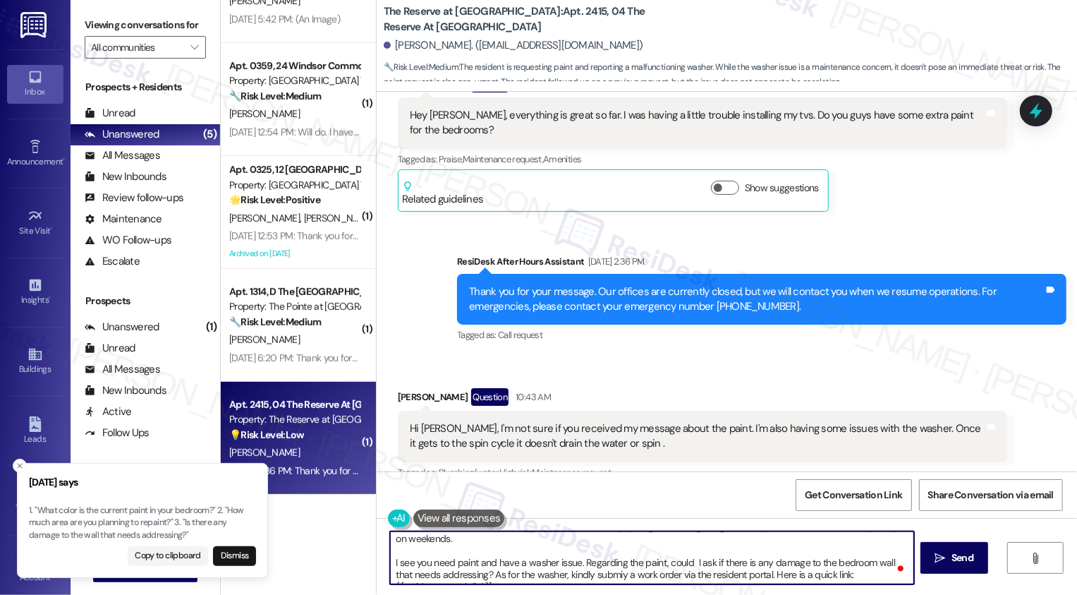
scroll to position [24, 0]
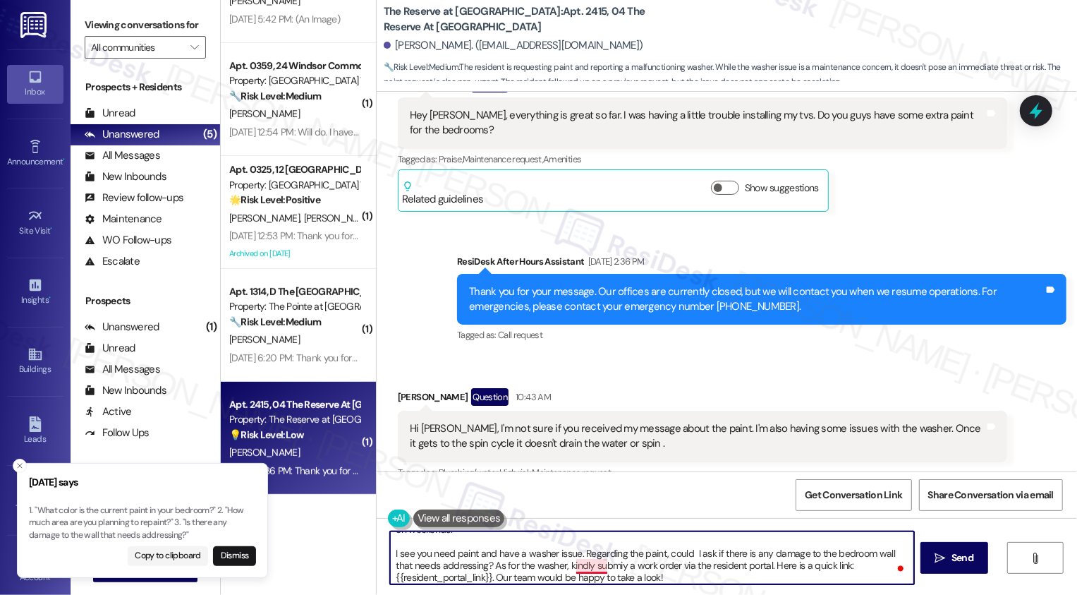
click at [588, 568] on textarea "Hi {{first_name}}, I hope you enjoyed your weekend. My apologies for not gettin…" at bounding box center [652, 557] width 524 height 53
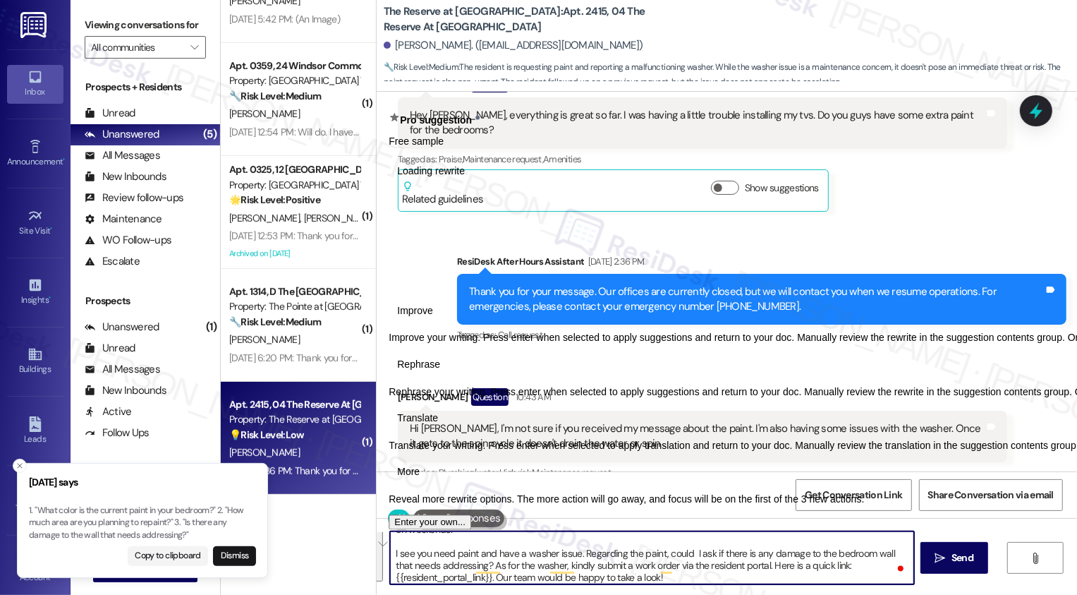
click at [382, 558] on button "See rewrite suggestions" at bounding box center [377, 544] width 11 height 73
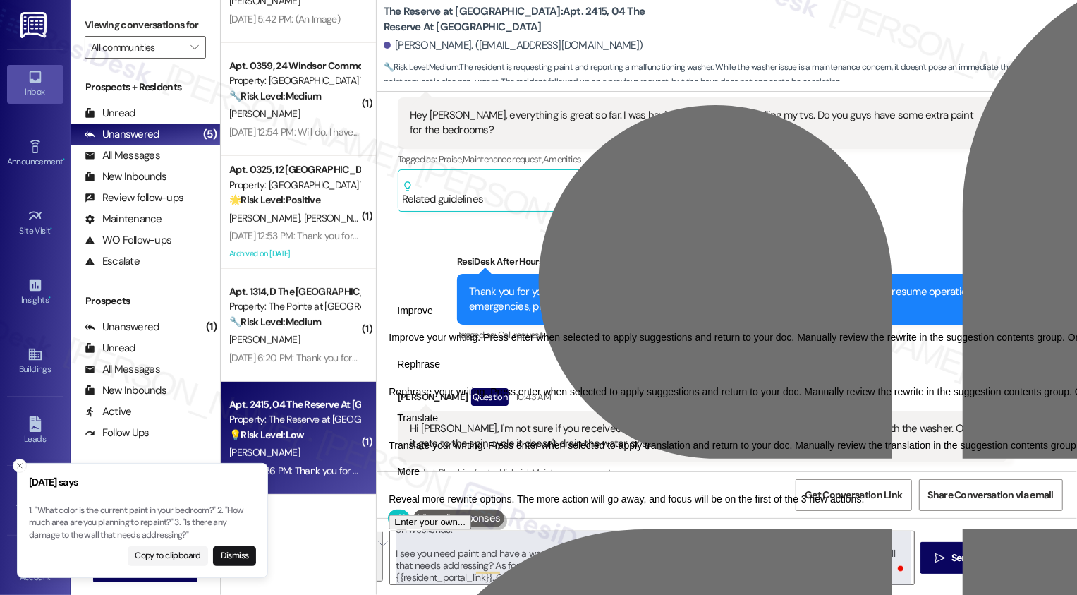
click at [440, 372] on span "Rephrase" at bounding box center [418, 364] width 43 height 15
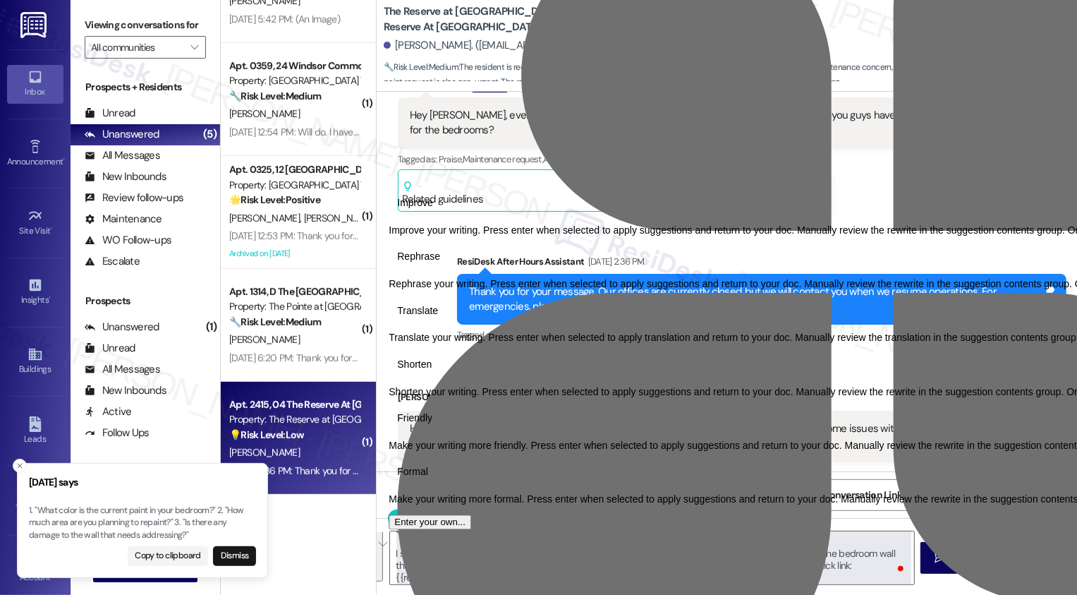
click at [432, 426] on span "Friendly" at bounding box center [414, 418] width 35 height 15
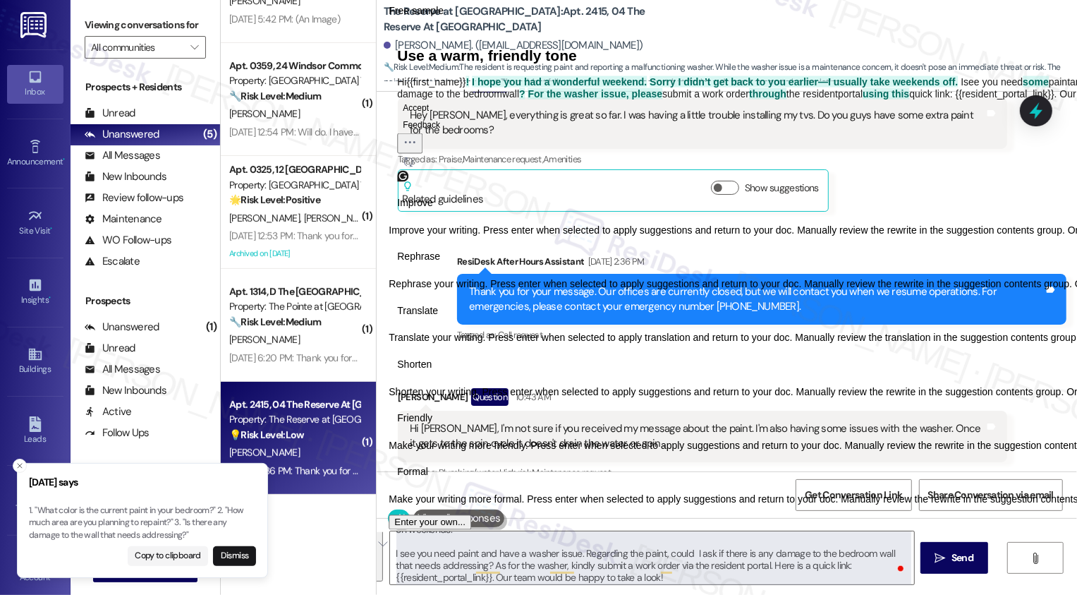
click at [420, 170] on button "Regenerate" at bounding box center [408, 161] width 23 height 17
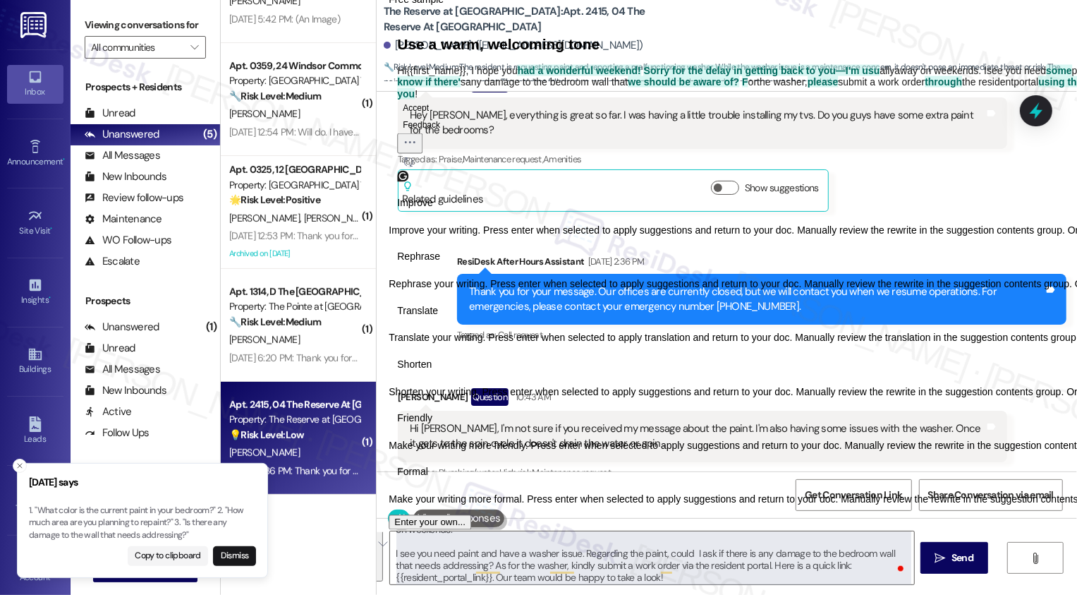
click at [414, 167] on icon "Regenerate" at bounding box center [408, 161] width 11 height 11
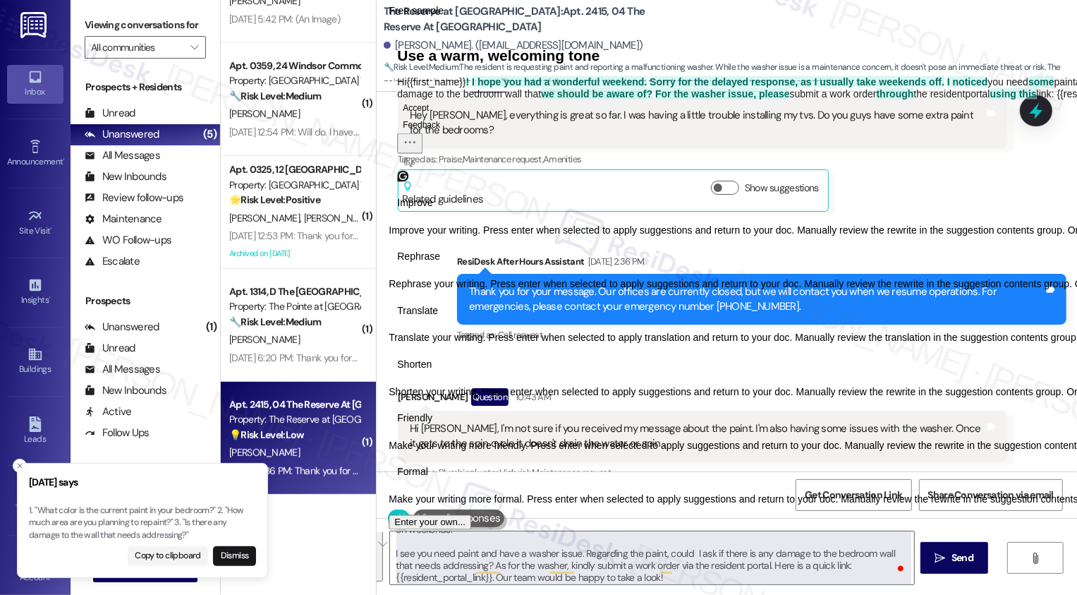
click at [414, 167] on icon "Regenerate" at bounding box center [408, 161] width 11 height 11
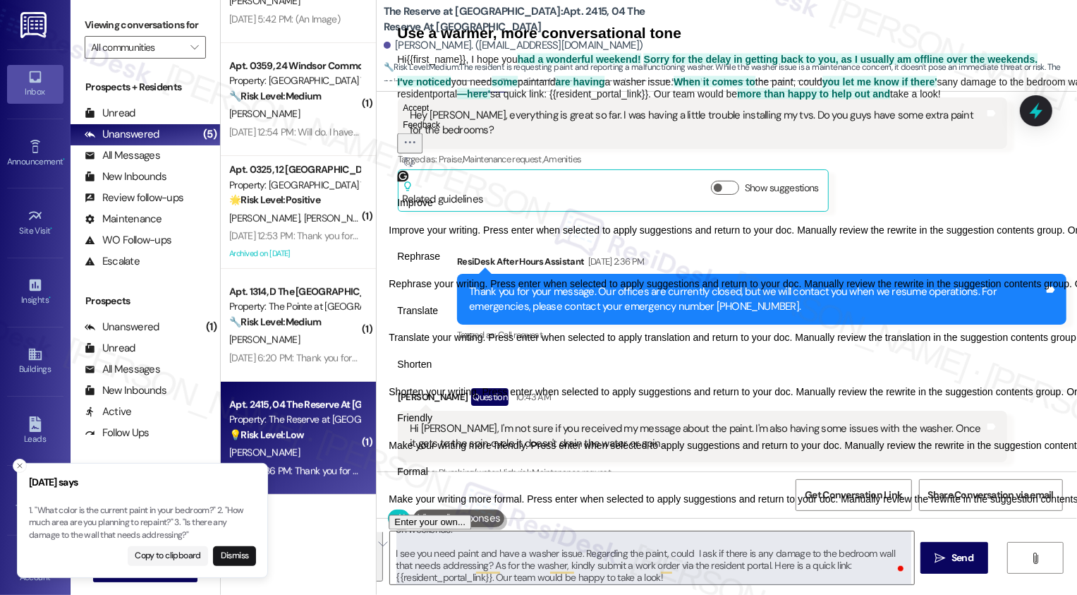
click at [440, 264] on span "Rephrase" at bounding box center [418, 257] width 43 height 15
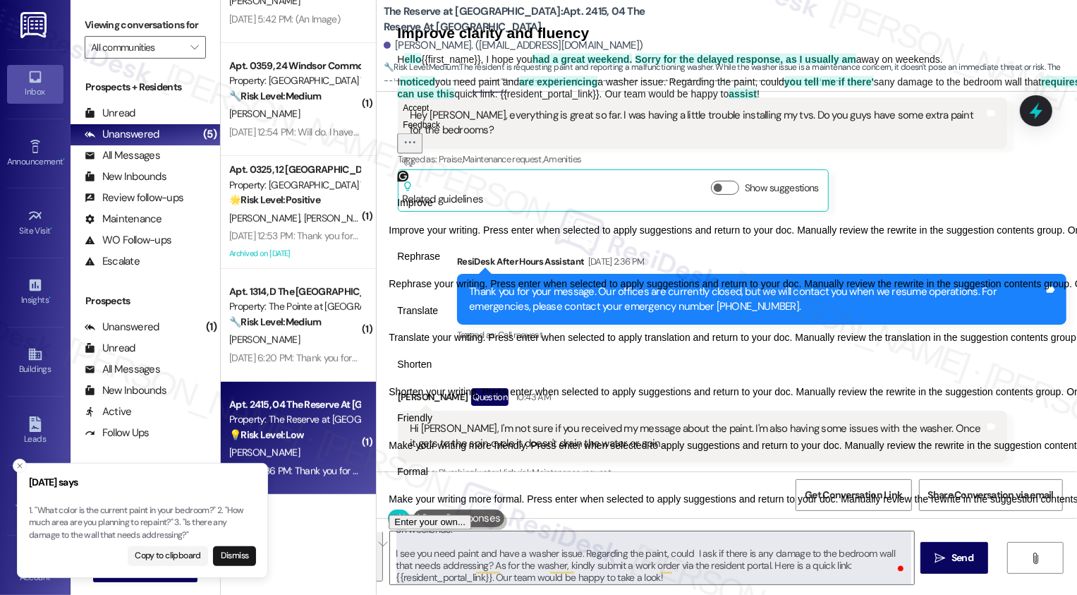
click at [434, 116] on button "Accept" at bounding box center [415, 107] width 37 height 17
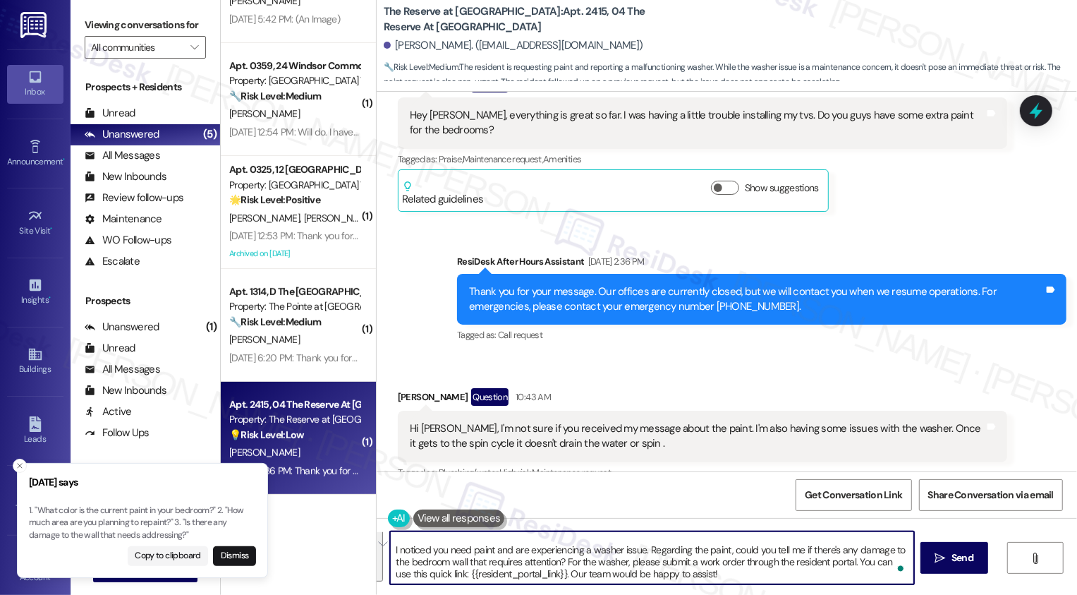
scroll to position [0, 0]
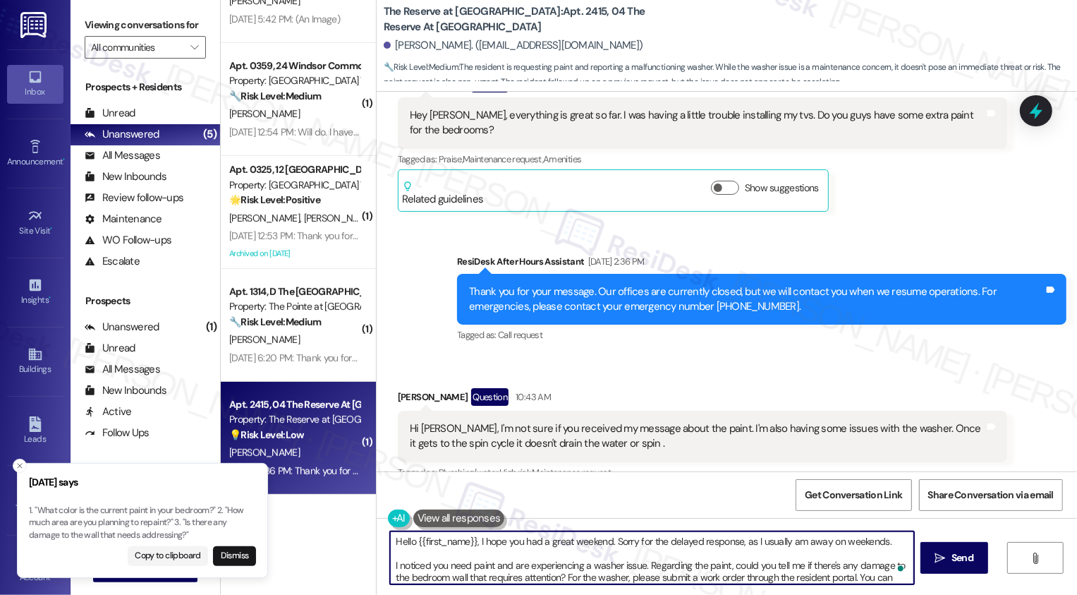
click at [411, 562] on textarea "Hello {{first_name}}, I hope you had a great weekend. Sorry for the delayed res…" at bounding box center [652, 557] width 524 height 53
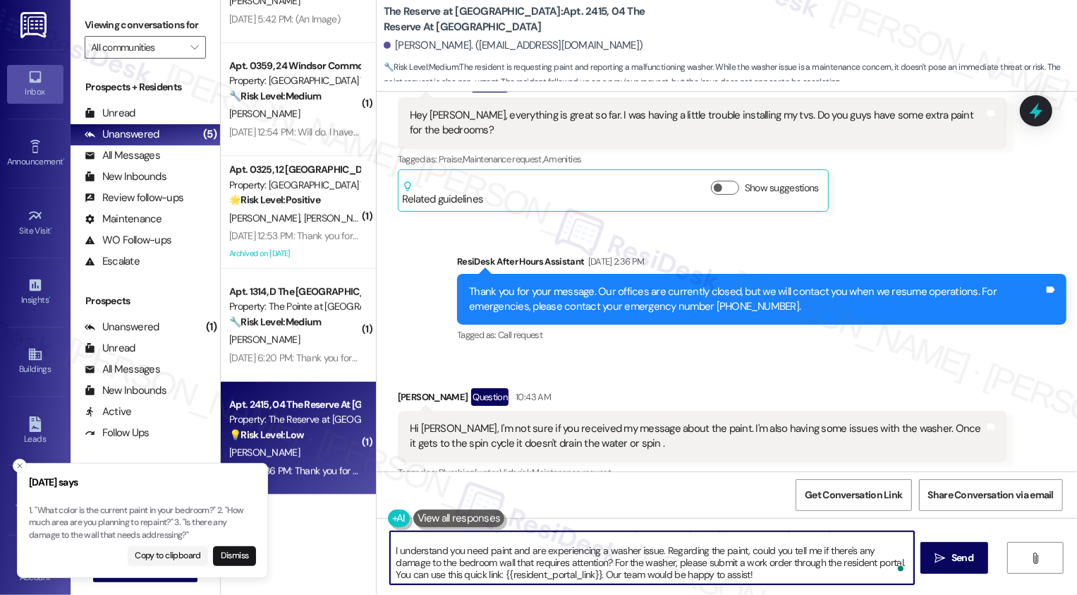
click at [522, 552] on textarea "Hello {{first_name}}, I hope you had a great weekend. Sorry for the delayed res…" at bounding box center [652, 557] width 524 height 53
click at [580, 555] on textarea "Hello {{first_name}}, I hope you had a great weekend. Sorry for the delayed res…" at bounding box center [652, 557] width 524 height 53
click at [588, 561] on textarea "Hello {{first_name}}, I hope you had a great weekend. Sorry for the delayed res…" at bounding box center [652, 557] width 524 height 53
click at [636, 566] on textarea "Hello {{first_name}}, I hope you had a great weekend. Sorry for the delayed res…" at bounding box center [652, 557] width 524 height 53
click at [685, 570] on textarea "Hello {{first_name}}, I hope you had a great weekend. Sorry for the delayed res…" at bounding box center [652, 557] width 524 height 53
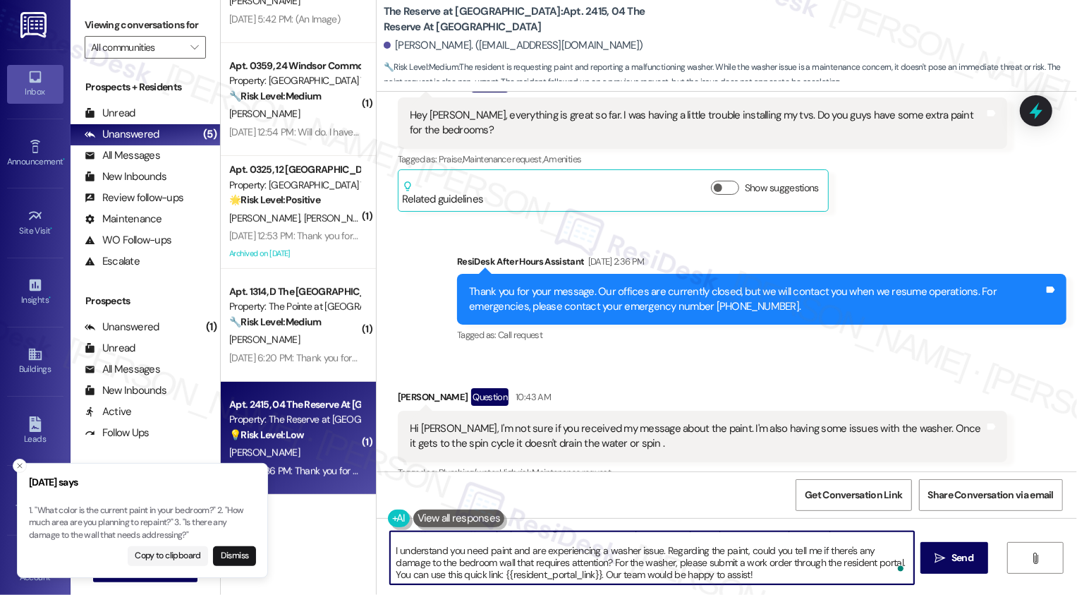
click at [754, 572] on textarea "Hello {{first_name}}, I hope you had a great weekend. Sorry for the delayed res…" at bounding box center [652, 557] width 524 height 53
type textarea "Hello {{first_name}}, I hope you had a great weekend. Sorry for the delayed res…"
click at [959, 556] on span "Send" at bounding box center [962, 557] width 22 height 15
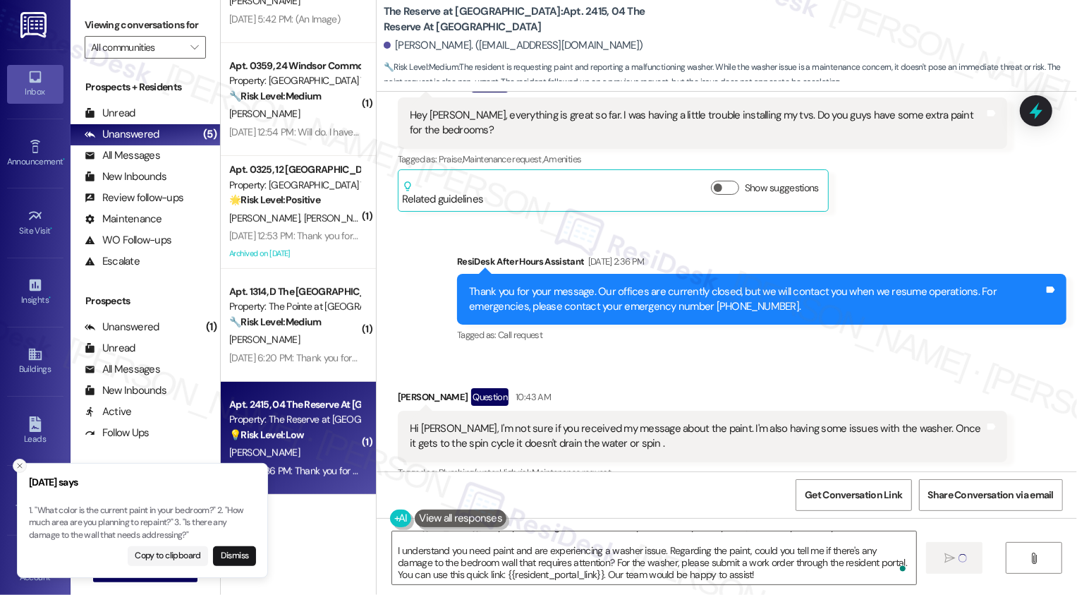
click at [17, 466] on icon "Close toast" at bounding box center [20, 465] width 8 height 8
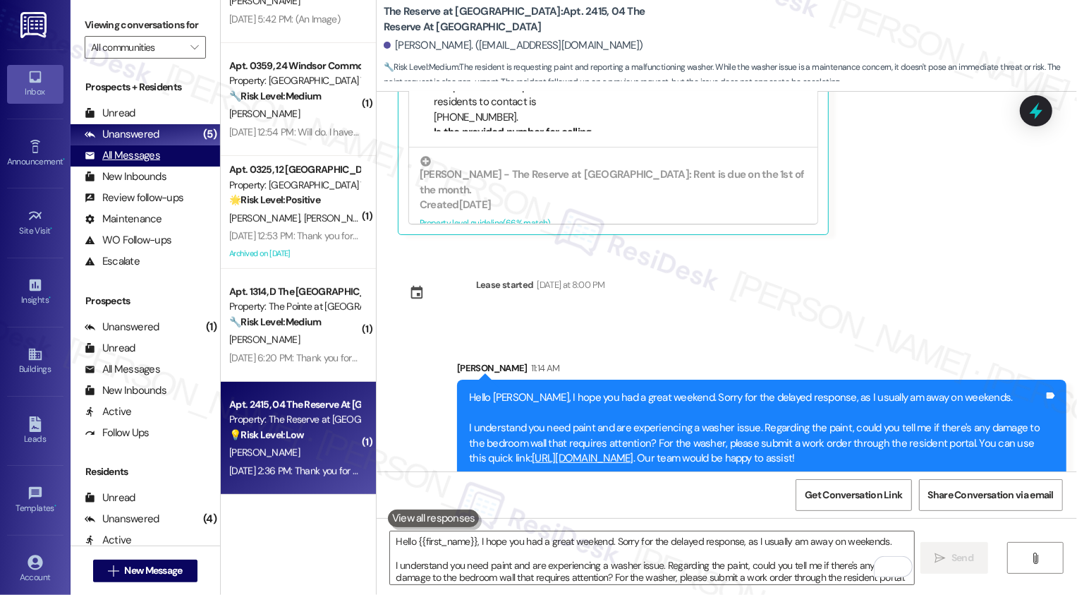
click at [137, 163] on div "All Messages" at bounding box center [122, 155] width 75 height 15
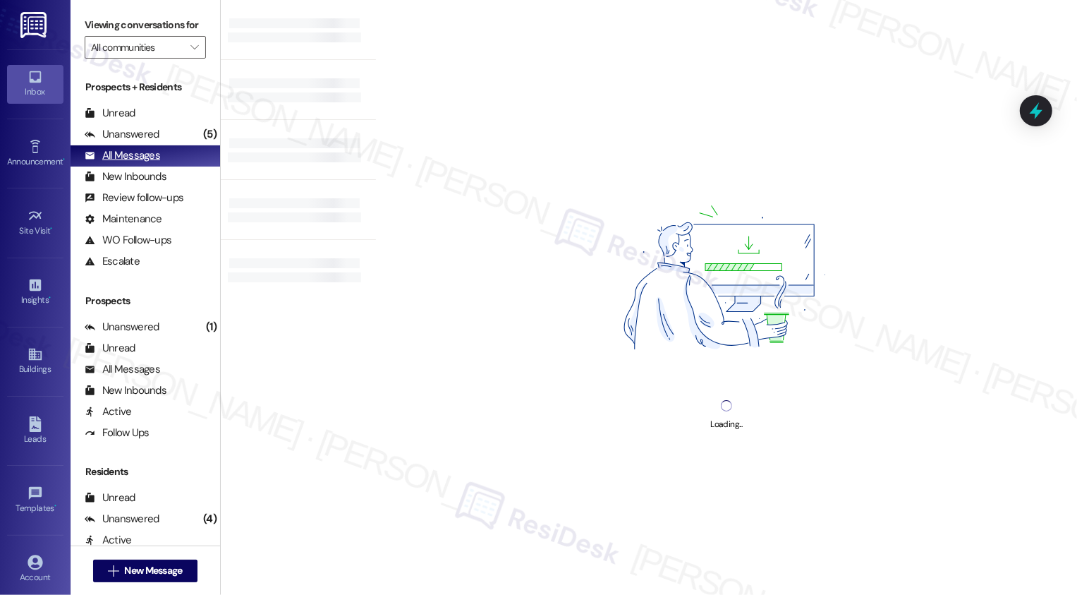
click at [149, 163] on div "All Messages" at bounding box center [122, 155] width 75 height 15
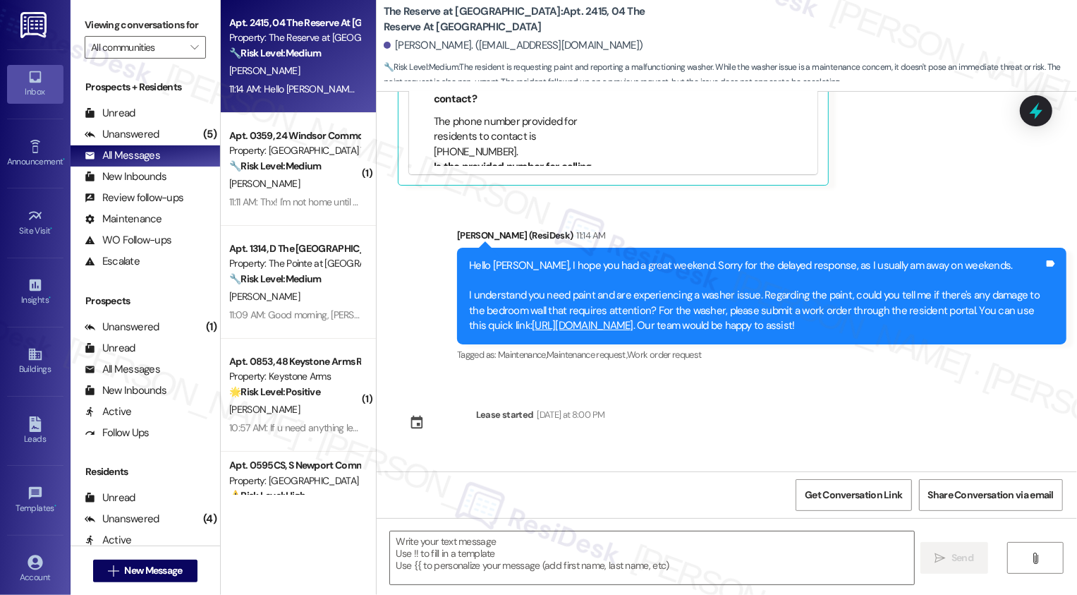
type textarea "Fetching suggested responses. Please feel free to read through the conversation…"
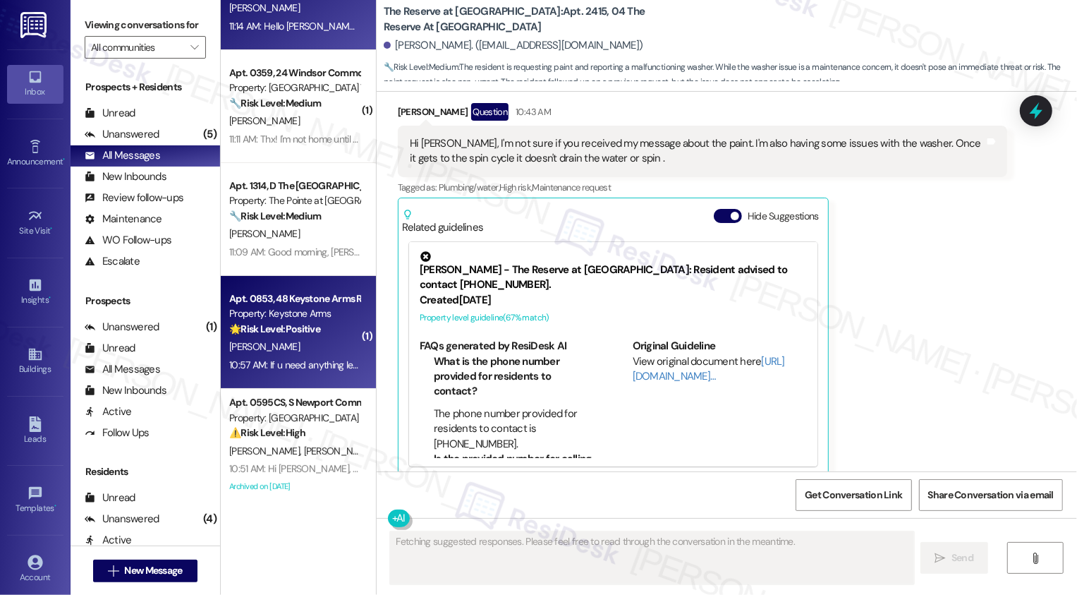
click at [314, 344] on div "[PERSON_NAME]" at bounding box center [294, 347] width 133 height 18
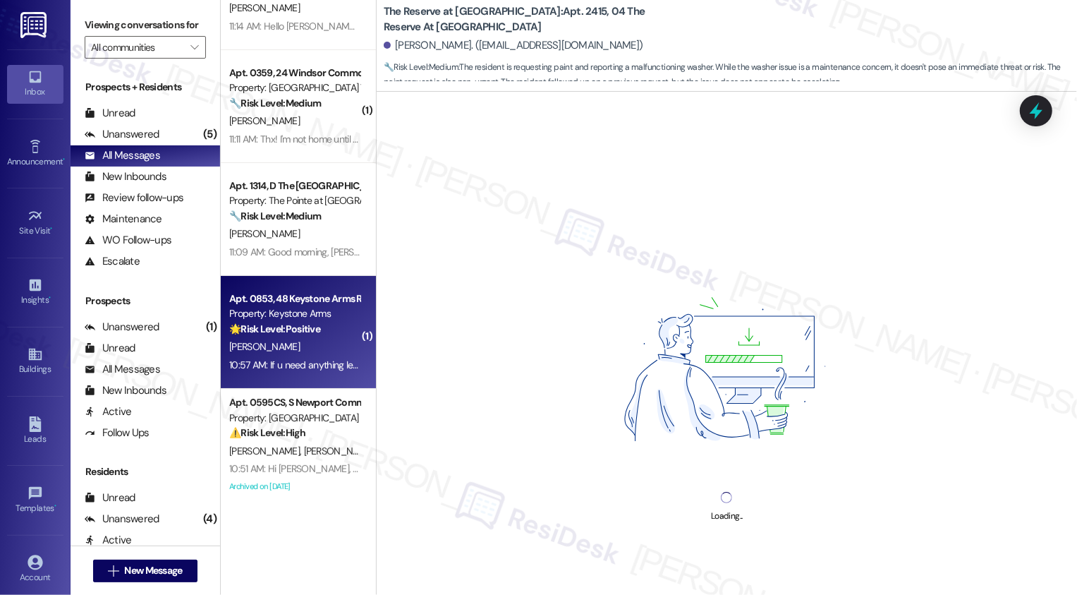
click at [314, 344] on div "[PERSON_NAME]" at bounding box center [294, 347] width 133 height 18
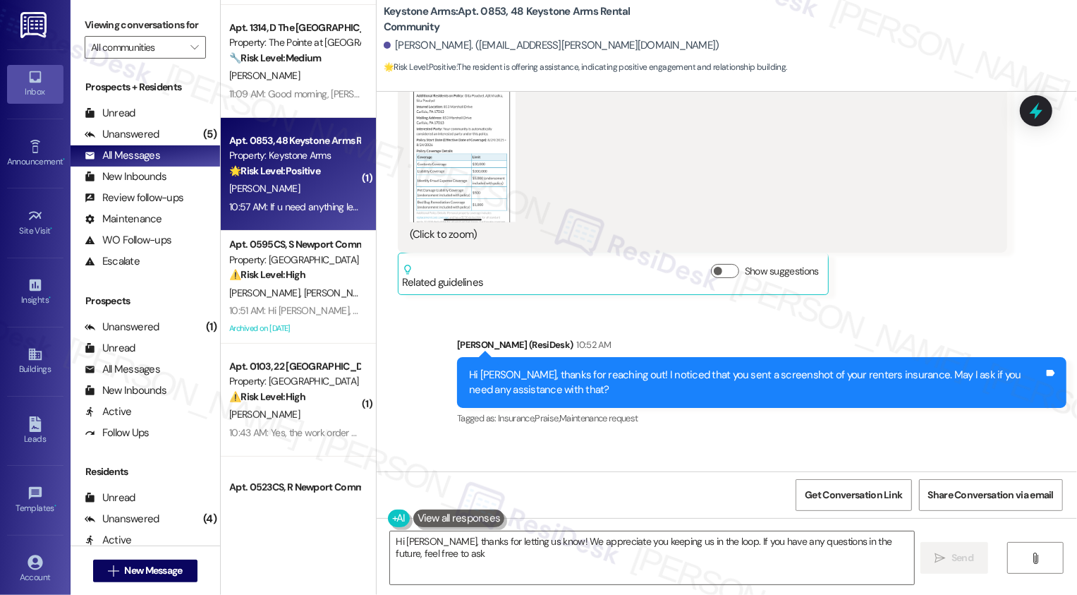
type textarea "Hi Gita, thanks for letting us know! We appreciate you keeping us in the loop. …"
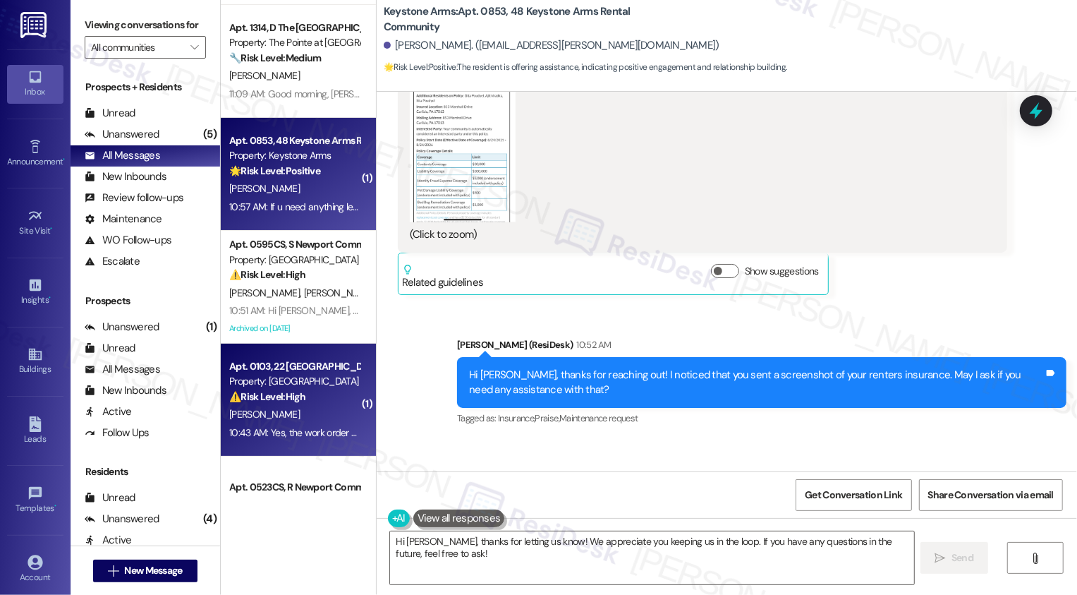
click at [346, 415] on div "[PERSON_NAME]" at bounding box center [294, 415] width 133 height 18
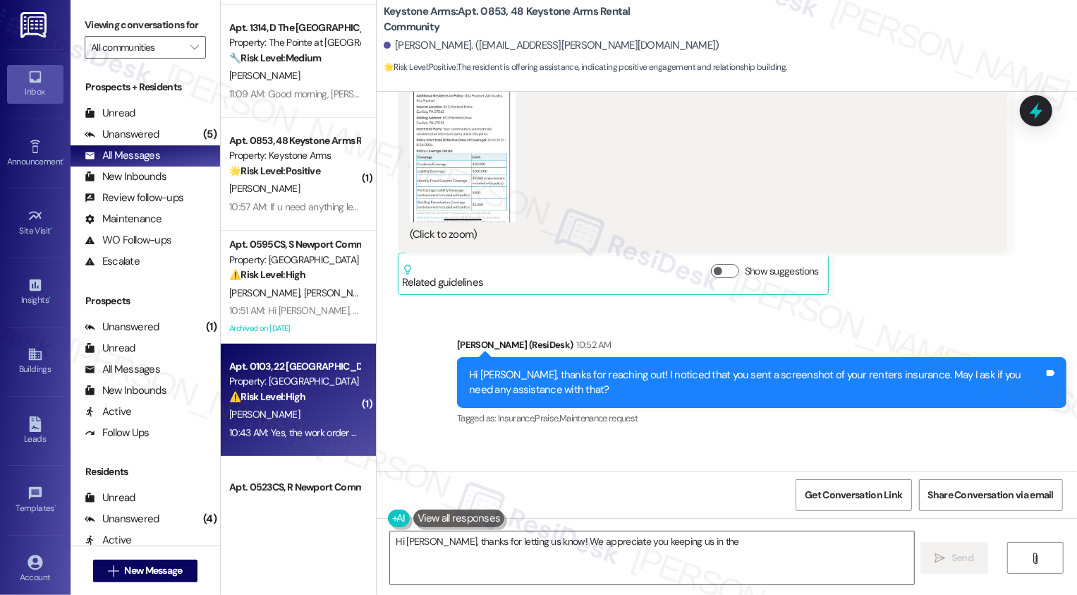
click at [346, 415] on div "[PERSON_NAME]" at bounding box center [294, 415] width 133 height 18
type textarea "Hi Gita, thanks for letting us know! We appreciate you keeping us in the loop. …"
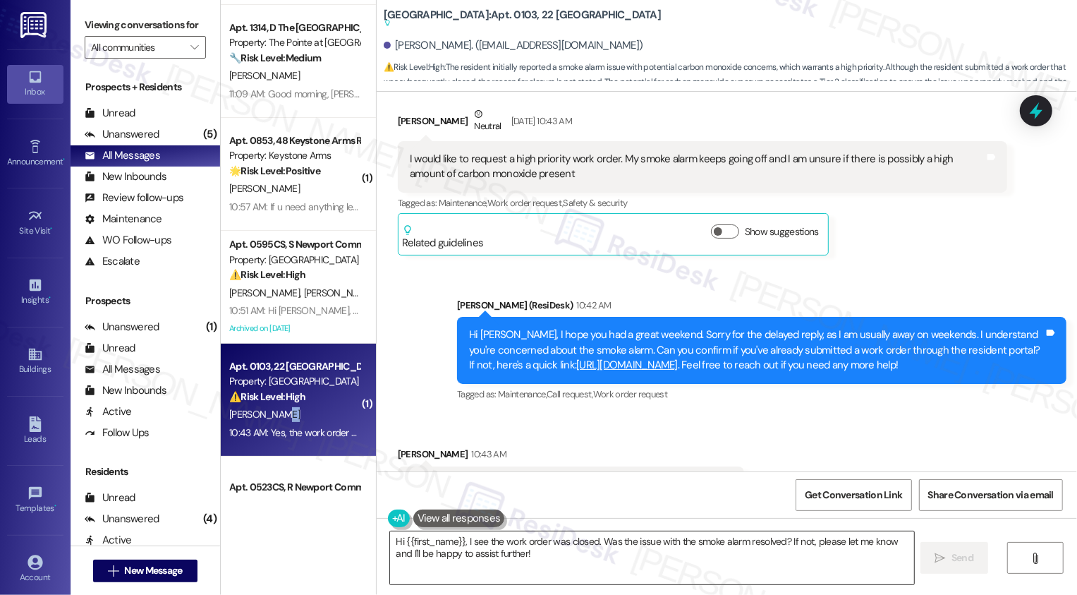
click at [473, 547] on textarea "Hi {{first_name}}, I see the work order was closed. Was the issue with the smok…" at bounding box center [652, 557] width 524 height 53
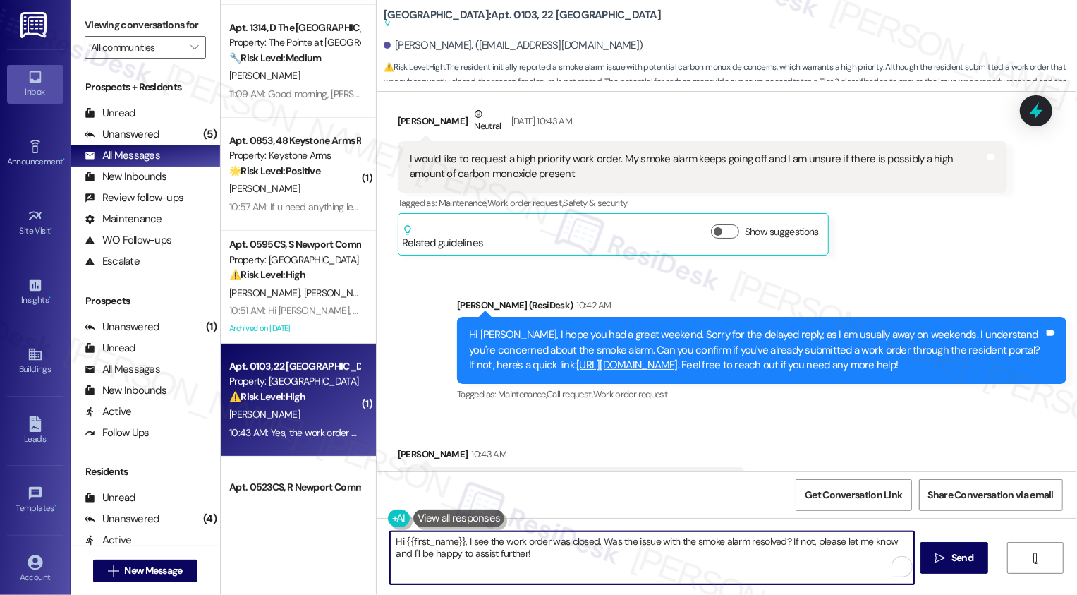
click at [599, 557] on textarea "Hi {{first_name}}, I see the work order was closed. Was the issue with the smok…" at bounding box center [652, 557] width 524 height 53
drag, startPoint x: 592, startPoint y: 542, endPoint x: 391, endPoint y: 534, distance: 201.9
click at [391, 534] on textarea "Hi {{first_name}}, I see the work order was closed. Was the issue with the smok…" at bounding box center [652, 557] width 524 height 53
type textarea "Thanks for letting me know! Was the issue with the smoke alarm resolved? If not…"
drag, startPoint x: 693, startPoint y: 539, endPoint x: 706, endPoint y: 566, distance: 30.6
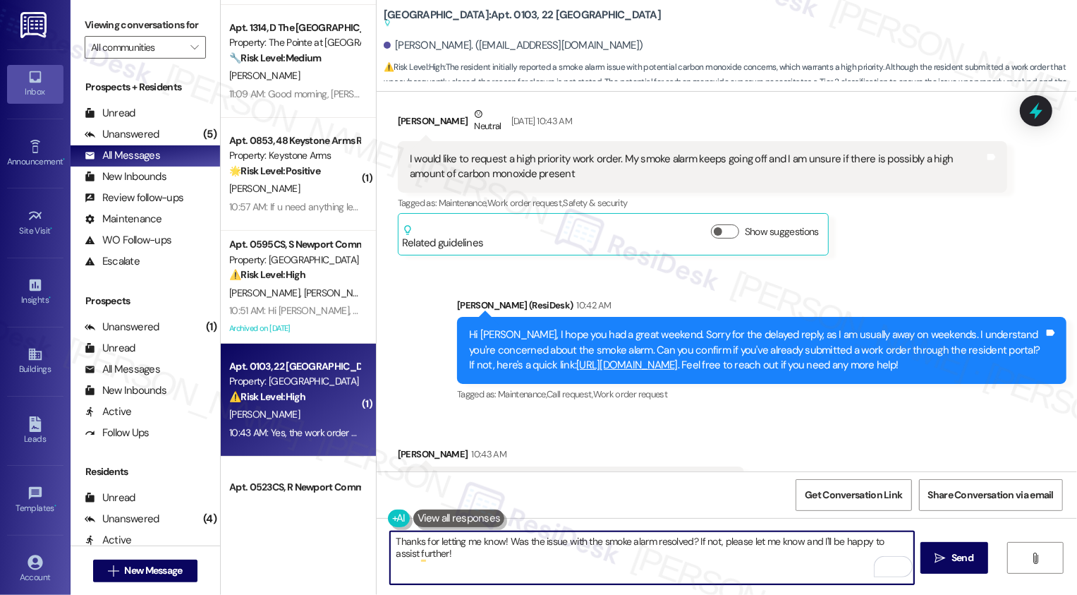
click at [705, 566] on textarea "Thanks for letting me know! Was the issue with the smoke alarm resolved? If not…" at bounding box center [652, 557] width 524 height 53
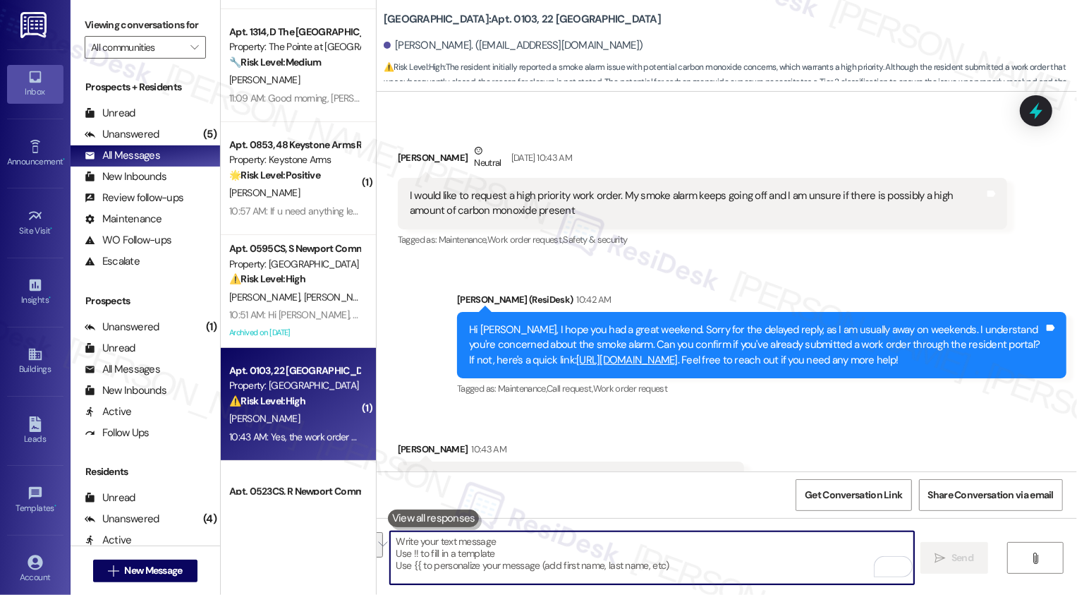
scroll to position [6408, 0]
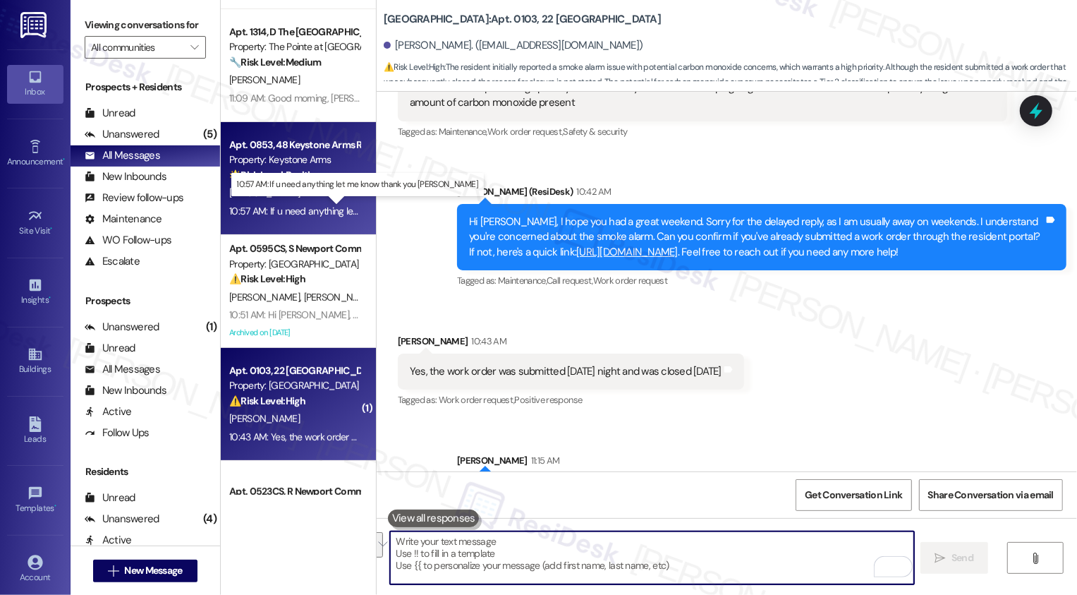
click at [322, 209] on div "10:57 AM: If u need anything let me know thank you Sarah 10:57 AM: If u need an…" at bounding box center [369, 211] width 281 height 13
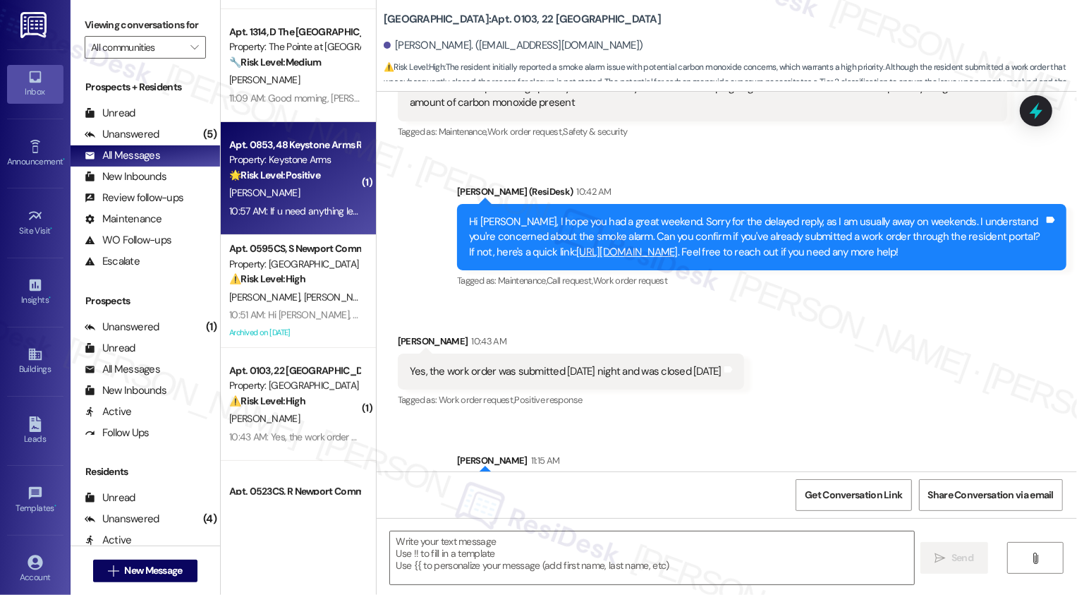
type textarea "Fetching suggested responses. Please feel free to read through the conversation…"
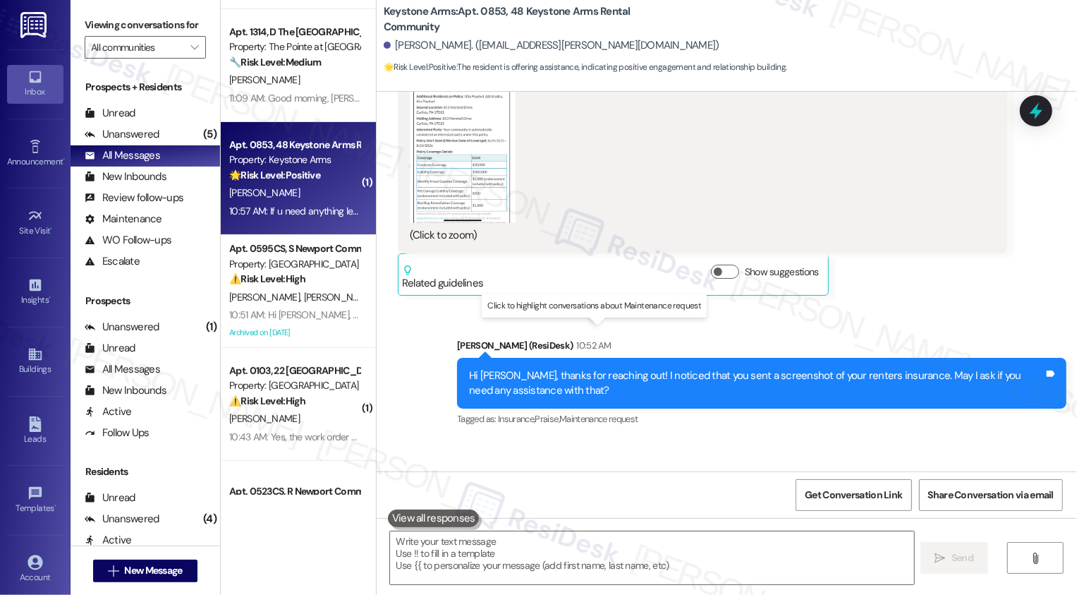
scroll to position [21883, 0]
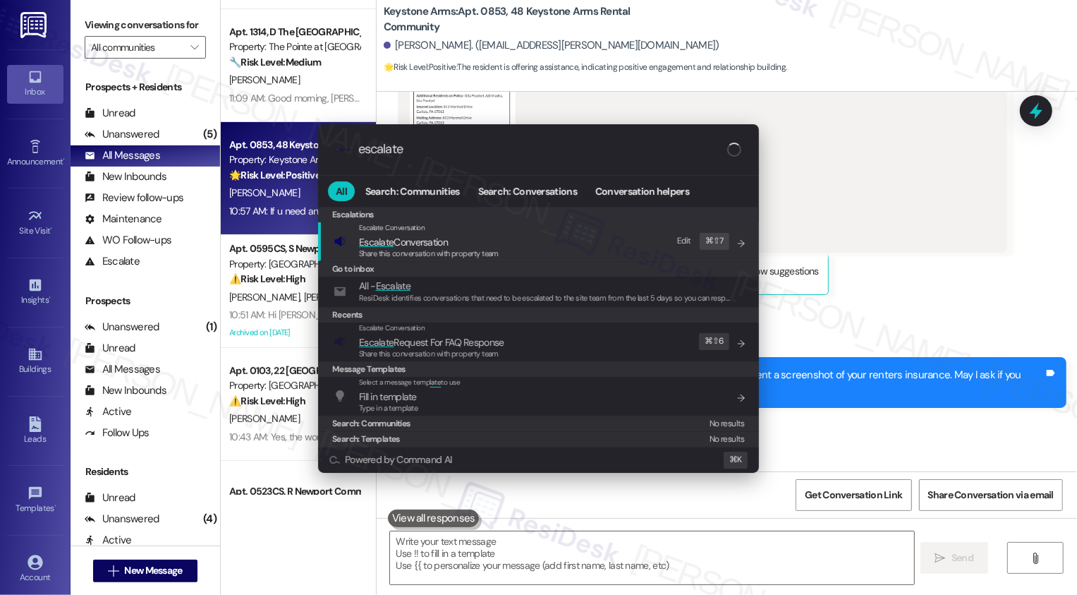
type input "escalate"
click at [417, 243] on span "Escalate Conversation" at bounding box center [403, 242] width 89 height 13
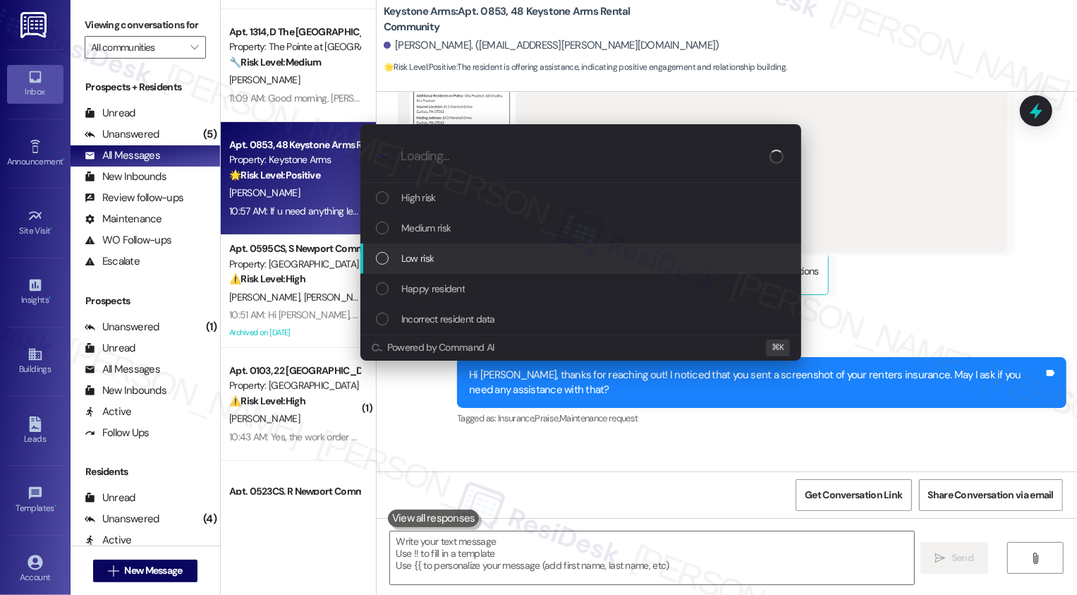
click at [415, 255] on span "Low risk" at bounding box center [417, 258] width 32 height 16
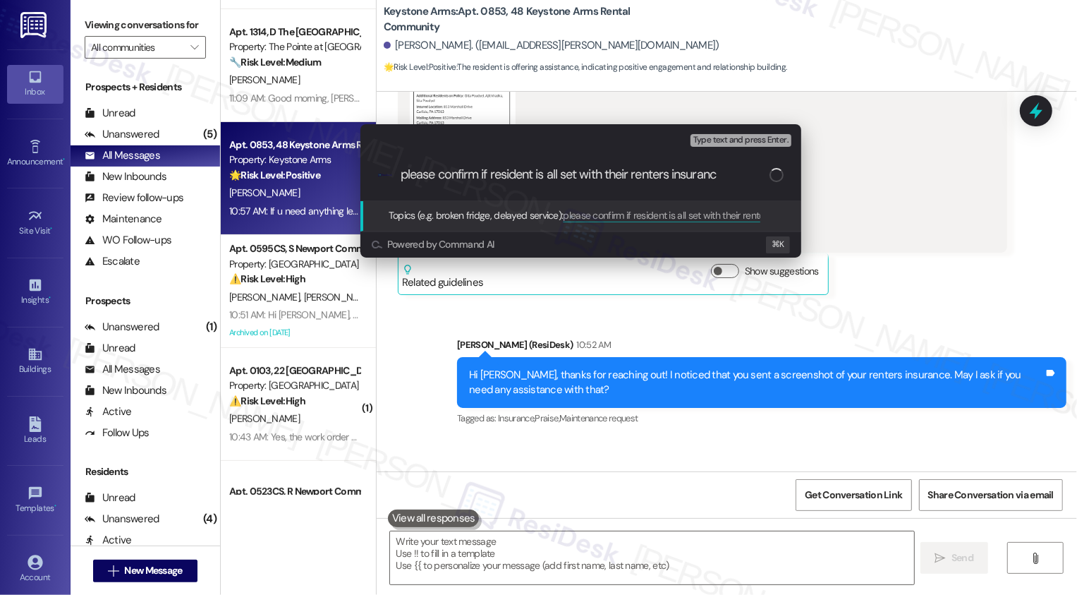
type input "please confirm if resident is all set with their renters insurance"
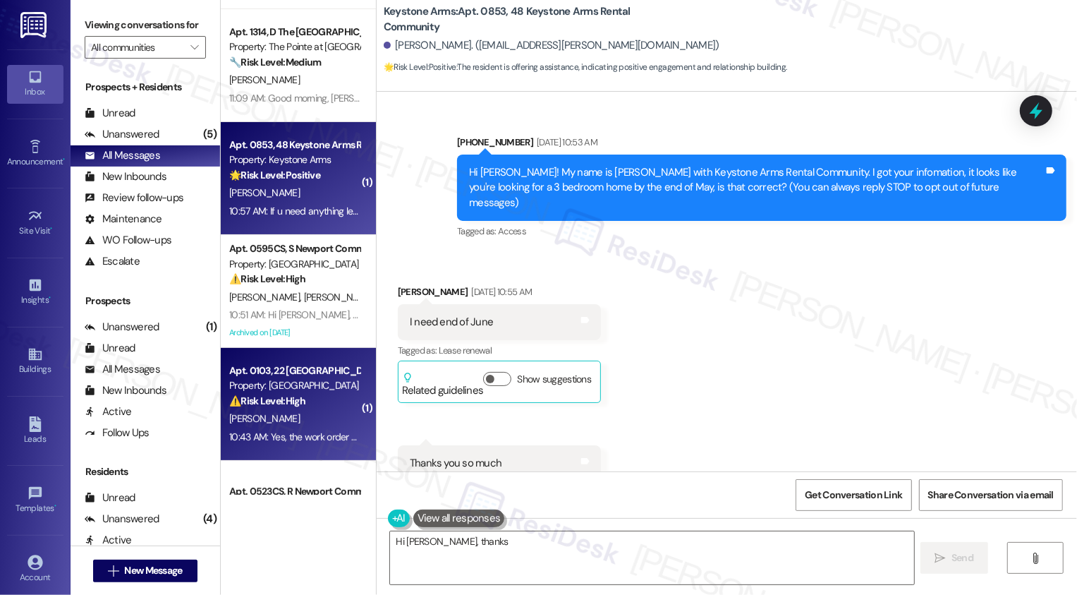
scroll to position [21883, 0]
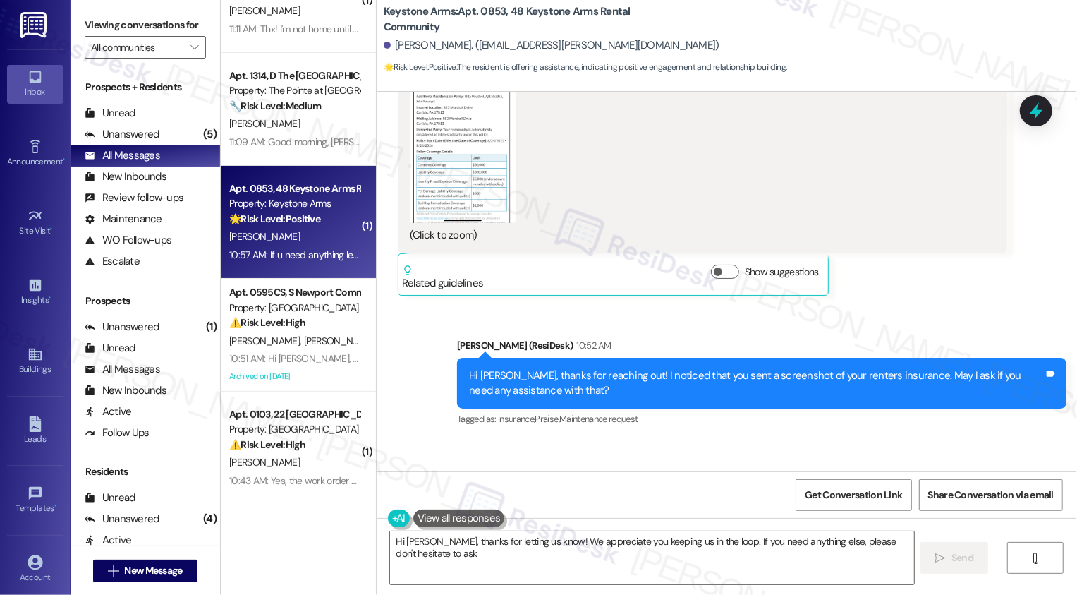
type textarea "Hi Gita, thanks for letting us know! We appreciate you keeping us in the loop. …"
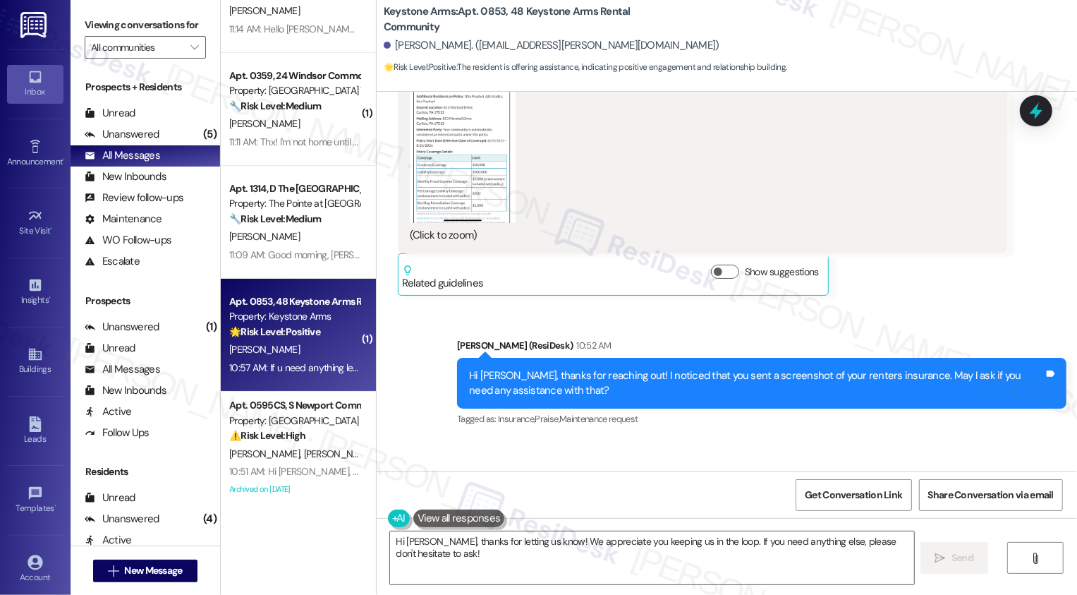
scroll to position [0, 0]
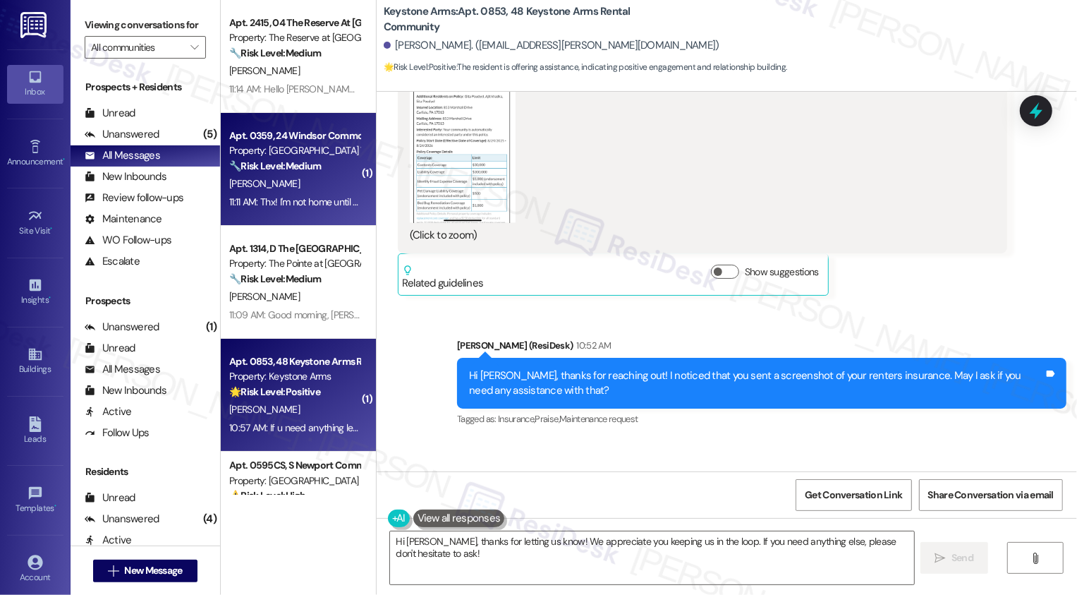
click at [310, 215] on div "Apt. 0359, 24 Windsor Commons Townhomes Property: Windsor Commons Townhomes 🔧 R…" at bounding box center [298, 169] width 155 height 113
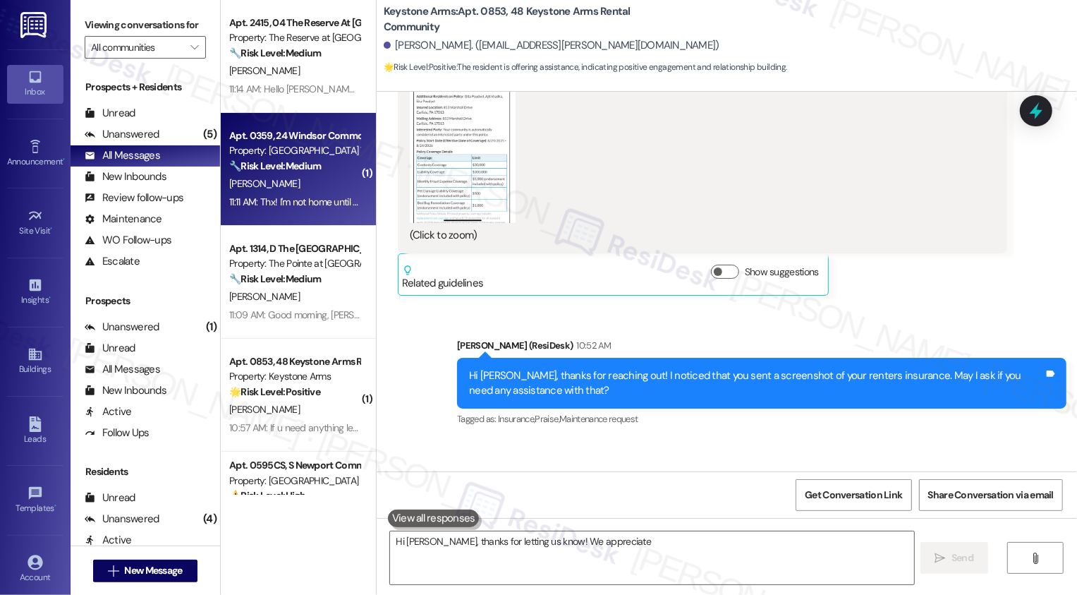
click at [310, 215] on div "Apt. 0359, 24 Windsor Commons Townhomes Property: Windsor Commons Townhomes 🔧 R…" at bounding box center [298, 169] width 155 height 113
type textarea "Hi Gita, thanks for letting us know! We appreciate you keeping us in the loop. …"
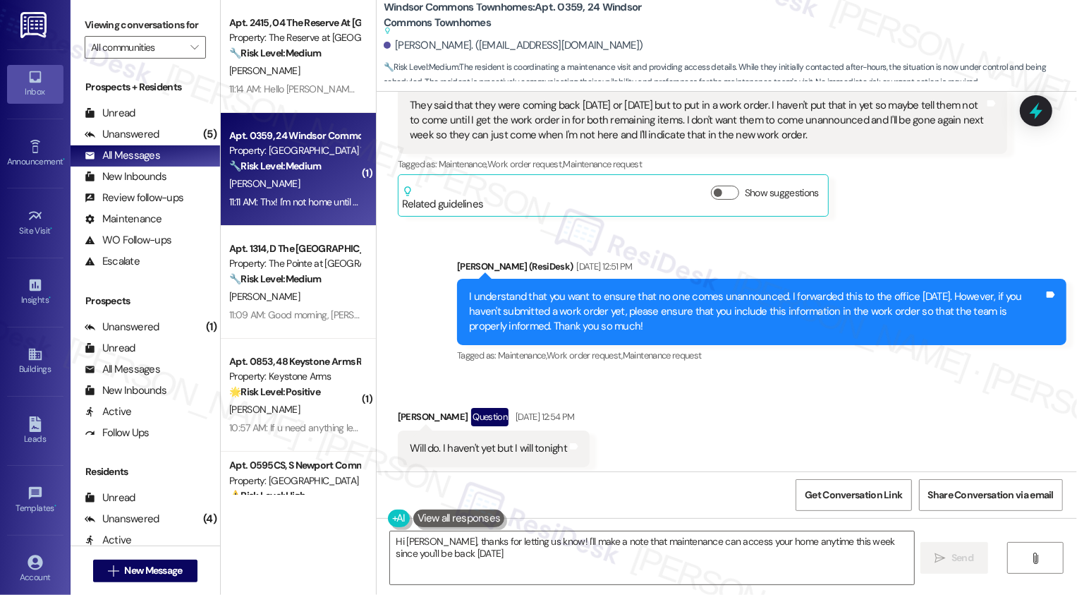
scroll to position [17719, 0]
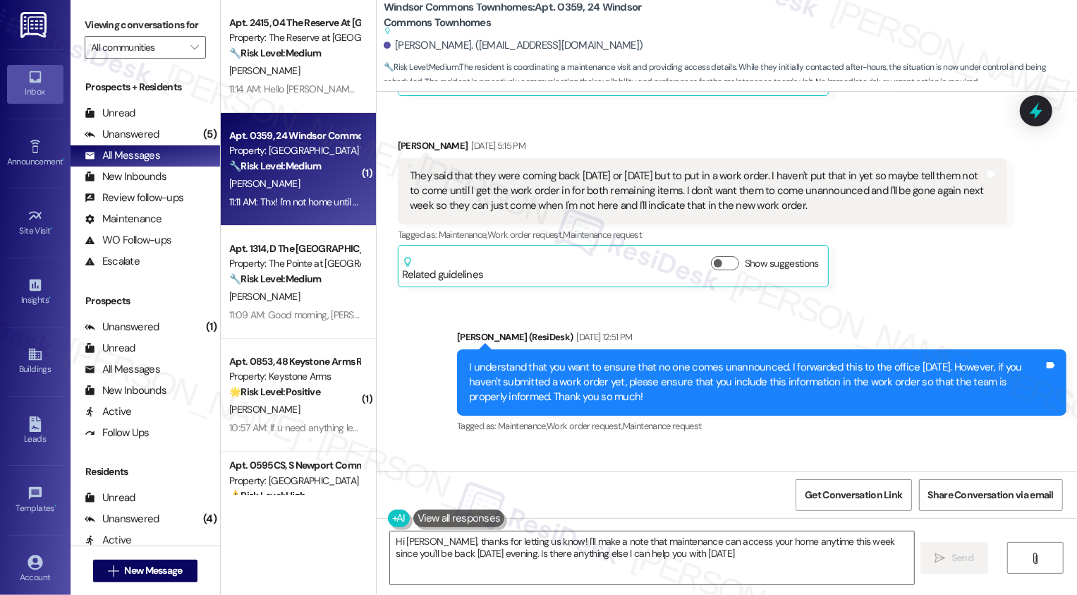
type textarea "Hi Justin, thanks for letting us know! I'll make a note that maintenance can ac…"
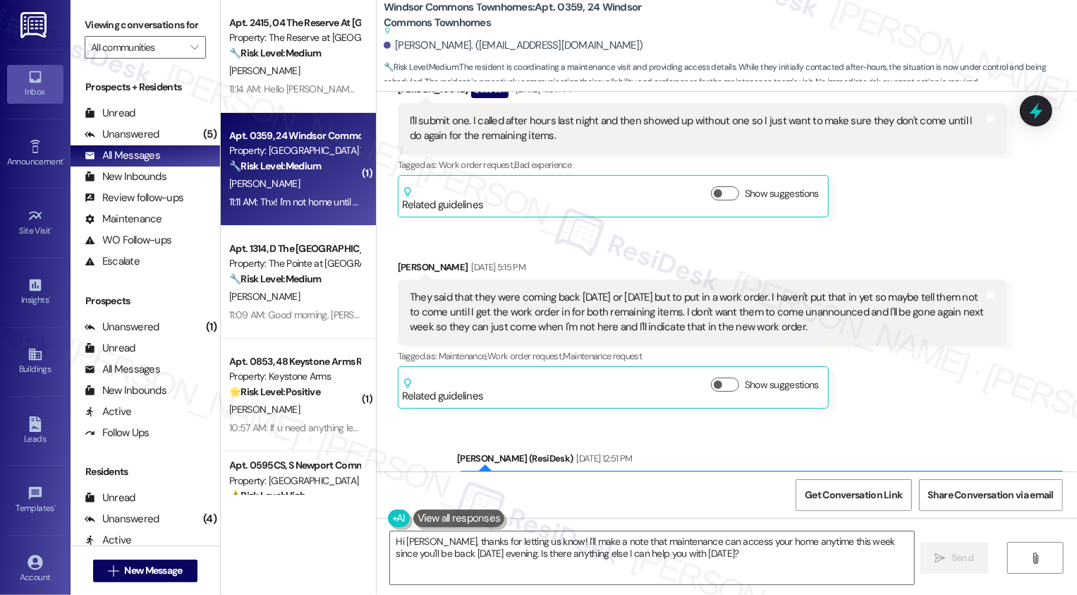
scroll to position [17331, 0]
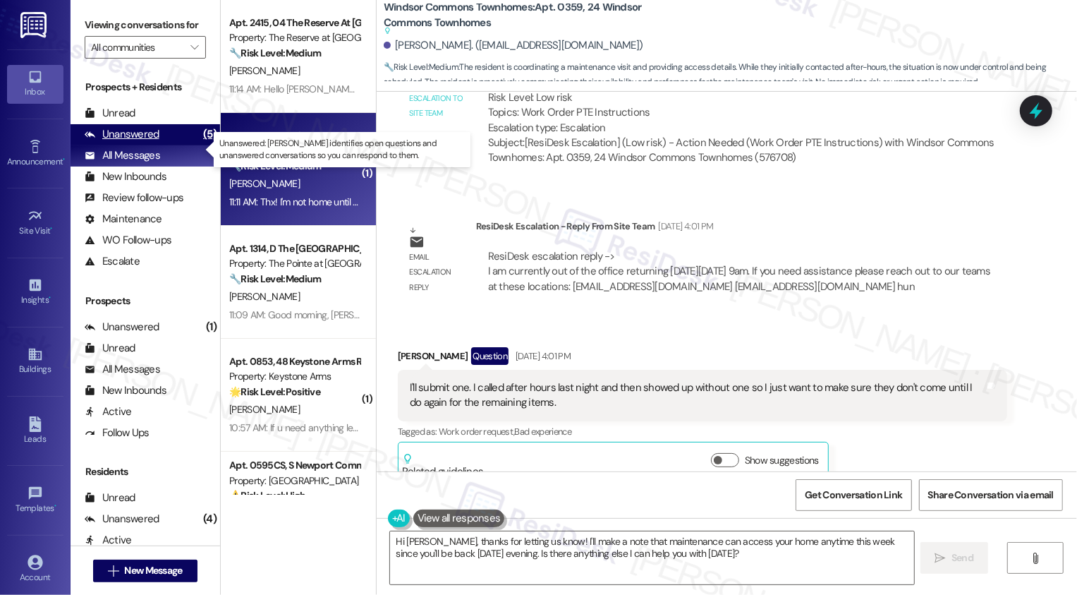
click at [162, 145] on div "Unanswered (5)" at bounding box center [146, 134] width 150 height 21
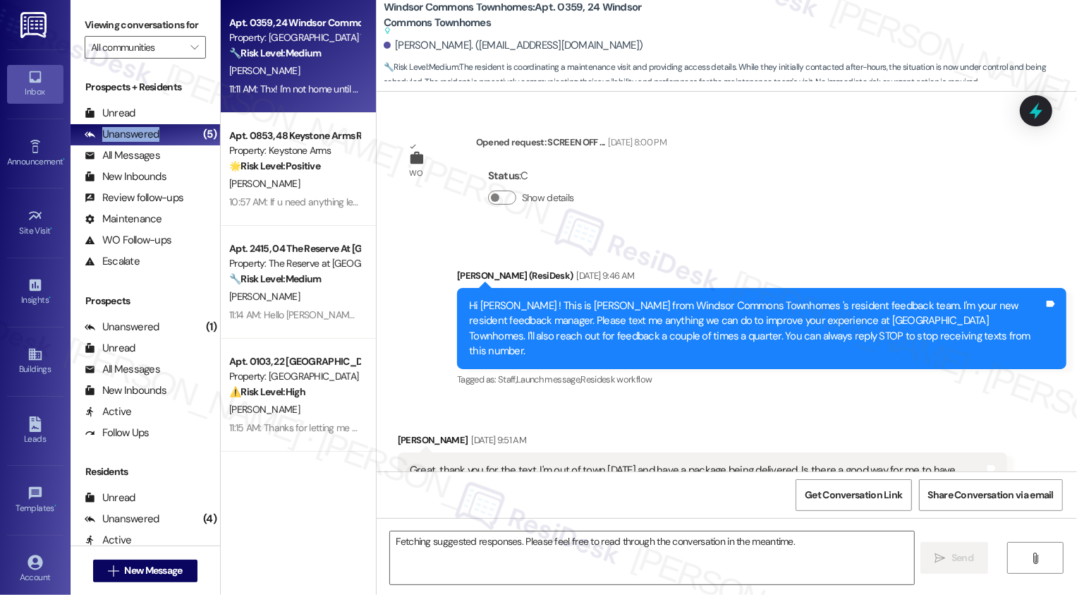
scroll to position [17984, 0]
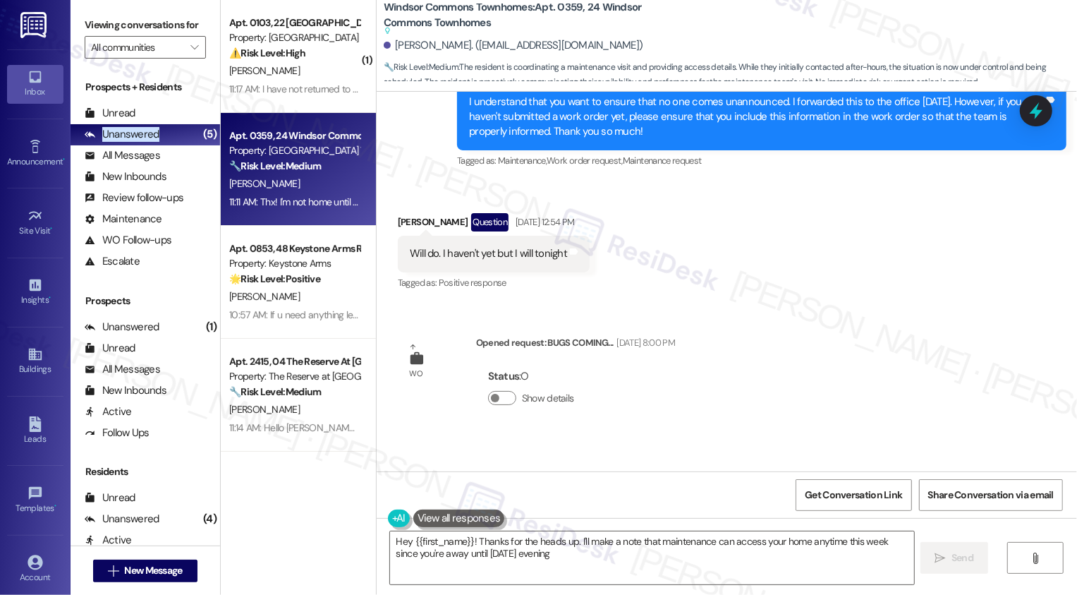
type textarea "Hey {{first_name}}! Thanks for the heads up. I'll make a note that maintenance …"
